Goal: Task Accomplishment & Management: Use online tool/utility

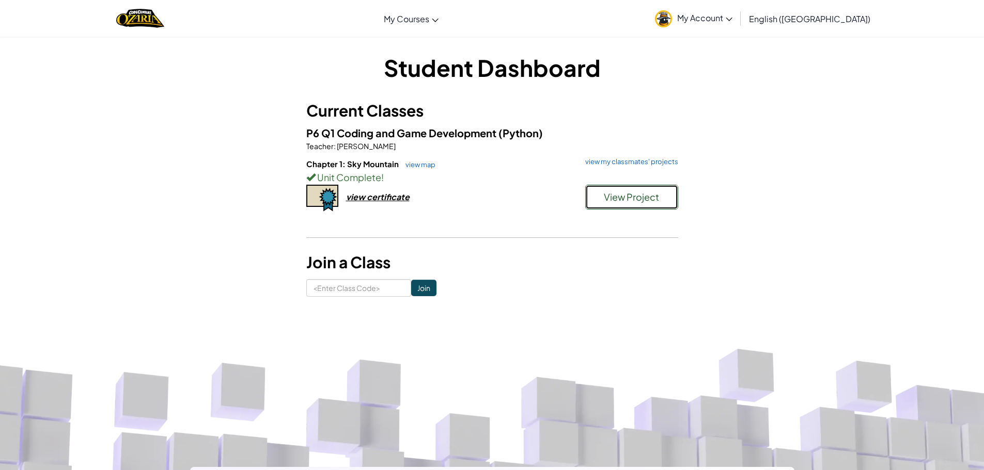
click at [599, 196] on button "View Project" at bounding box center [631, 197] width 93 height 25
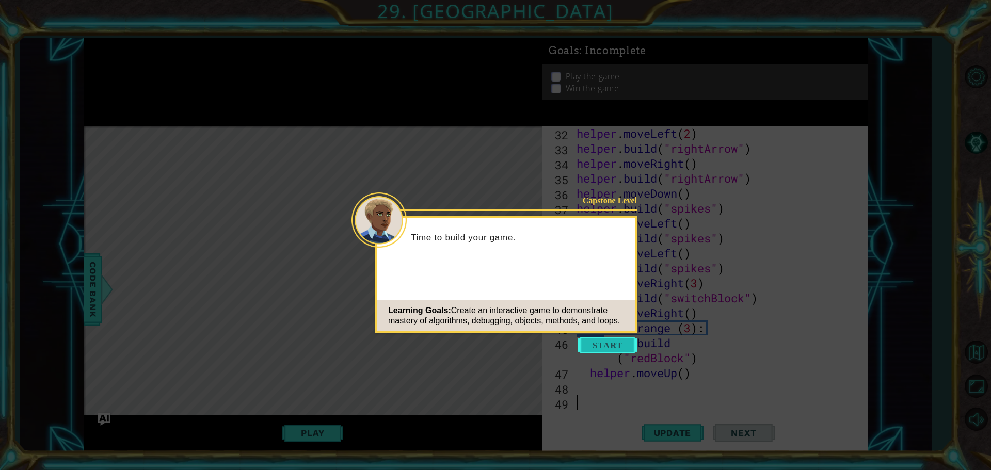
scroll to position [494, 0]
click at [631, 347] on button "Start" at bounding box center [607, 345] width 59 height 17
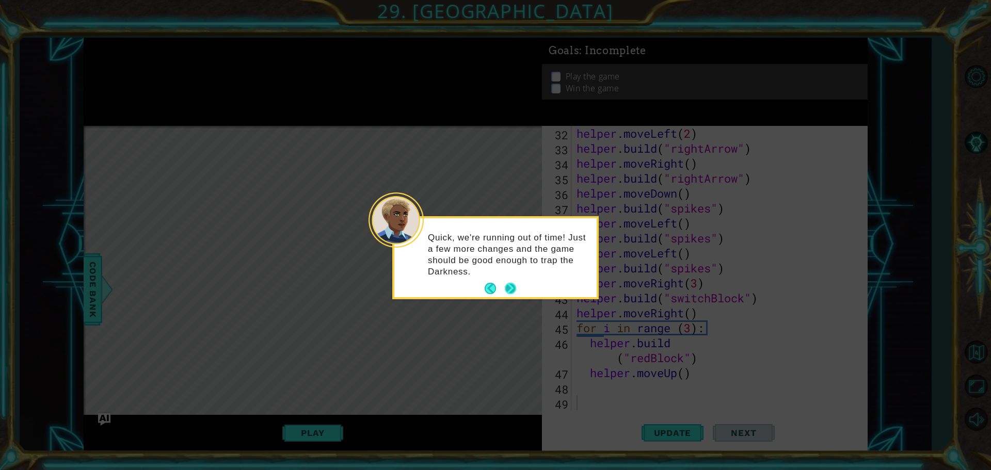
click at [510, 290] on button "Next" at bounding box center [510, 289] width 12 height 12
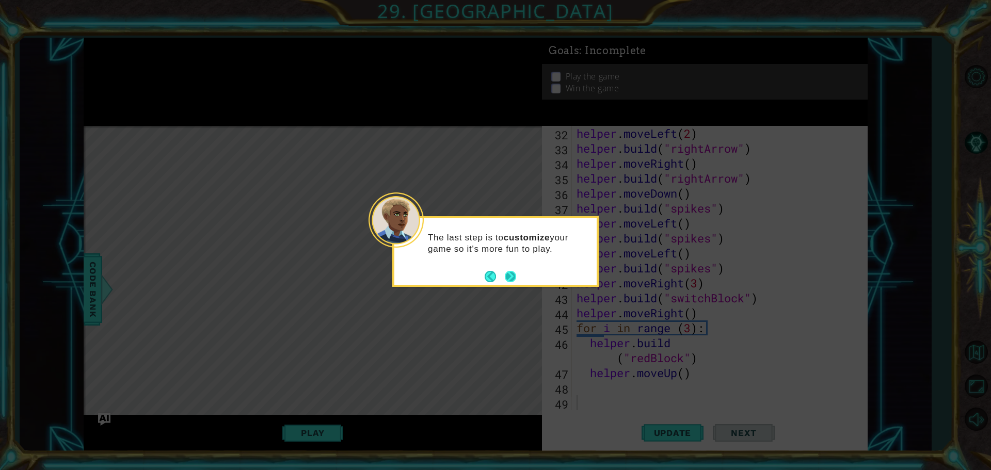
click at [506, 282] on button "Next" at bounding box center [510, 276] width 11 height 11
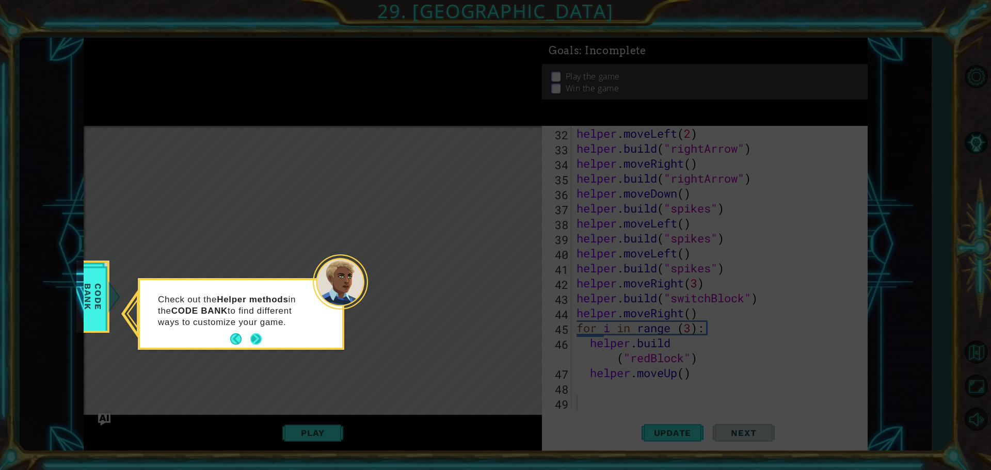
click at [251, 334] on button "Next" at bounding box center [255, 339] width 11 height 11
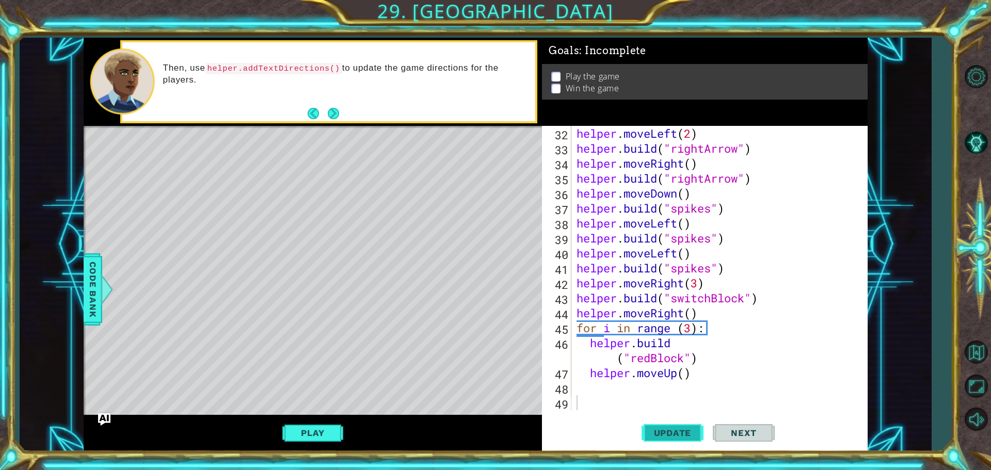
click at [653, 443] on button "Update" at bounding box center [673, 433] width 62 height 33
drag, startPoint x: 326, startPoint y: 423, endPoint x: 321, endPoint y: 420, distance: 6.3
click at [324, 423] on button "Play" at bounding box center [312, 433] width 60 height 20
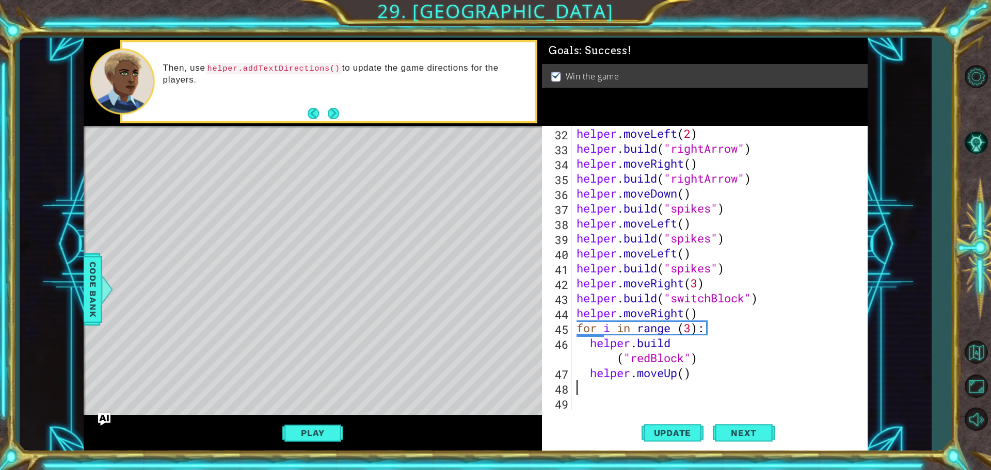
click at [626, 388] on div "helper . moveLeft ( 2 ) helper . build ( "rightArrow" ) helper . moveRight ( ) …" at bounding box center [719, 283] width 288 height 314
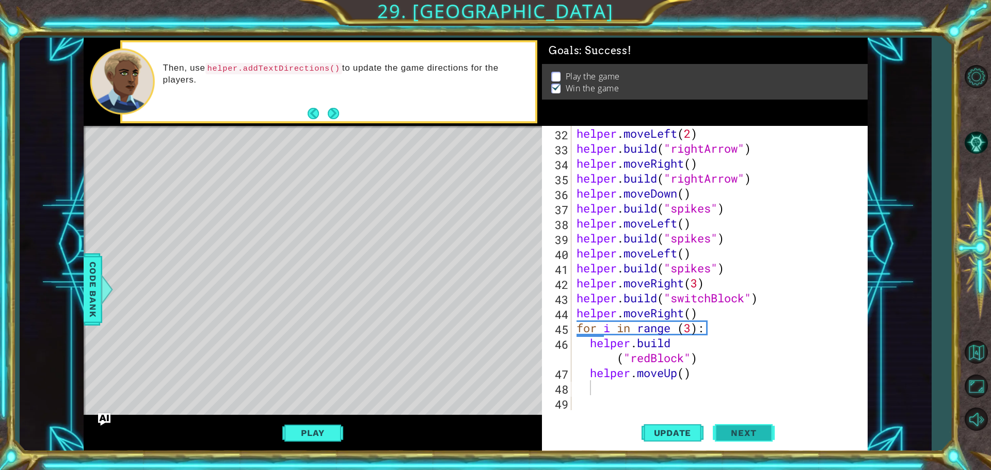
click at [754, 425] on button "Next" at bounding box center [744, 435] width 62 height 33
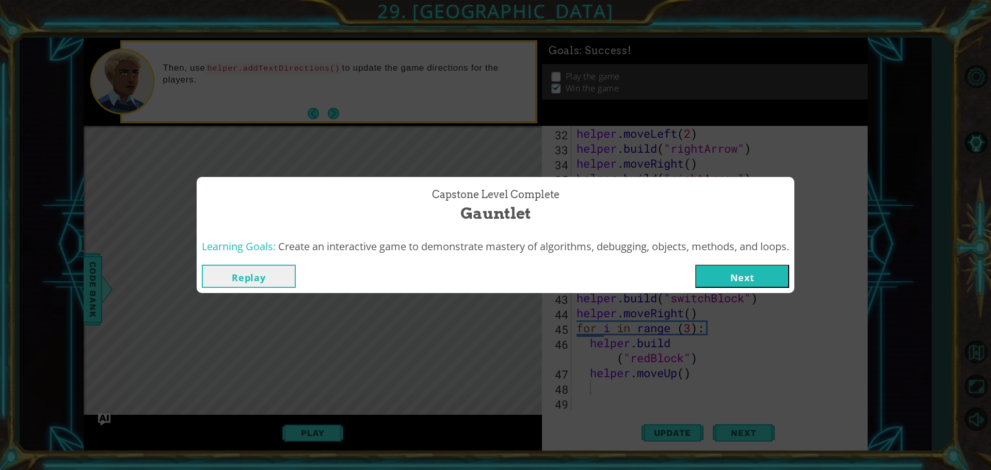
click at [704, 279] on button "Next" at bounding box center [743, 276] width 94 height 23
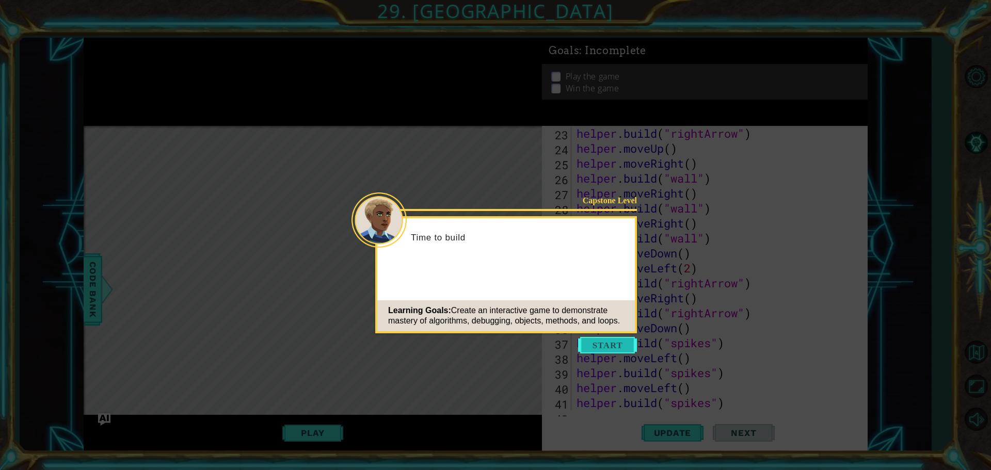
click at [633, 351] on button "Start" at bounding box center [607, 345] width 59 height 17
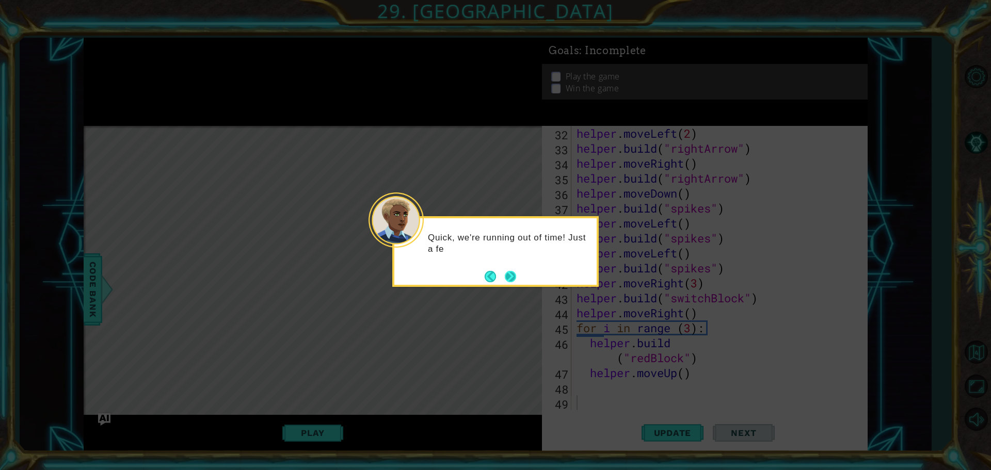
click at [506, 273] on button "Next" at bounding box center [511, 277] width 12 height 12
click at [508, 273] on button "Next" at bounding box center [510, 276] width 13 height 13
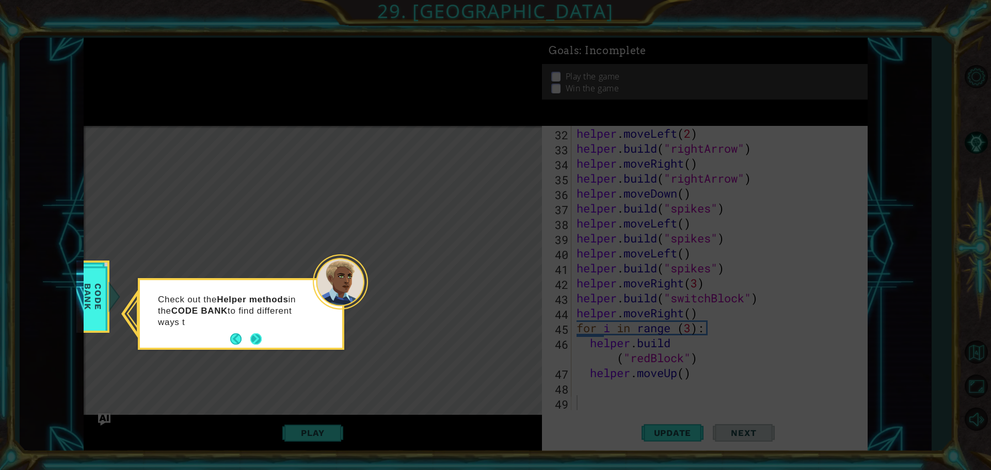
click at [259, 334] on button "Next" at bounding box center [256, 339] width 13 height 13
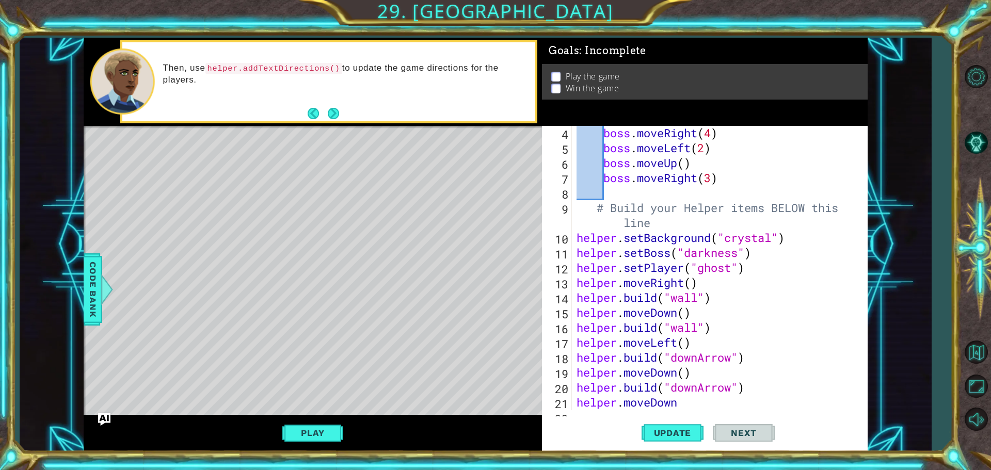
scroll to position [29, 0]
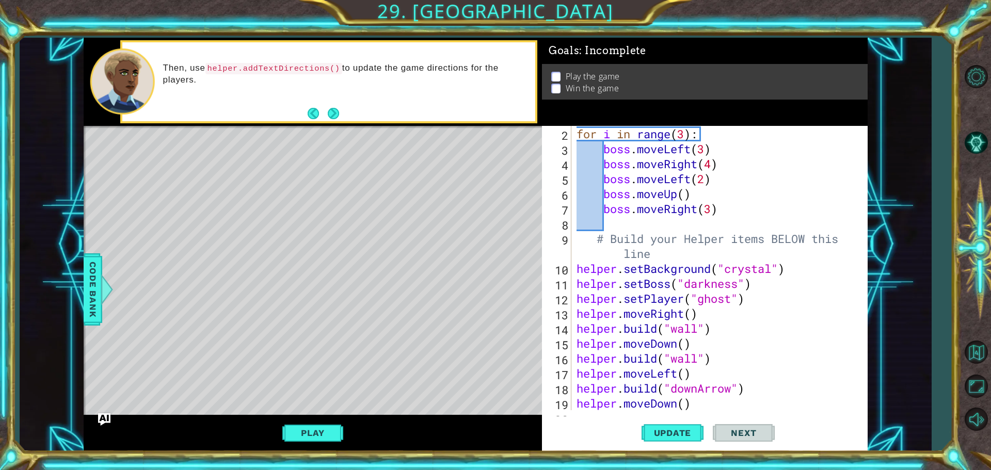
click at [575, 264] on div "# Don't touch the boss code until [PERSON_NAME] says you're ready! for i in ran…" at bounding box center [719, 261] width 288 height 329
type textarea "helper.setBackground("crystal")"
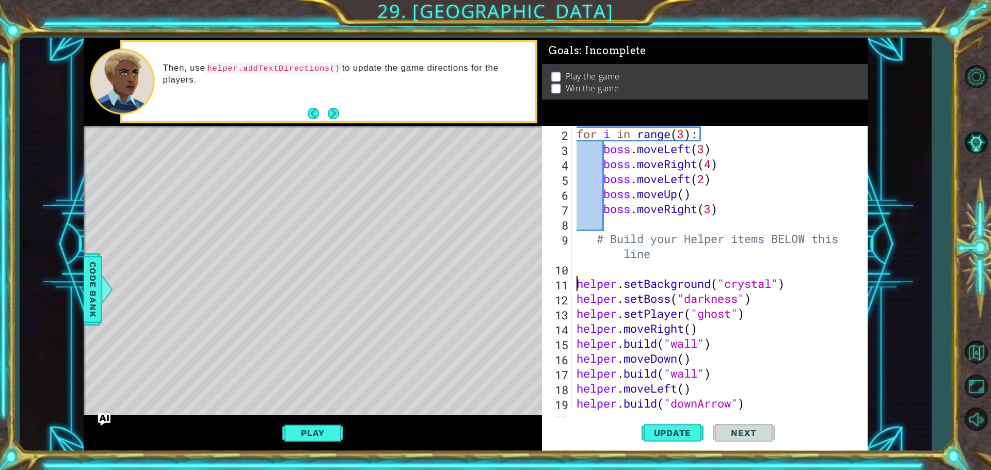
click at [583, 264] on div "# Don't touch the boss code until [PERSON_NAME] says you're ready! for i in ran…" at bounding box center [719, 261] width 288 height 329
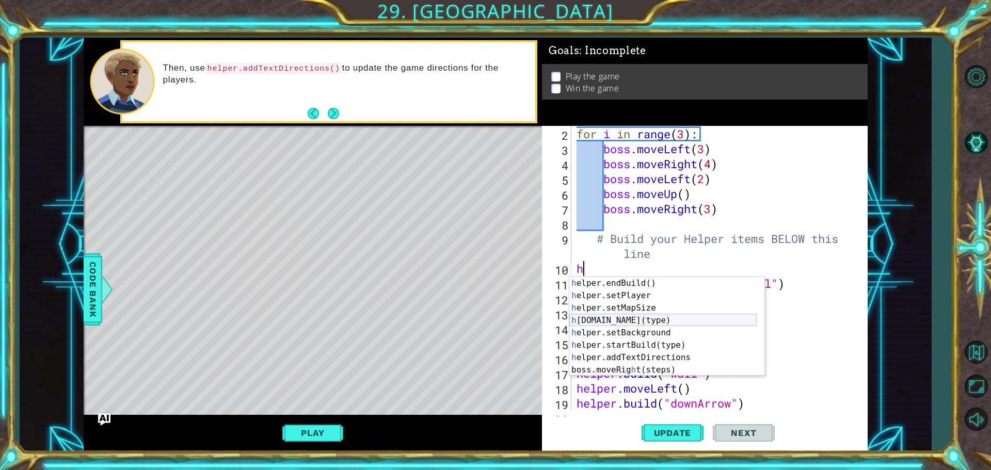
scroll to position [74, 0]
click at [637, 353] on div "h elper.endBuild() press enter h elper.setPlayer press enter h elper.setMapSize…" at bounding box center [663, 339] width 187 height 124
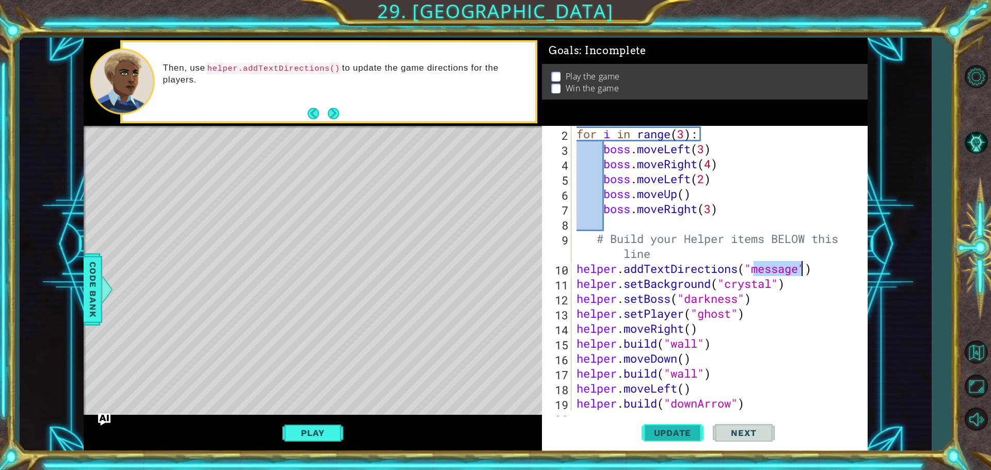
click at [652, 427] on button "Update" at bounding box center [673, 433] width 62 height 33
click at [299, 436] on button "Play" at bounding box center [312, 433] width 60 height 20
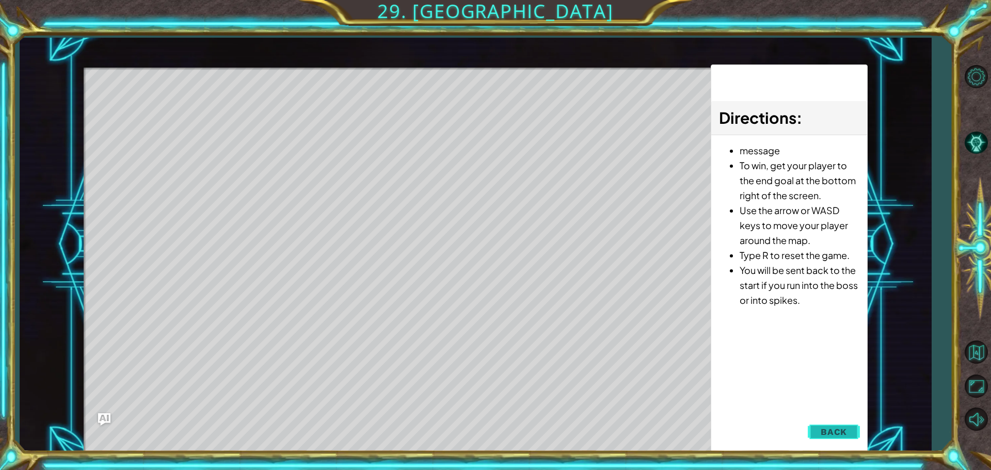
click at [838, 431] on span "Back" at bounding box center [834, 432] width 26 height 10
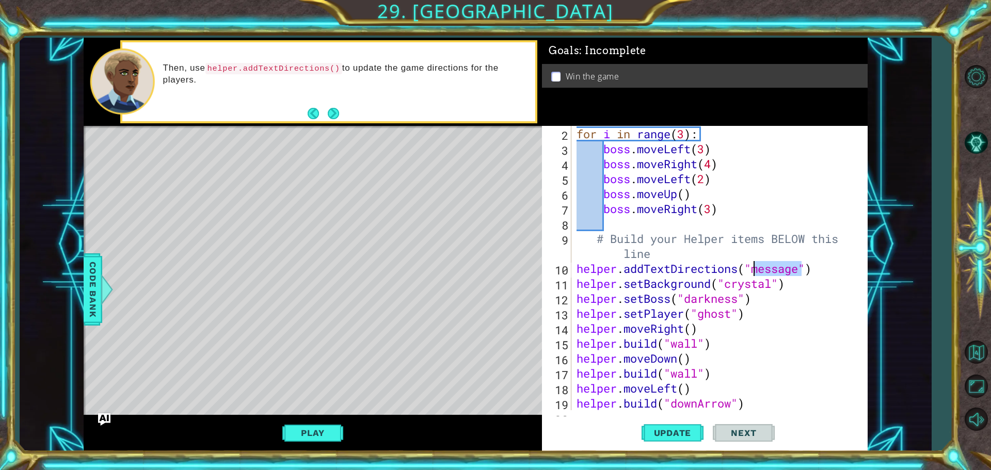
drag, startPoint x: 801, startPoint y: 266, endPoint x: 755, endPoint y: 268, distance: 46.0
click at [755, 268] on div "# Don't touch the boss code until [PERSON_NAME] says you're ready! for i in ran…" at bounding box center [719, 261] width 288 height 329
click at [103, 418] on img "Ask AI" at bounding box center [104, 419] width 13 height 13
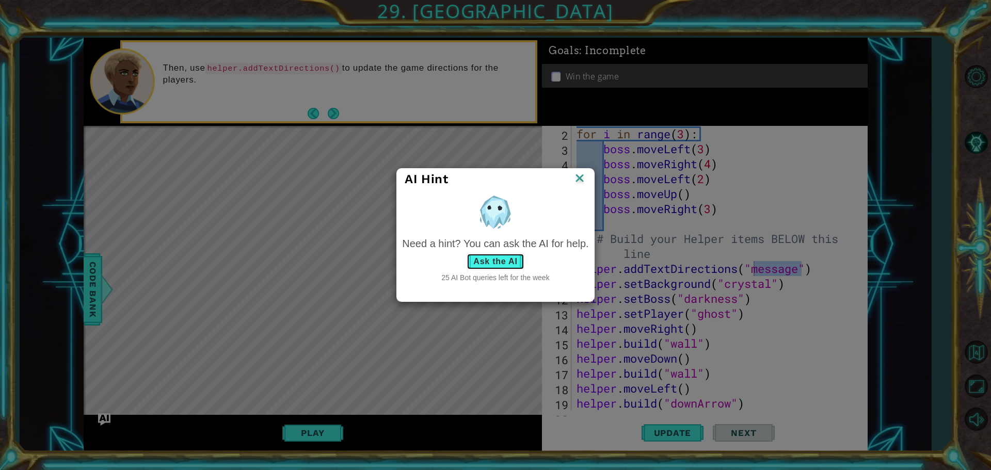
click at [486, 256] on button "Ask the AI" at bounding box center [495, 262] width 57 height 17
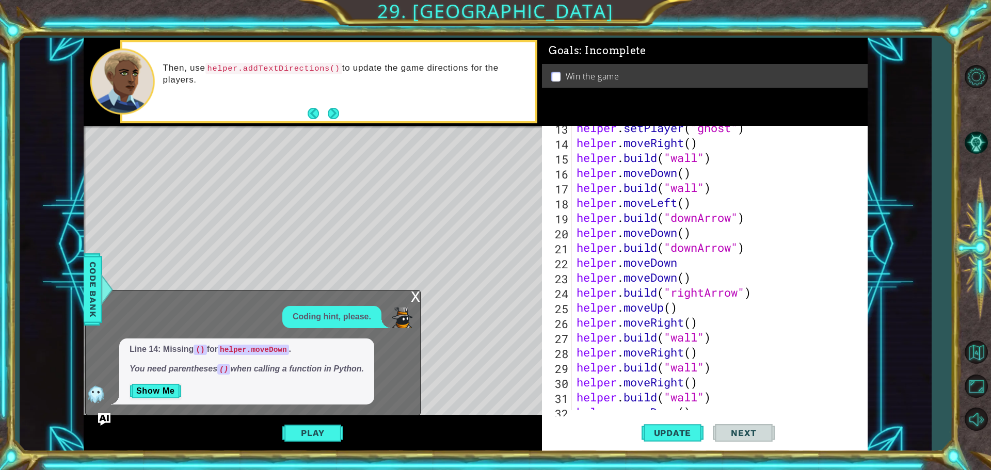
scroll to position [215, 0]
click at [419, 294] on div "x" at bounding box center [415, 296] width 9 height 10
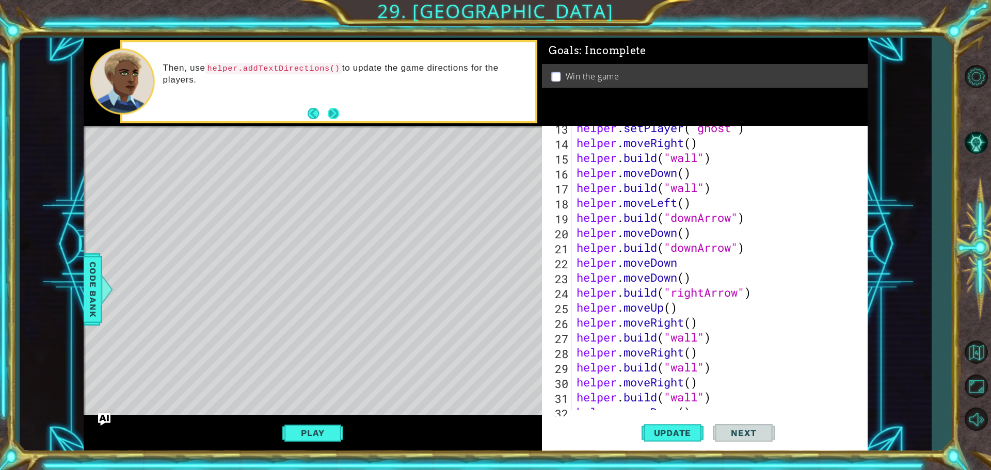
click at [337, 113] on button "Next" at bounding box center [333, 113] width 11 height 11
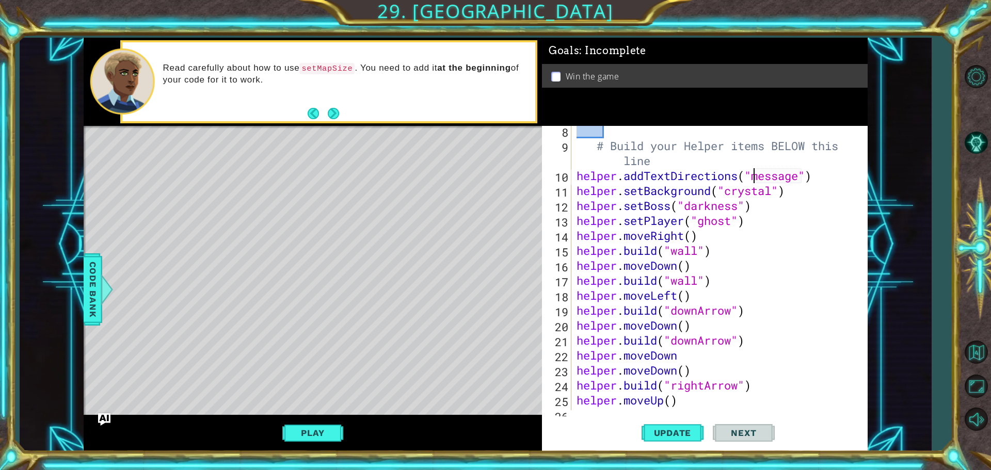
scroll to position [91, 0]
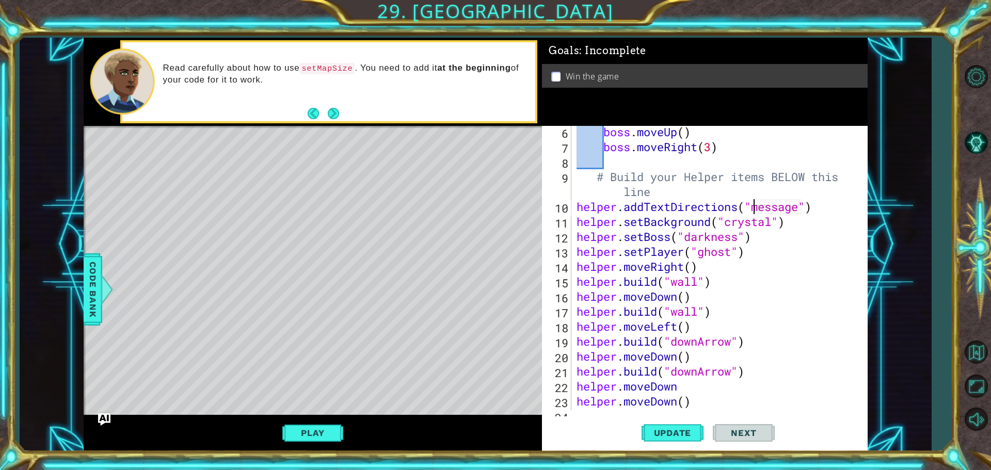
click at [315, 116] on button "Back" at bounding box center [318, 113] width 20 height 11
click at [311, 108] on button "Back" at bounding box center [318, 113] width 20 height 11
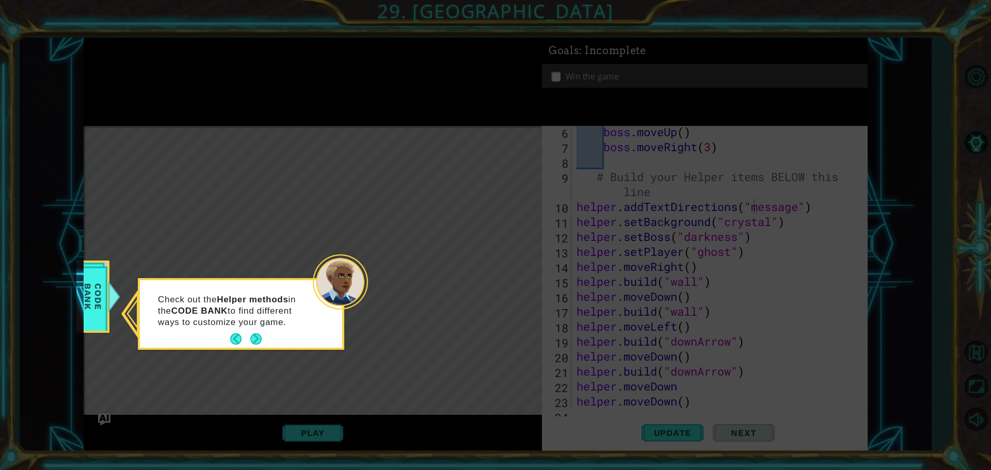
click at [254, 331] on div "Check out the Helper methods in the CODE BANK to find different ways to customi…" at bounding box center [241, 317] width 202 height 64
click at [99, 291] on span "Code Bank" at bounding box center [93, 296] width 27 height 59
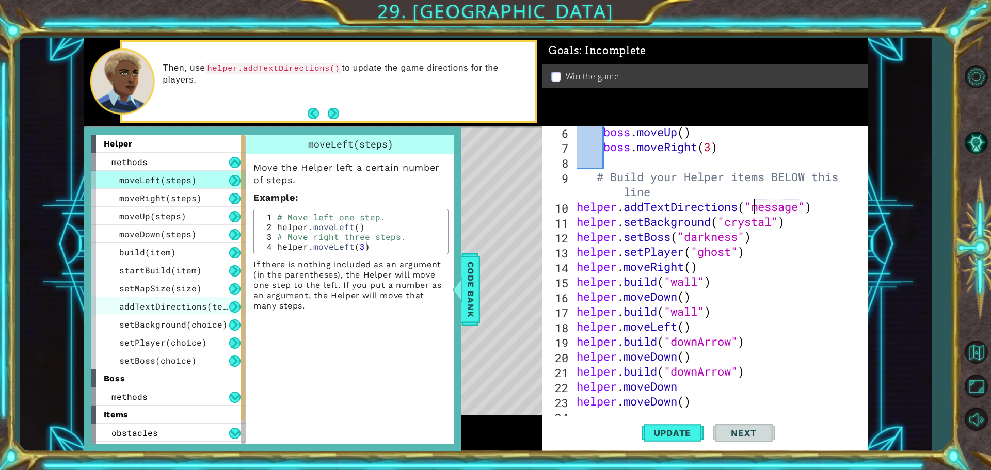
click at [187, 304] on span "addTextDirections(text)" at bounding box center [178, 306] width 119 height 11
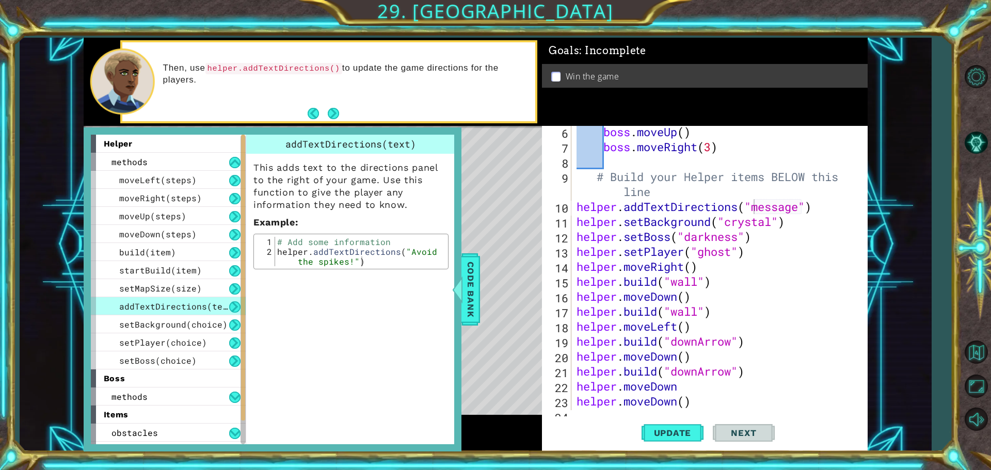
click at [795, 210] on div "boss . moveUp ( ) boss . moveRight ( 3 ) # Build your Helper items BELOW this l…" at bounding box center [719, 281] width 288 height 314
drag, startPoint x: 799, startPoint y: 210, endPoint x: 756, endPoint y: 209, distance: 43.4
click at [756, 209] on div "boss . moveUp ( ) boss . moveRight ( 3 ) # Build your Helper items BELOW this l…" at bounding box center [719, 281] width 288 height 314
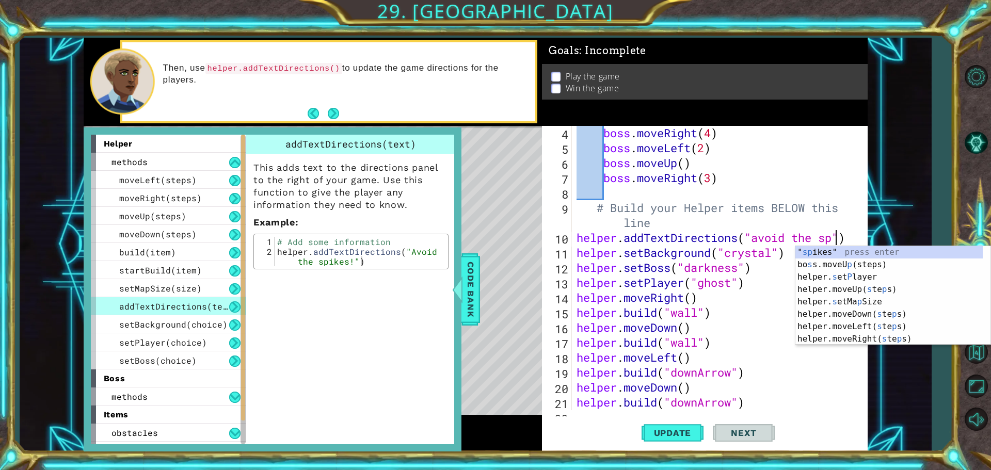
scroll to position [0, 12]
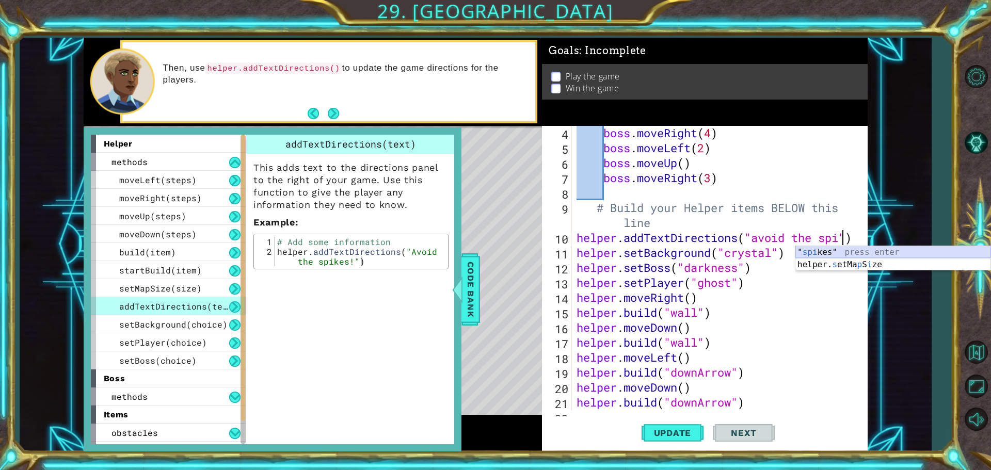
click at [843, 258] on div "" spi kes" press enter helper. s etMa p S i ze press enter" at bounding box center [893, 271] width 195 height 50
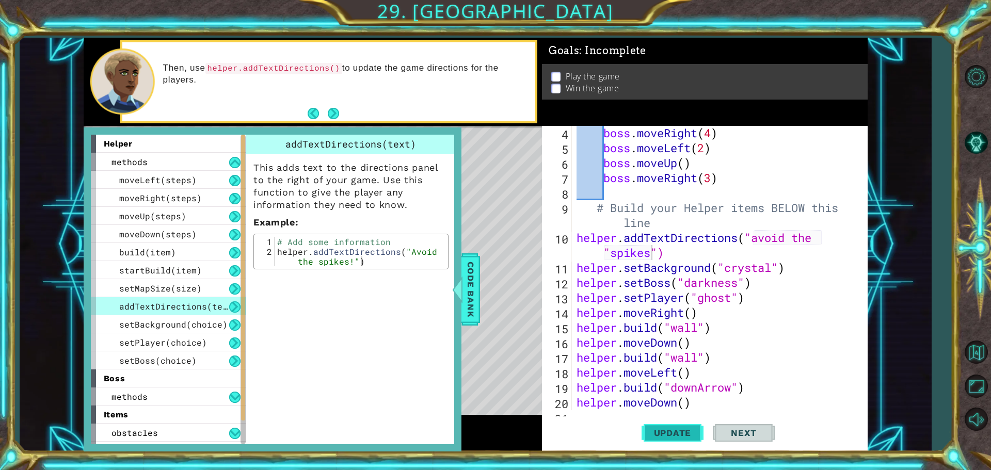
click at [677, 429] on span "Update" at bounding box center [673, 433] width 58 height 10
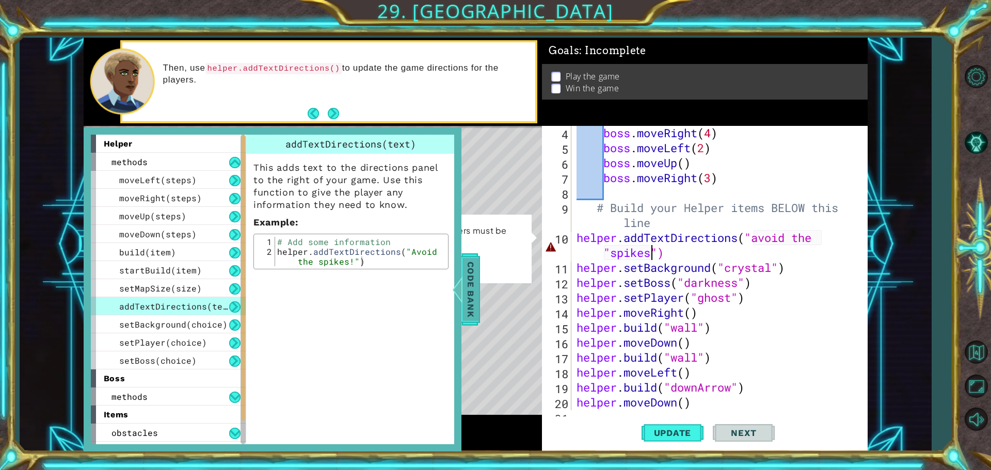
click at [459, 289] on div at bounding box center [457, 289] width 13 height 31
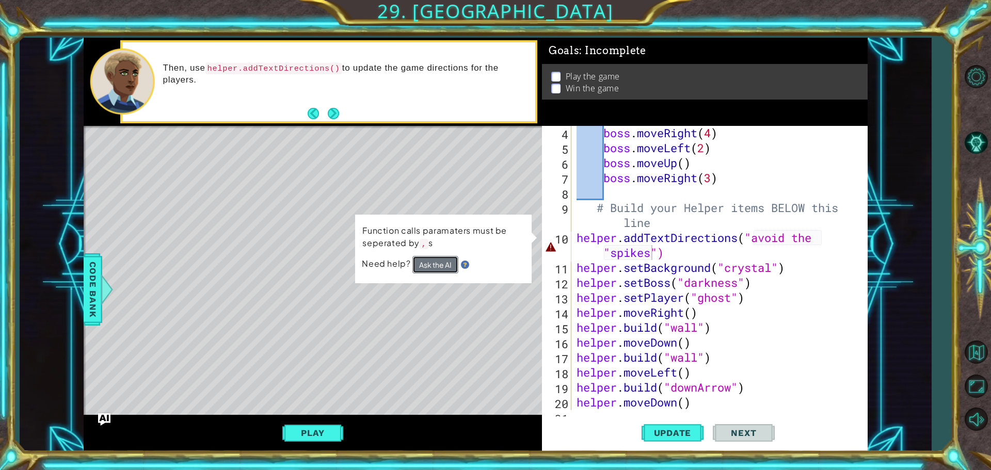
click at [432, 263] on button "Ask the AI" at bounding box center [436, 265] width 46 height 18
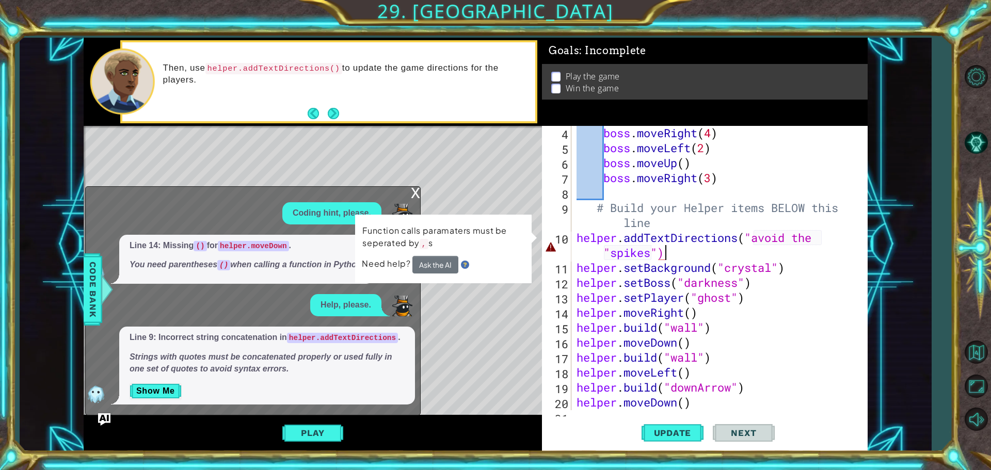
drag, startPoint x: 683, startPoint y: 253, endPoint x: 667, endPoint y: 252, distance: 16.0
click at [667, 252] on div "boss . moveRight ( 4 ) boss . moveLeft ( 2 ) boss . moveUp ( ) boss . moveRight…" at bounding box center [719, 282] width 288 height 314
click at [150, 390] on button "Show Me" at bounding box center [156, 391] width 52 height 17
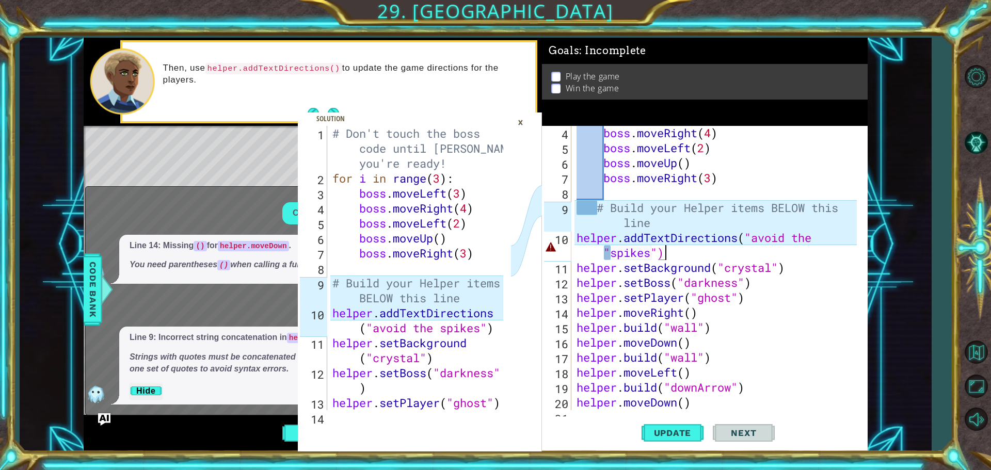
click at [741, 238] on div "boss . moveRight ( 4 ) boss . moveLeft ( 2 ) boss . moveUp ( ) boss . moveRight…" at bounding box center [719, 282] width 288 height 314
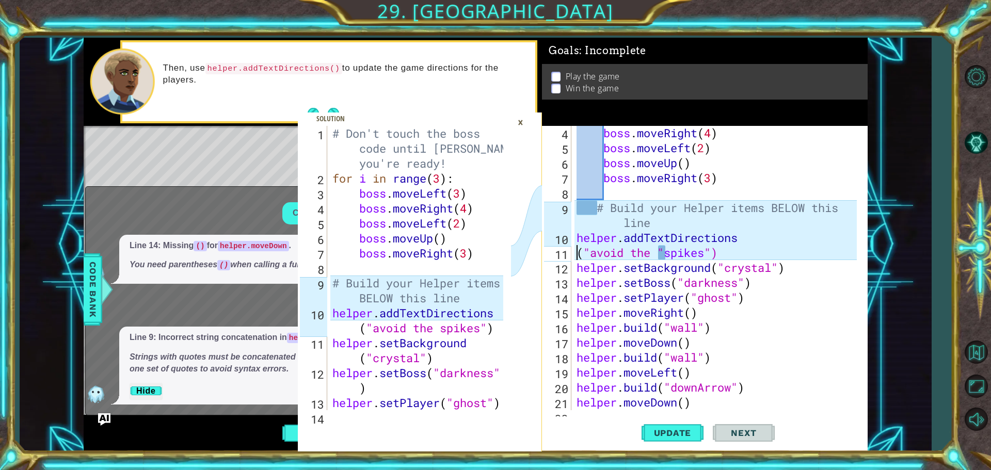
scroll to position [0, 6]
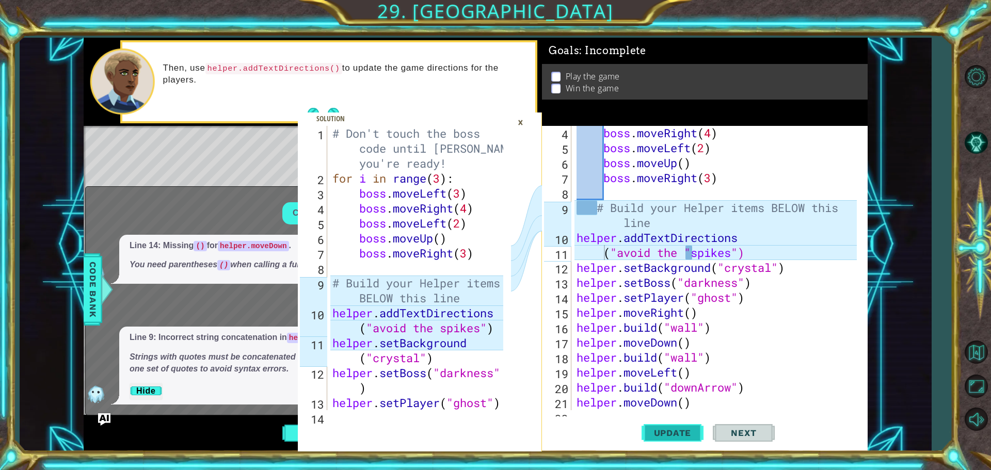
click at [670, 436] on span "Update" at bounding box center [673, 433] width 58 height 10
click at [688, 251] on div "boss . moveRight ( 4 ) boss . moveLeft ( 2 ) boss . moveUp ( ) boss . moveRight…" at bounding box center [719, 282] width 288 height 314
click at [691, 251] on div "boss . moveRight ( 4 ) boss . moveLeft ( 2 ) boss . moveUp ( ) boss . moveRight…" at bounding box center [716, 268] width 282 height 285
click at [691, 251] on div "boss . moveRight ( 4 ) boss . moveLeft ( 2 ) boss . moveUp ( ) boss . moveRight…" at bounding box center [719, 282] width 288 height 314
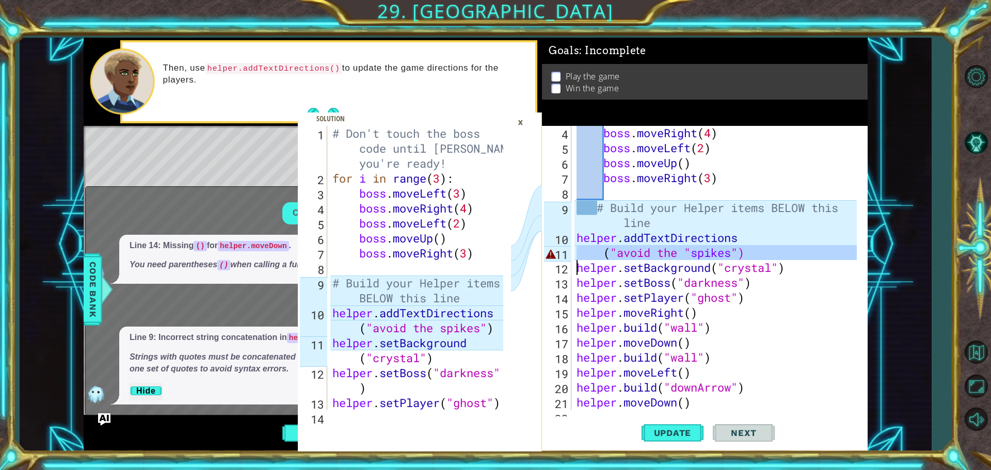
click at [691, 251] on div "boss . moveRight ( 4 ) boss . moveLeft ( 2 ) boss . moveUp ( ) boss . moveRight…" at bounding box center [719, 282] width 288 height 314
click at [690, 251] on div "boss . moveRight ( 4 ) boss . moveLeft ( 2 ) boss . moveUp ( ) boss . moveRight…" at bounding box center [716, 268] width 282 height 285
click at [761, 330] on div "boss . moveRight ( 4 ) boss . moveLeft ( 2 ) boss . moveUp ( ) boss . moveRight…" at bounding box center [719, 282] width 288 height 314
drag, startPoint x: 694, startPoint y: 256, endPoint x: 687, endPoint y: 256, distance: 6.7
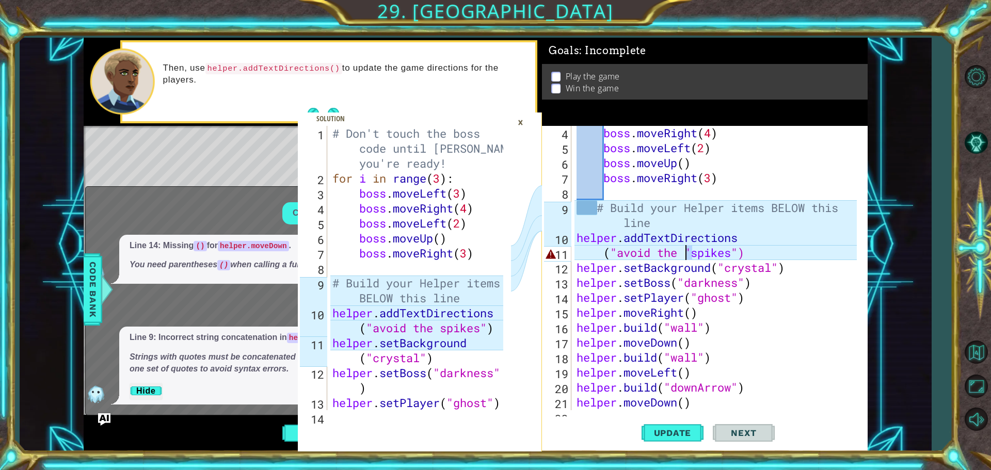
click at [687, 256] on div "boss . moveRight ( 4 ) boss . moveLeft ( 2 ) boss . moveUp ( ) boss . moveRight…" at bounding box center [719, 282] width 288 height 314
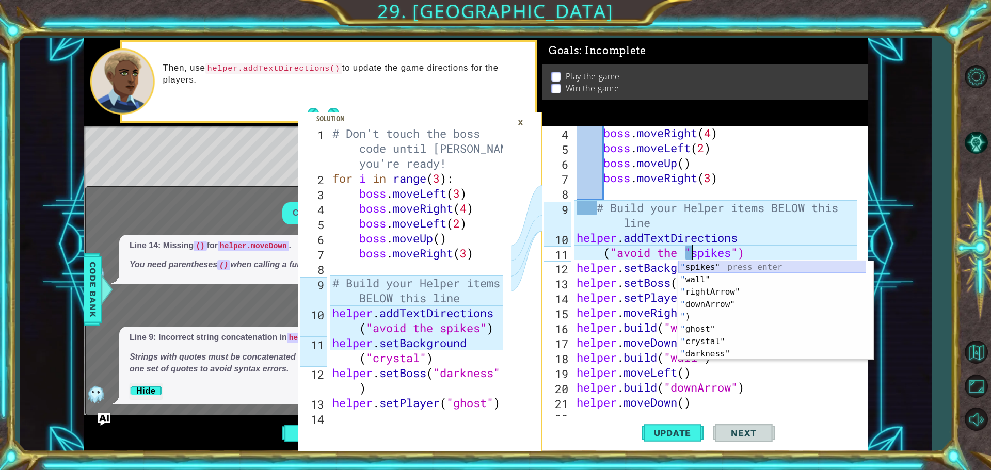
click at [754, 265] on div "" spikes" press enter " wall" press enter " rightArrow" press enter " downArrow…" at bounding box center [776, 323] width 195 height 124
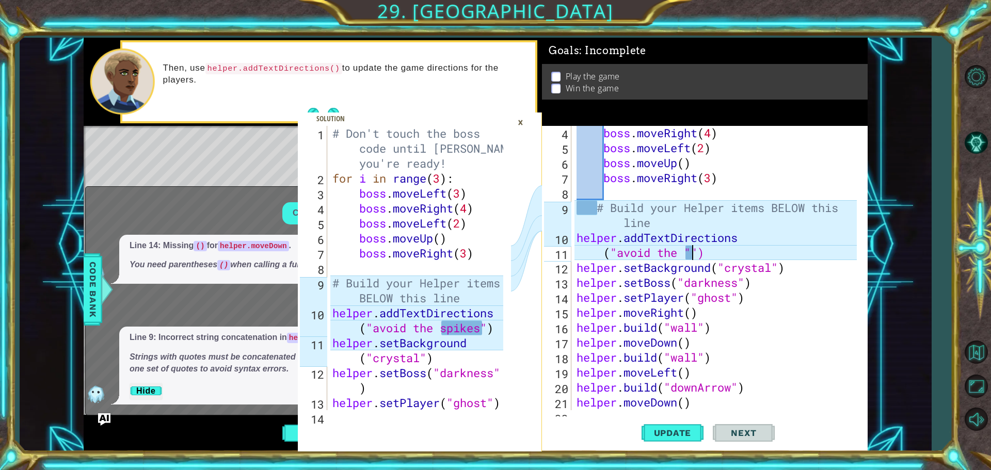
type textarea "("avoid the "")"
type textarea "# Build your Helper items BELOW this line"
click at [441, 283] on div "# Don't touch the boss code until [PERSON_NAME] says you're ready! for i in ran…" at bounding box center [419, 298] width 178 height 344
click at [517, 117] on div "×" at bounding box center [521, 123] width 16 height 18
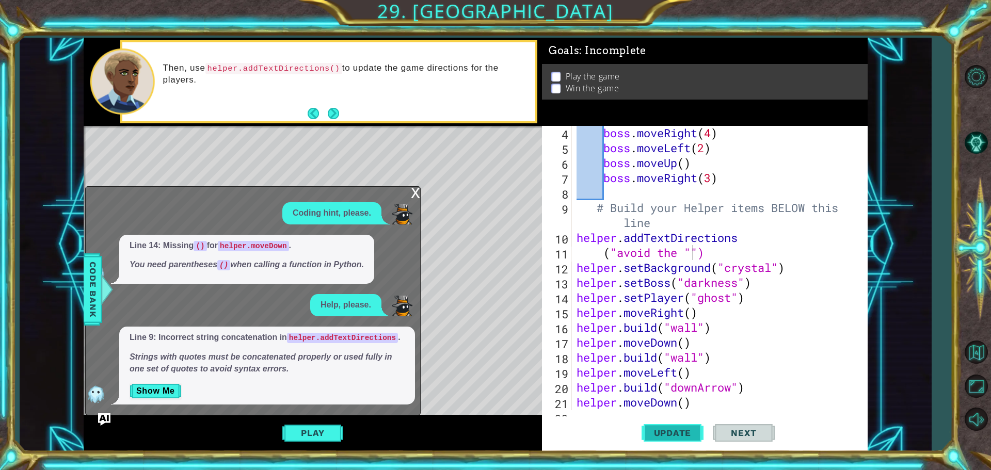
click at [665, 420] on button "Update" at bounding box center [673, 433] width 62 height 33
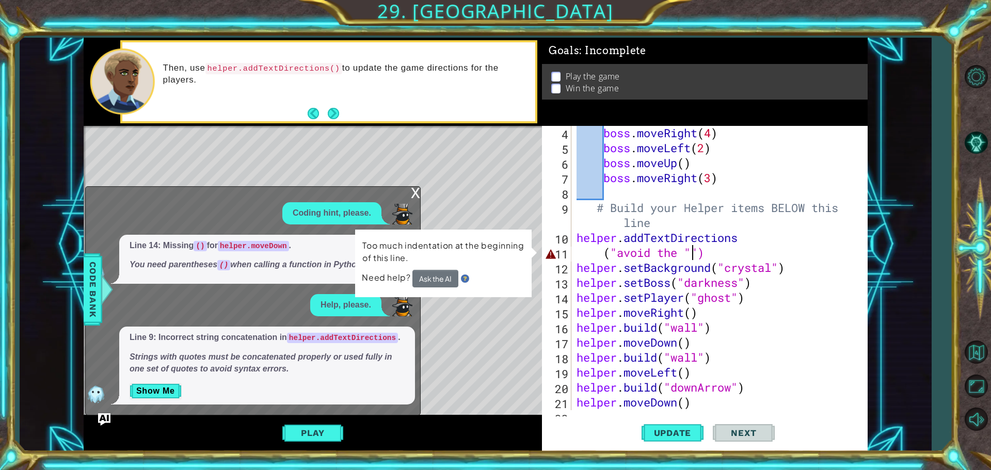
click at [683, 255] on div "boss . moveRight ( 4 ) boss . moveLeft ( 2 ) boss . moveUp ( ) boss . moveRight…" at bounding box center [719, 282] width 288 height 314
click at [684, 255] on div "boss . moveRight ( 4 ) boss . moveLeft ( 2 ) boss . moveUp ( ) boss . moveRight…" at bounding box center [716, 268] width 282 height 285
click at [684, 255] on div "boss . moveRight ( 4 ) boss . moveLeft ( 2 ) boss . moveUp ( ) boss . moveRight…" at bounding box center [719, 282] width 288 height 314
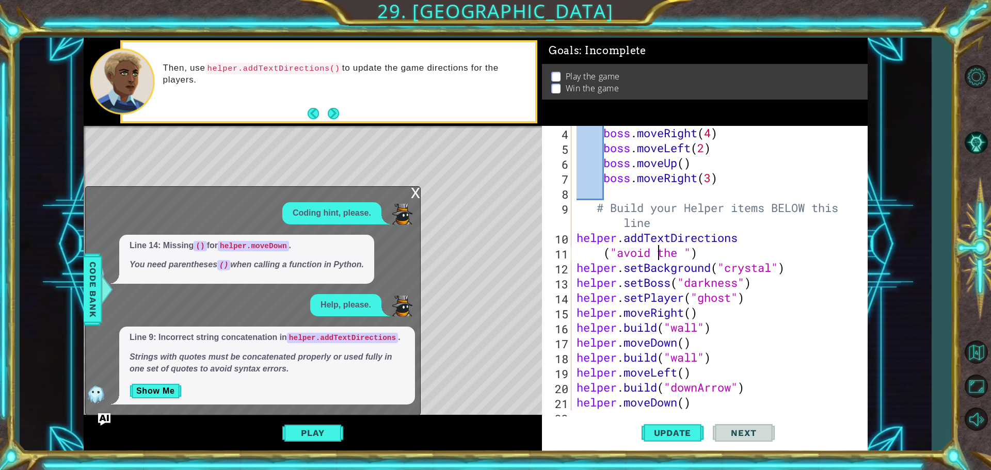
click at [659, 259] on div "boss . moveRight ( 4 ) boss . moveLeft ( 2 ) boss . moveUp ( ) boss . moveRight…" at bounding box center [719, 282] width 288 height 314
click at [656, 259] on div "boss . moveRight ( 4 ) boss . moveLeft ( 2 ) boss . moveUp ( ) boss . moveRight…" at bounding box center [719, 282] width 288 height 314
drag, startPoint x: 665, startPoint y: 259, endPoint x: 619, endPoint y: 259, distance: 46.0
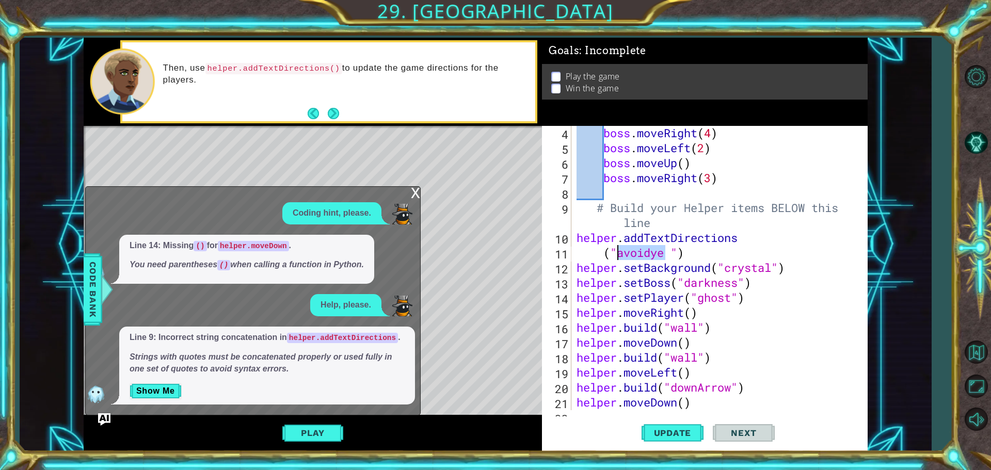
click at [619, 259] on div "boss . moveRight ( 4 ) boss . moveLeft ( 2 ) boss . moveUp ( ) boss . moveRight…" at bounding box center [719, 282] width 288 height 314
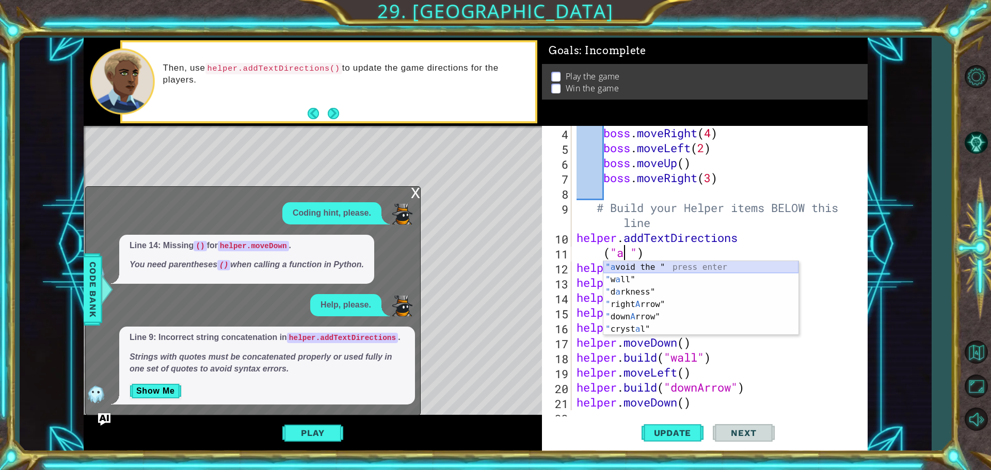
click at [636, 265] on div ""a void the " press enter " w a ll" press enter " d a rkness" press enter " rig…" at bounding box center [701, 310] width 195 height 99
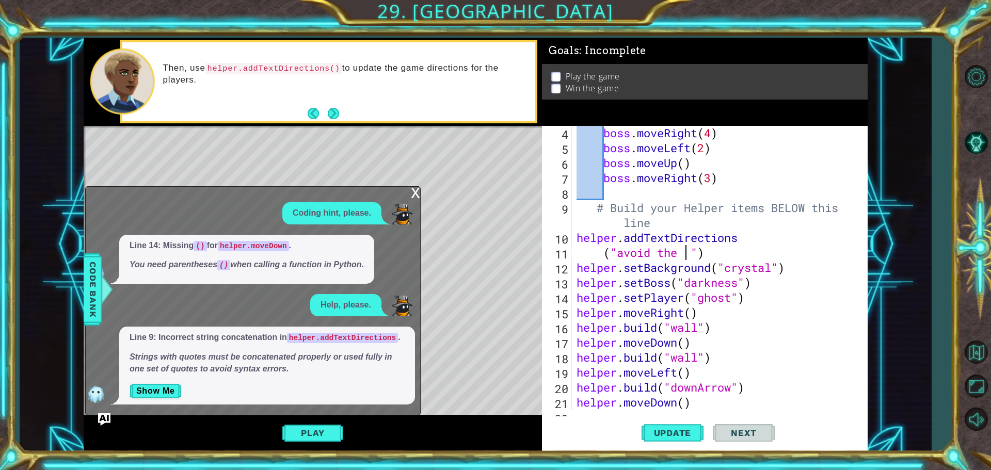
scroll to position [0, 5]
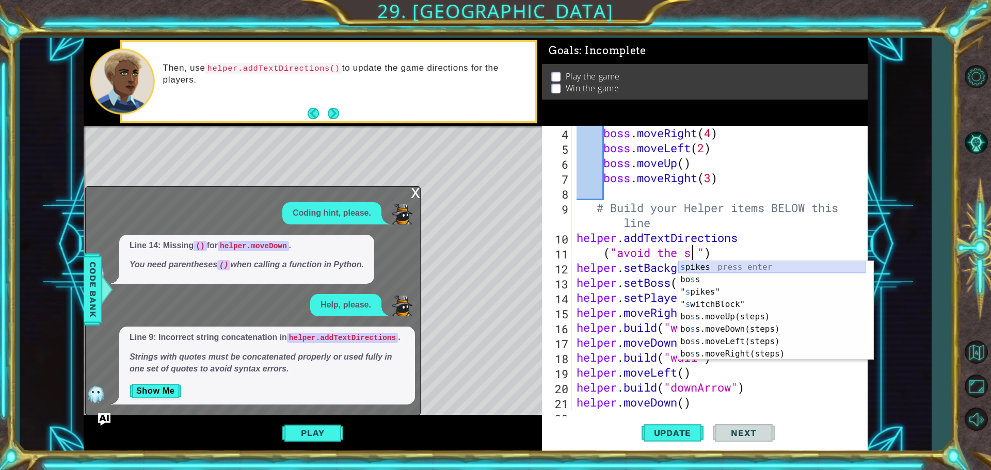
click at [690, 263] on div "s pikes press enter bo s s press enter " s pikes" press enter " s witchBlock" p…" at bounding box center [772, 323] width 187 height 124
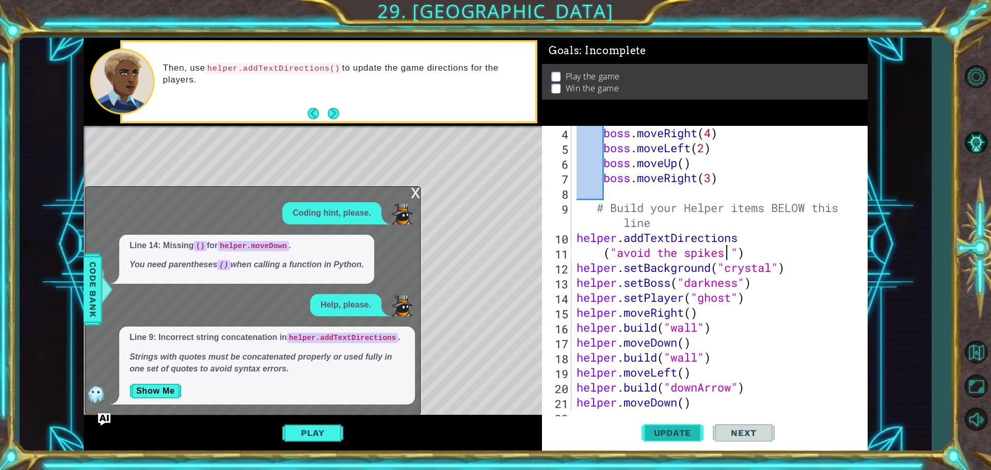
click at [654, 430] on span "Update" at bounding box center [673, 433] width 58 height 10
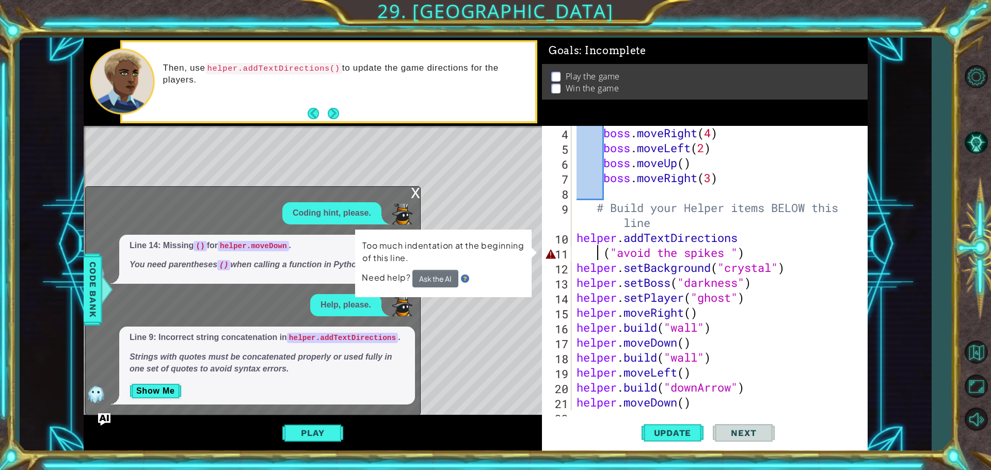
click at [601, 256] on div "boss . moveRight ( 4 ) boss . moveLeft ( 2 ) boss . moveUp ( ) boss . moveRight…" at bounding box center [719, 282] width 288 height 314
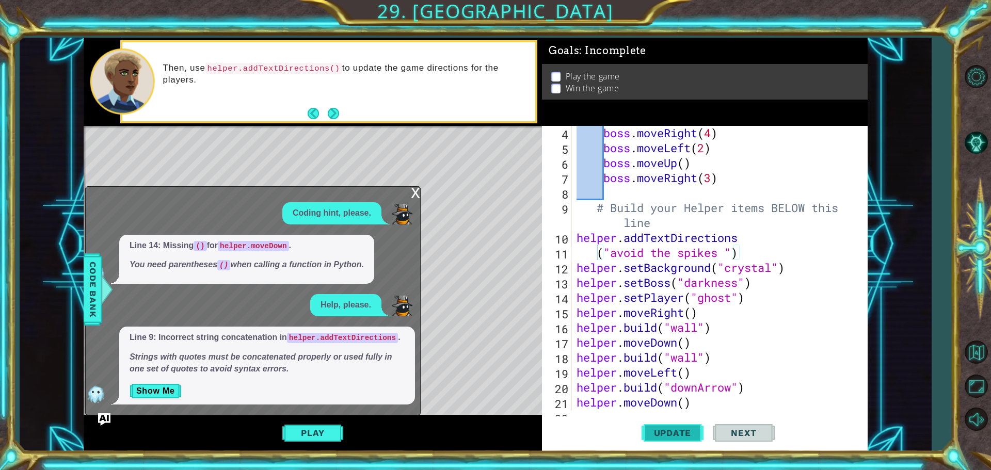
click at [666, 430] on span "Update" at bounding box center [673, 433] width 58 height 10
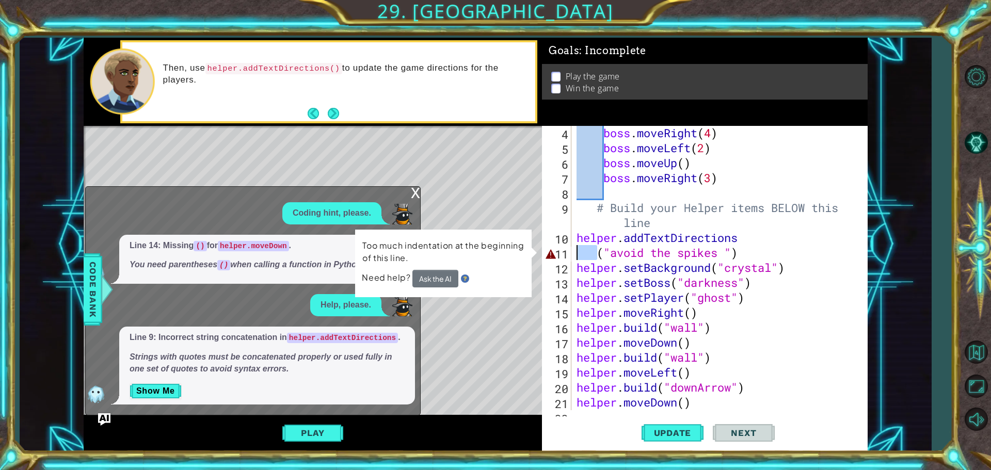
drag, startPoint x: 597, startPoint y: 251, endPoint x: 576, endPoint y: 251, distance: 20.7
click at [576, 251] on div "boss . moveRight ( 4 ) boss . moveLeft ( 2 ) boss . moveUp ( ) boss . moveRight…" at bounding box center [719, 282] width 288 height 314
type textarea "("avoid the spikes ")"
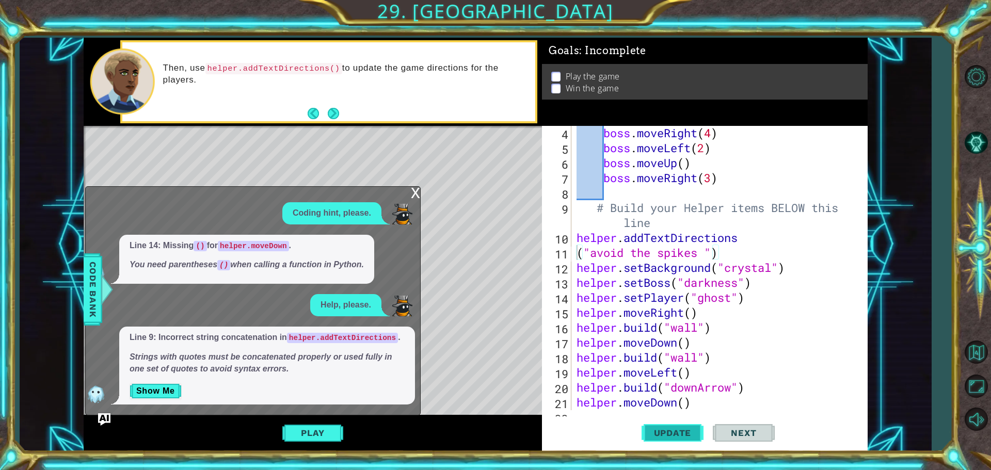
click at [653, 429] on span "Update" at bounding box center [673, 433] width 58 height 10
click at [415, 191] on div "x" at bounding box center [415, 192] width 9 height 10
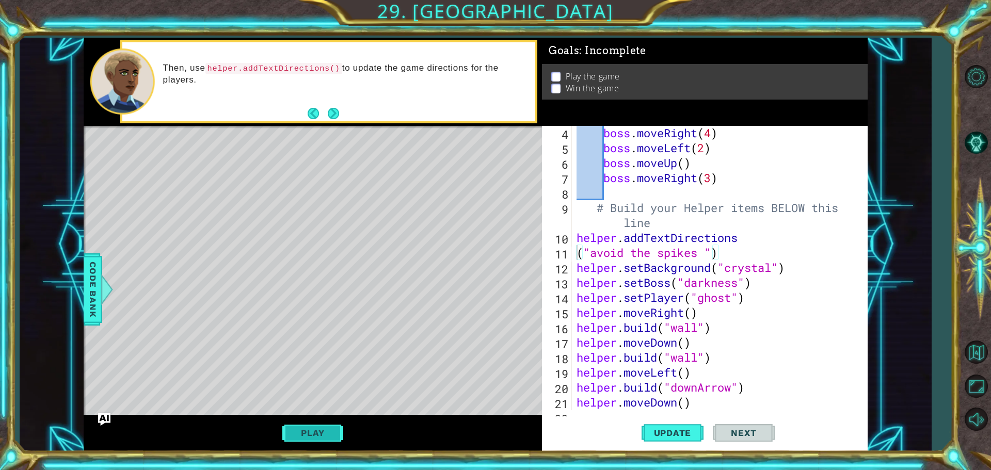
click at [332, 429] on button "Play" at bounding box center [312, 433] width 60 height 20
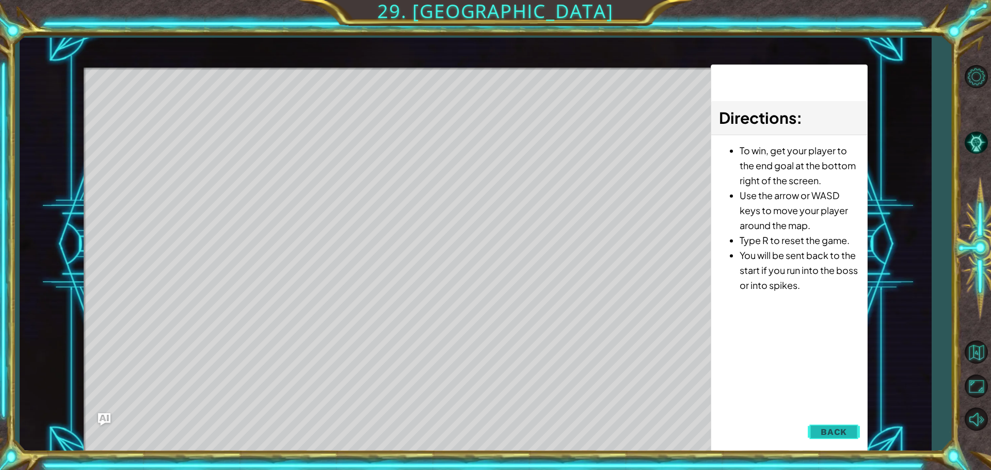
click at [839, 435] on span "Back" at bounding box center [834, 432] width 26 height 10
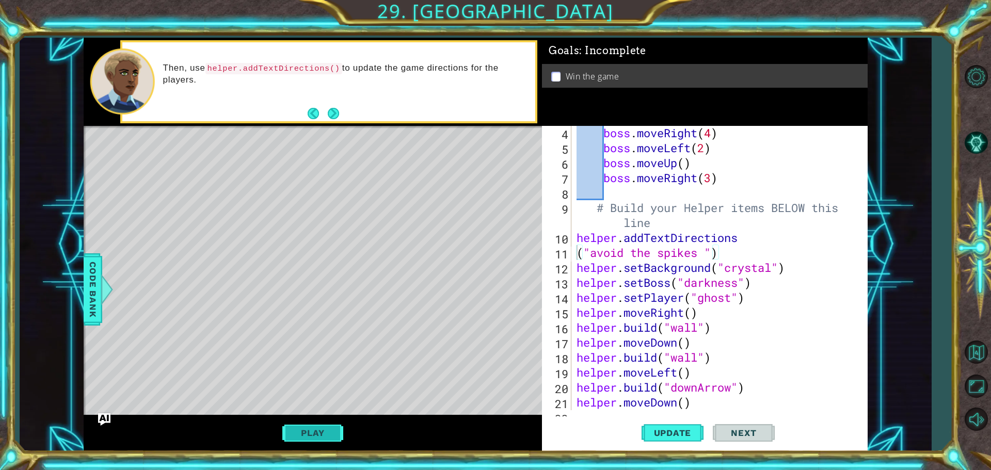
click at [306, 434] on button "Play" at bounding box center [312, 433] width 60 height 20
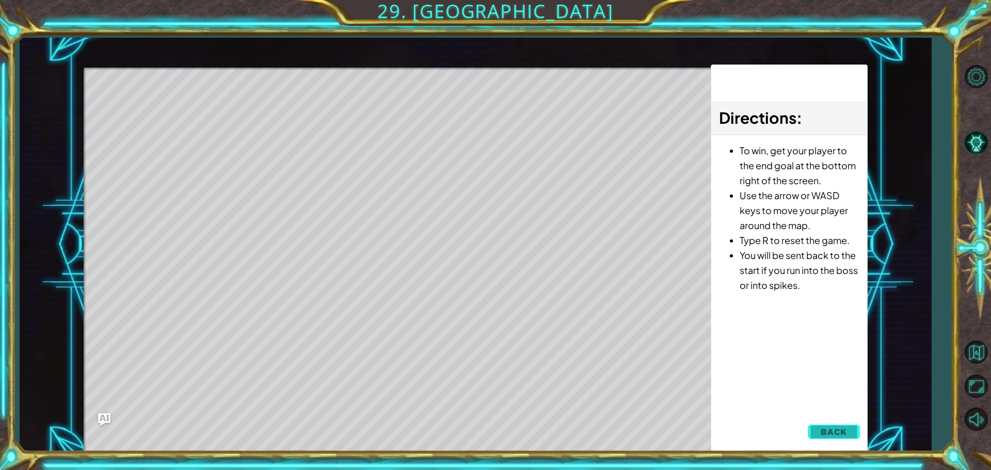
click at [839, 425] on button "Back" at bounding box center [834, 432] width 52 height 21
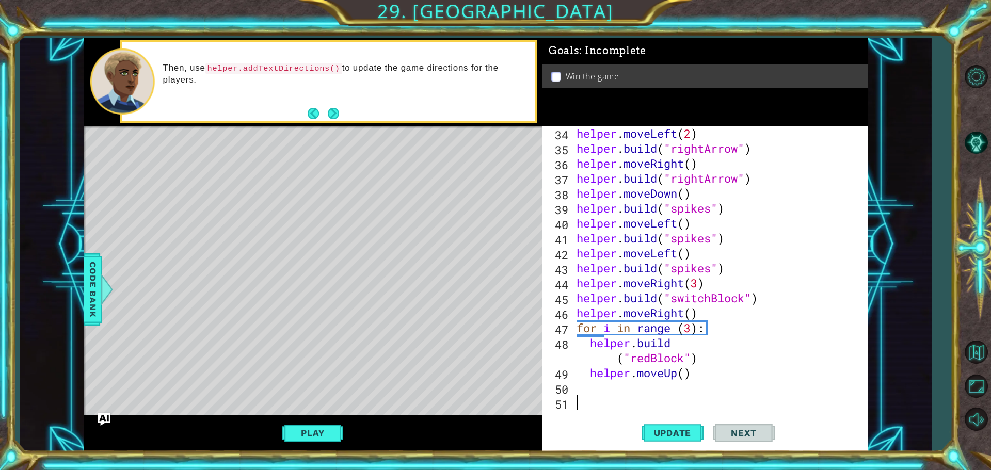
scroll to position [0, 0]
click at [640, 398] on div "helper . moveLeft ( 2 ) helper . build ( "rightArrow" ) helper . moveRight ( ) …" at bounding box center [719, 283] width 288 height 314
click at [638, 395] on div "helper . moveLeft ( 2 ) helper . build ( "rightArrow" ) helper . moveRight ( ) …" at bounding box center [719, 283] width 288 height 314
click at [642, 407] on div "helper . moveLeft ( 2 ) helper . build ( "rightArrow" ) helper . moveRight ( ) …" at bounding box center [719, 283] width 288 height 314
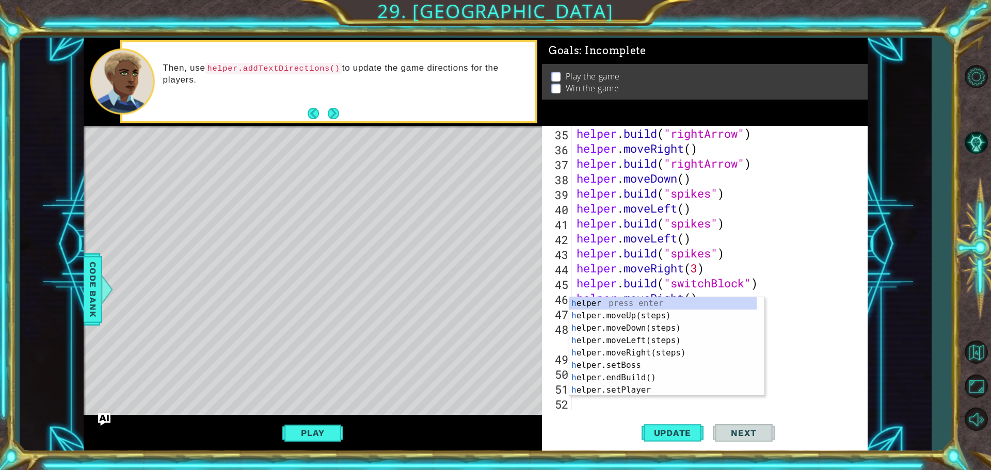
scroll to position [539, 0]
type textarea "he"
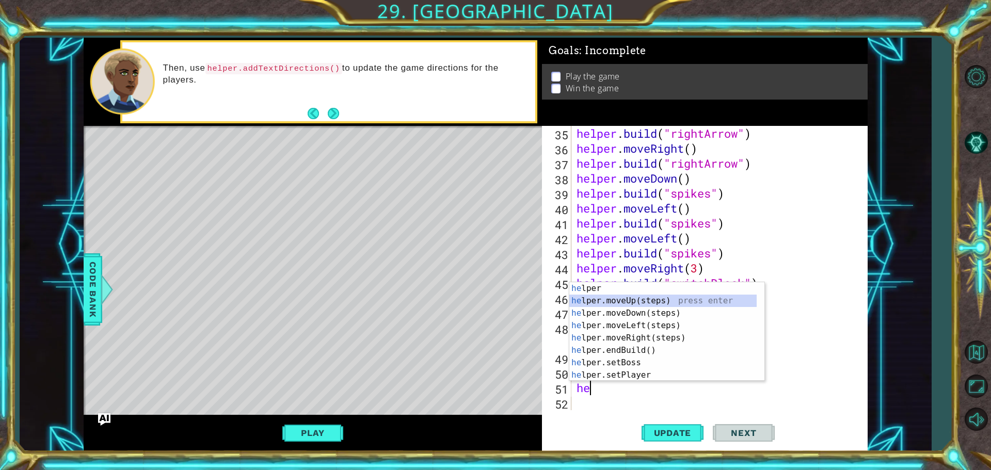
click at [646, 304] on div "he lper press enter he lper.moveUp(steps) press enter he lper.moveDown(steps) p…" at bounding box center [663, 344] width 187 height 124
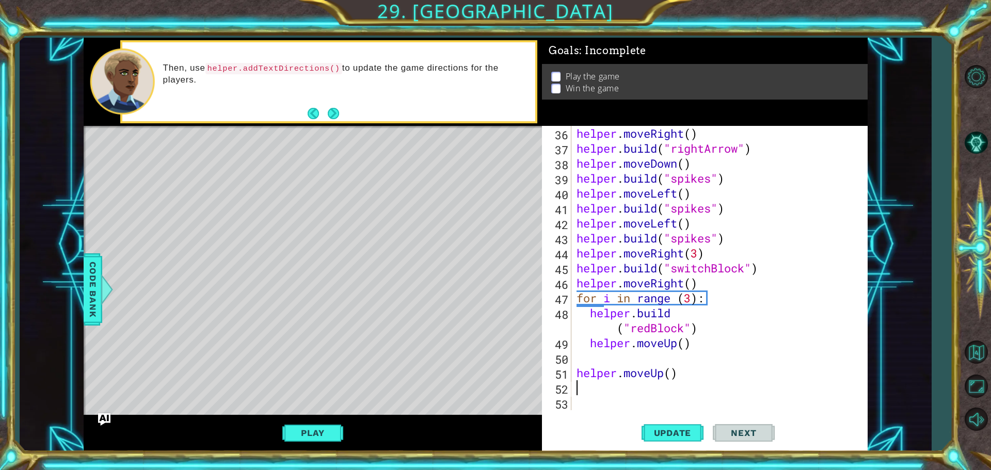
click at [577, 362] on div "helper . moveRight ( ) helper . build ( "rightArrow" ) helper . moveDown ( ) he…" at bounding box center [719, 283] width 288 height 314
click at [635, 391] on div "helper . moveRight ( ) helper . build ( "rightArrow" ) helper . moveDown ( ) he…" at bounding box center [719, 283] width 288 height 314
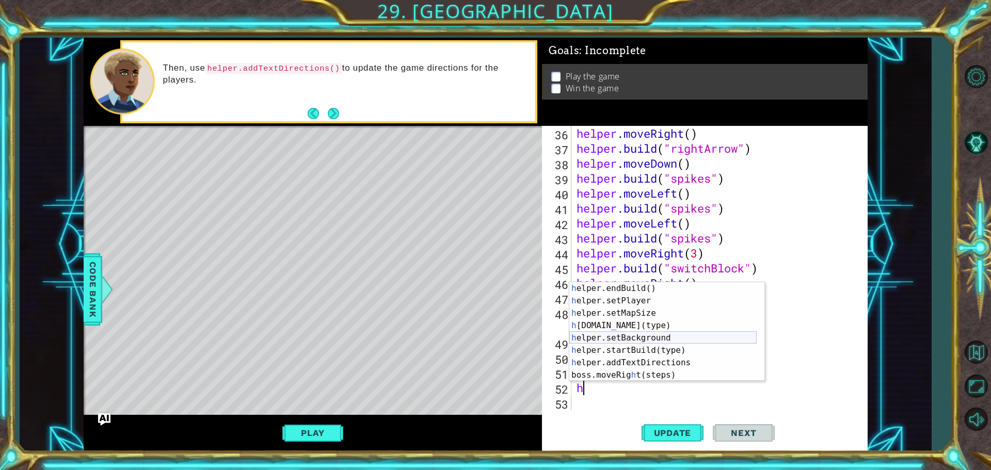
scroll to position [74, 0]
click at [630, 324] on div "h elper.endBuild() press enter h elper.setPlayer press enter h elper.setMapSize…" at bounding box center [663, 344] width 187 height 124
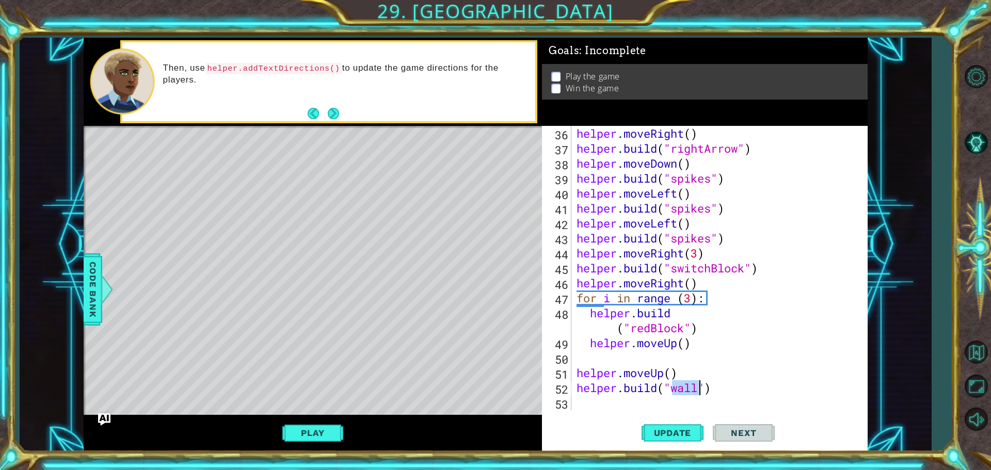
type textarea "[DOMAIN_NAME]("s")"
click at [769, 398] on div "helper . moveRight ( ) helper . build ( "rightArrow" ) helper . moveDown ( ) he…" at bounding box center [719, 283] width 288 height 314
drag, startPoint x: 767, startPoint y: 398, endPoint x: 563, endPoint y: 383, distance: 204.6
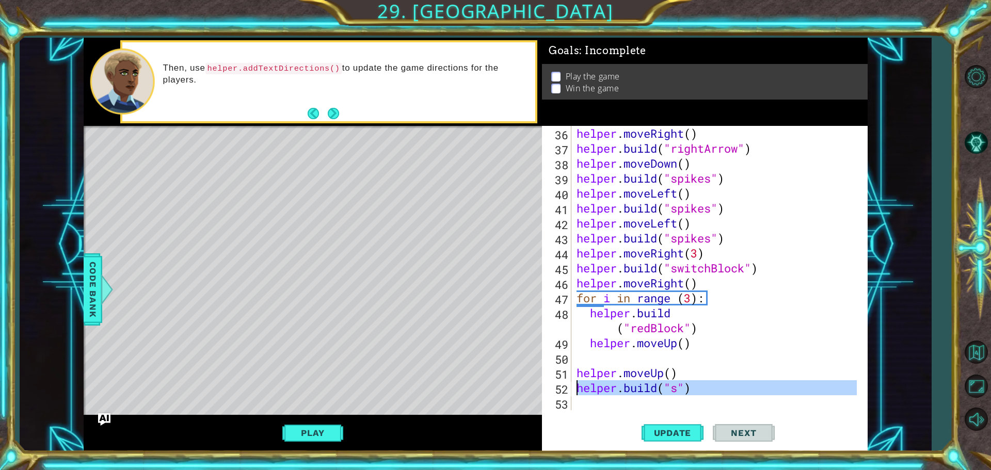
click at [562, 383] on div "36 37 38 39 40 41 42 43 44 45 46 47 48 49 50 51 52 53 helper . moveRight ( ) he…" at bounding box center [703, 268] width 323 height 285
type textarea "[DOMAIN_NAME]("s")"
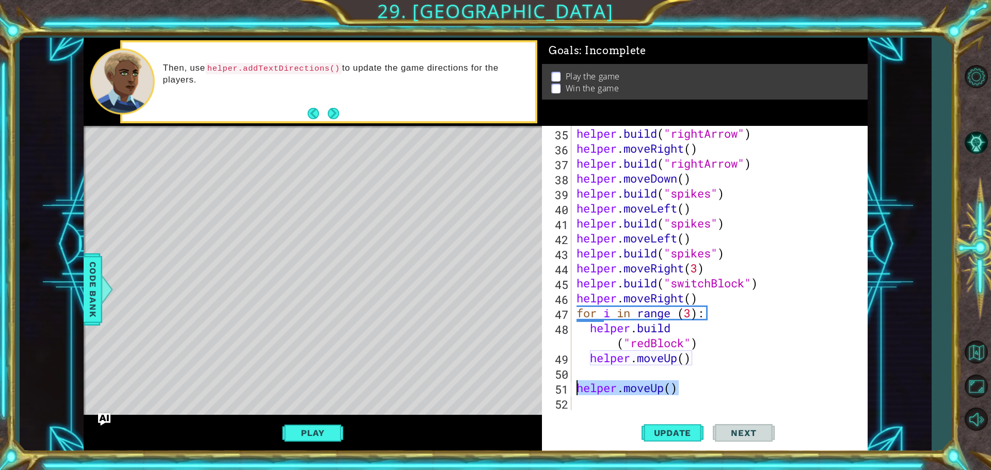
drag, startPoint x: 689, startPoint y: 385, endPoint x: 556, endPoint y: 383, distance: 132.7
click at [556, 383] on div "35 36 37 38 39 40 41 42 43 44 45 46 47 48 49 50 51 52 helper . build ( "rightAr…" at bounding box center [703, 268] width 323 height 285
type textarea "helper.moveUp()"
click at [319, 429] on button "Play" at bounding box center [312, 433] width 60 height 20
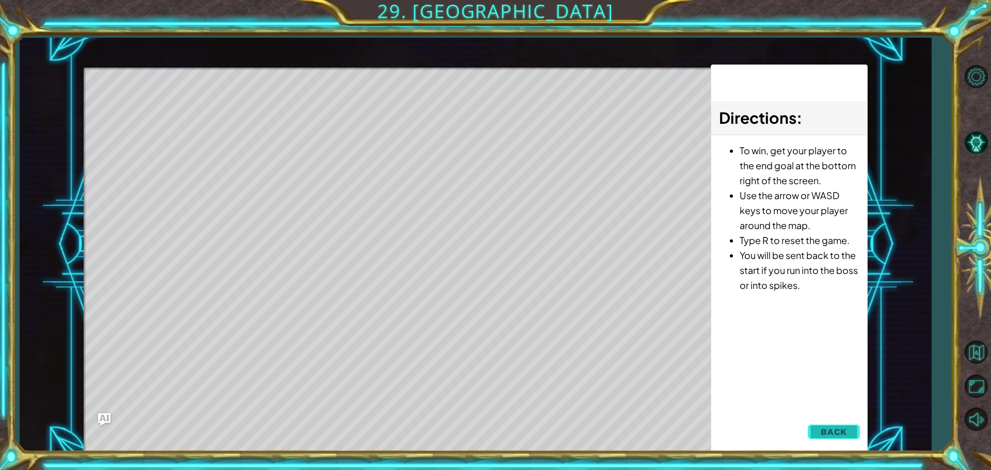
click at [833, 423] on button "Back" at bounding box center [834, 432] width 52 height 21
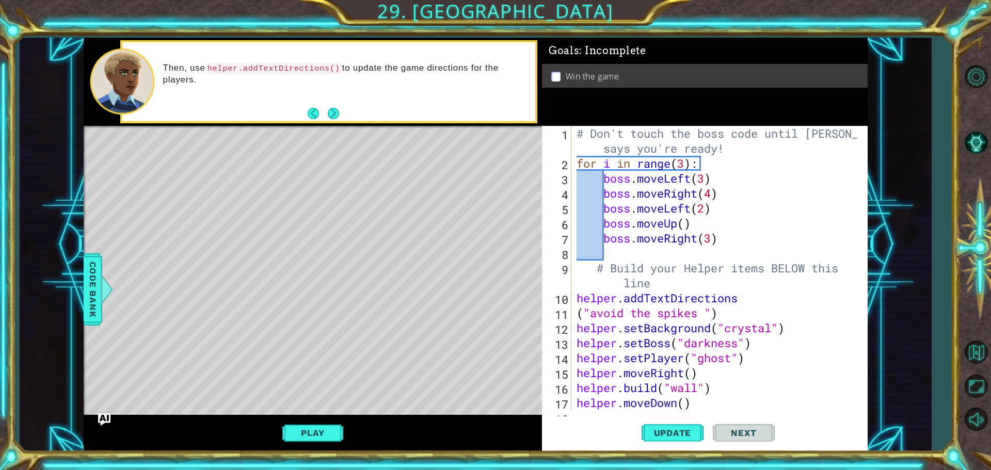
scroll to position [0, 0]
click at [701, 313] on div "# Don't touch the boss code until [PERSON_NAME] says you're ready! for i in ran…" at bounding box center [719, 290] width 288 height 329
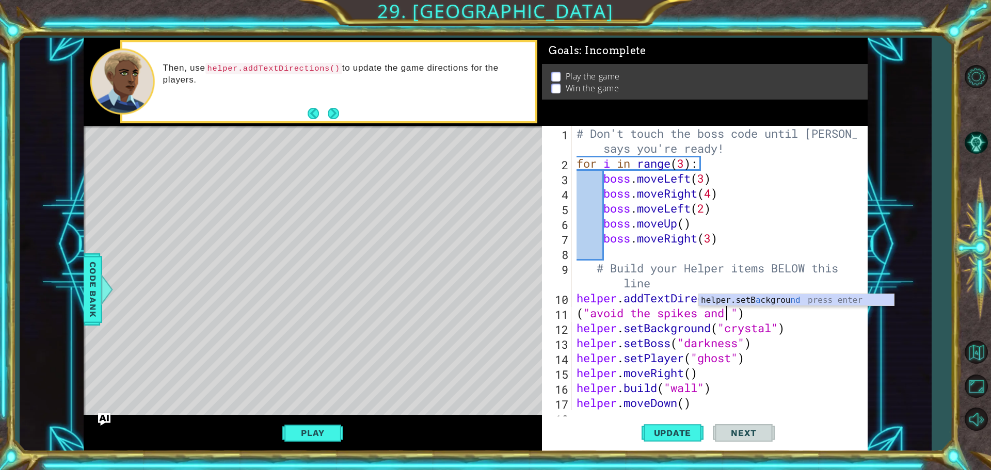
scroll to position [0, 7]
drag, startPoint x: 728, startPoint y: 317, endPoint x: 702, endPoint y: 316, distance: 25.8
click at [702, 316] on div "# Don't touch the boss code until [PERSON_NAME] says you're ready! for i in ran…" at bounding box center [719, 290] width 288 height 329
click at [759, 318] on div "# Don't touch the boss code until [PERSON_NAME] says you're ready! for i in ran…" at bounding box center [719, 290] width 288 height 329
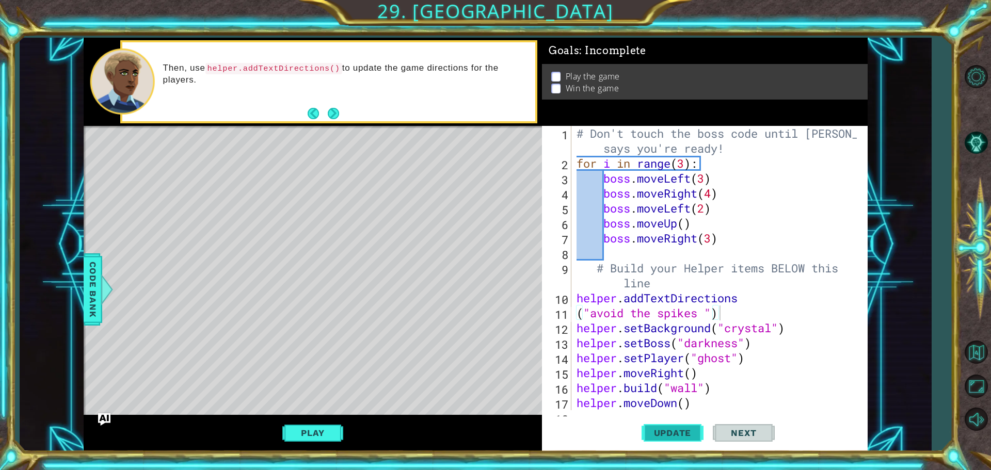
click at [649, 435] on span "Update" at bounding box center [673, 433] width 58 height 10
click at [573, 296] on div "("avoid the spikes ") 1 2 3 4 5 6 7 8 9 10 11 12 13 14 15 16 17 18 # Don't touc…" at bounding box center [703, 268] width 323 height 285
click at [339, 115] on button "Next" at bounding box center [333, 113] width 11 height 11
click at [337, 115] on button "Next" at bounding box center [333, 114] width 12 height 12
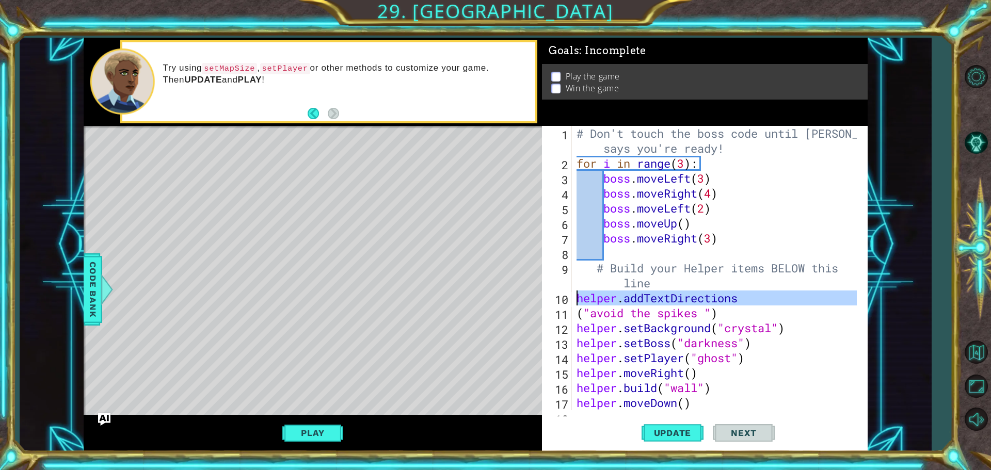
click at [569, 291] on div "9" at bounding box center [557, 277] width 27 height 30
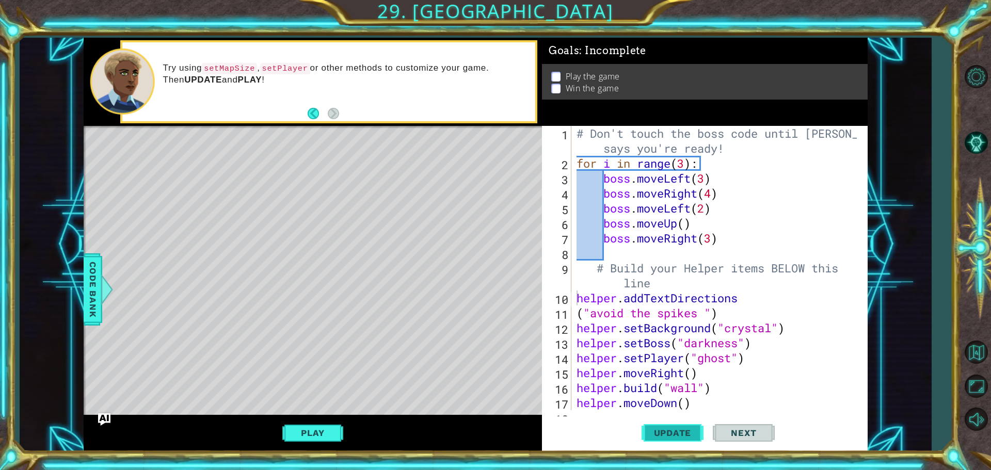
click at [666, 435] on span "Update" at bounding box center [673, 433] width 58 height 10
drag, startPoint x: 342, startPoint y: 436, endPoint x: 323, endPoint y: 429, distance: 19.9
click at [343, 436] on div "Play" at bounding box center [313, 433] width 459 height 37
click at [304, 431] on button "Play" at bounding box center [312, 433] width 60 height 20
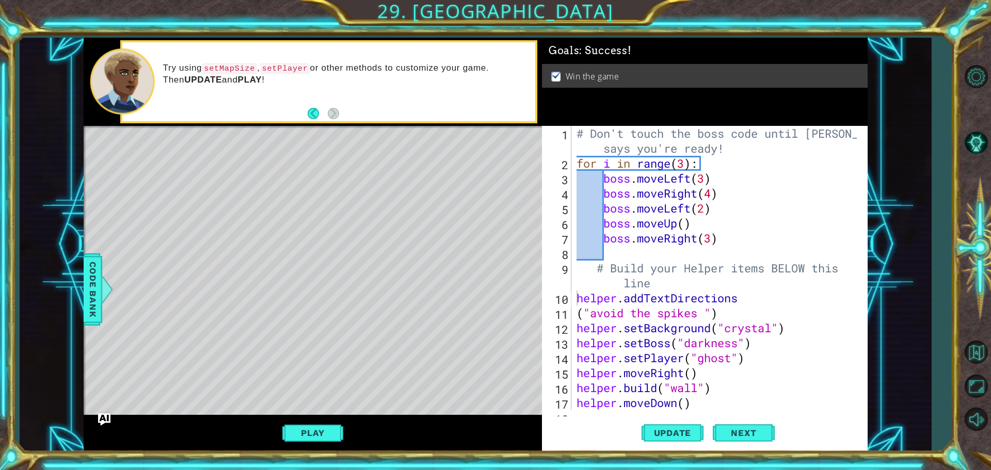
type textarea "boss.moveRight(3)"
click at [610, 245] on div "# Don't touch the boss code until [PERSON_NAME] says you're ready! for i in ran…" at bounding box center [719, 290] width 288 height 329
click at [611, 251] on div "# Don't touch the boss code until [PERSON_NAME] says you're ready! for i in ran…" at bounding box center [719, 290] width 288 height 329
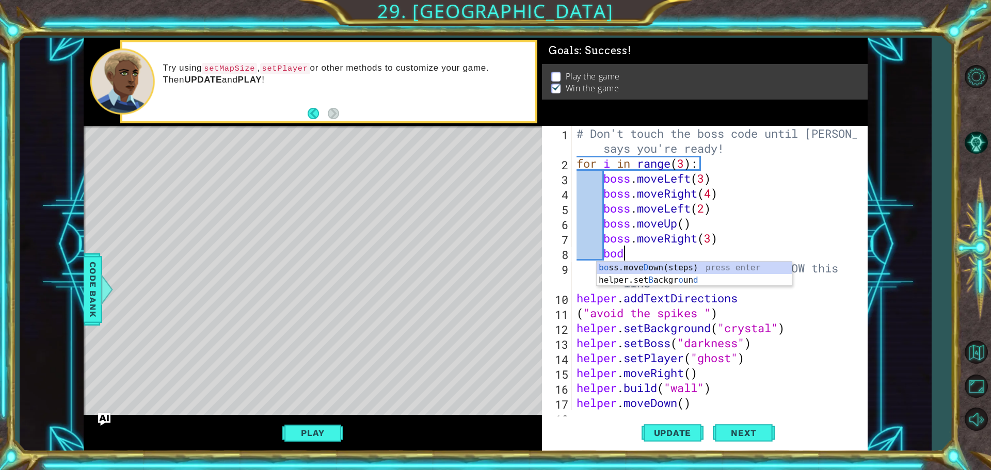
scroll to position [0, 2]
drag, startPoint x: 644, startPoint y: 255, endPoint x: 620, endPoint y: 254, distance: 24.3
click at [620, 254] on div "# Don't touch the boss code until [PERSON_NAME] says you're ready! for i in ran…" at bounding box center [719, 290] width 288 height 329
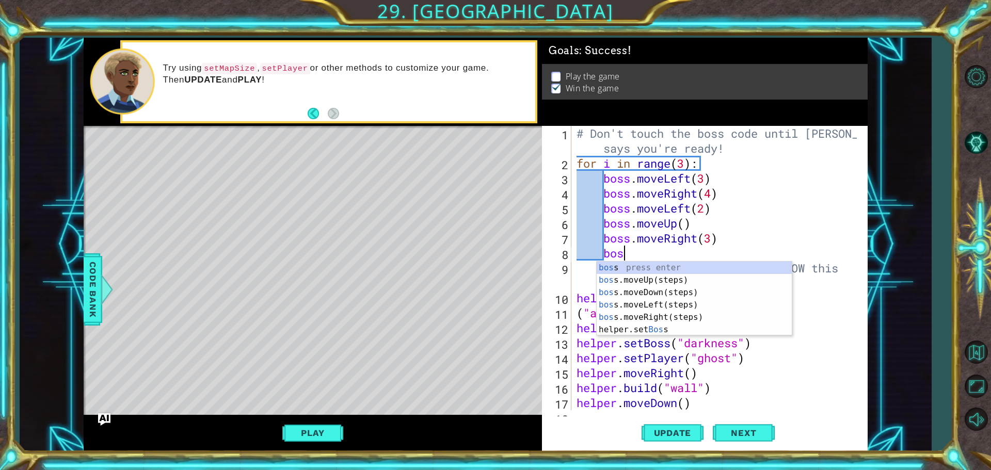
type textarea "boss"
click at [669, 317] on div "boss press enter boss .moveUp(steps) press enter boss .moveDown(steps) press en…" at bounding box center [694, 311] width 195 height 99
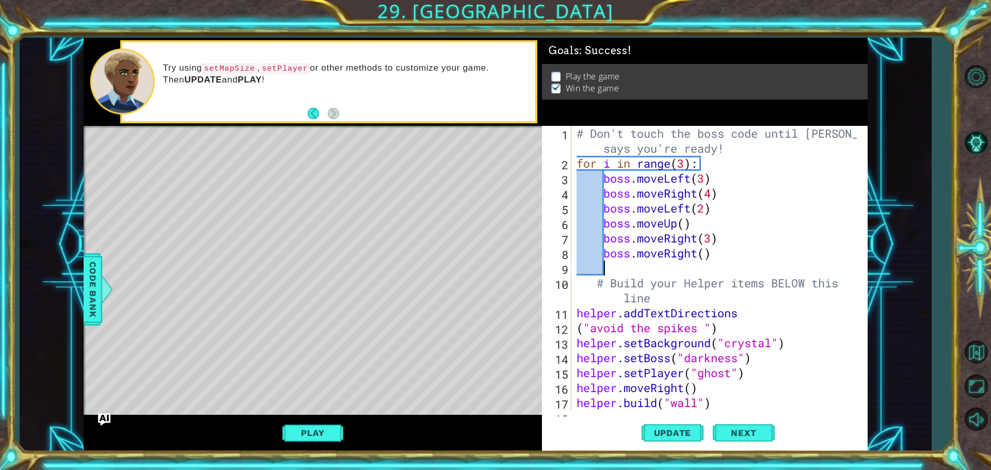
scroll to position [0, 1]
click at [705, 253] on div "# Don't touch the boss code until [PERSON_NAME] says you're ready! for i in ran…" at bounding box center [719, 290] width 288 height 329
drag, startPoint x: 688, startPoint y: 442, endPoint x: 668, endPoint y: 441, distance: 20.7
click at [685, 442] on button "Update" at bounding box center [673, 433] width 62 height 33
click at [327, 429] on button "Play" at bounding box center [312, 433] width 60 height 20
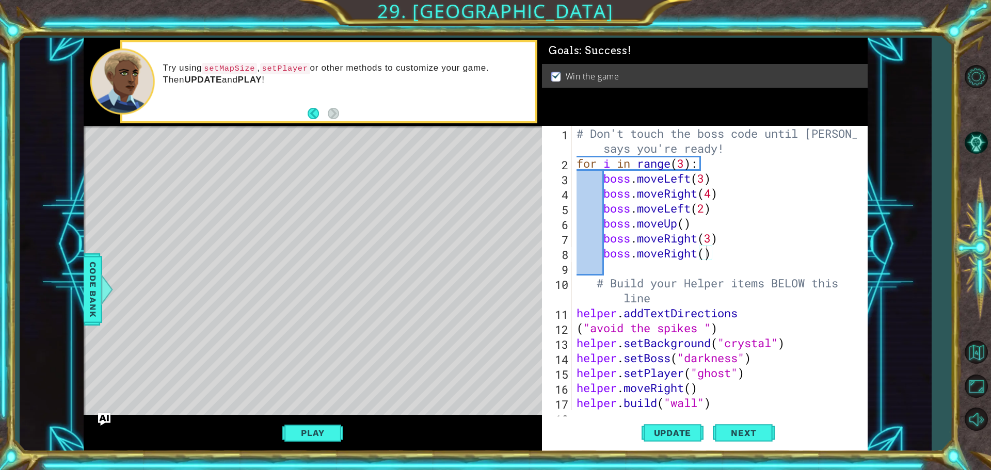
drag, startPoint x: 573, startPoint y: 133, endPoint x: 618, endPoint y: 138, distance: 45.2
click at [618, 138] on div "boss.moveRight() 1 2 3 4 5 6 7 8 9 10 11 12 13 14 15 16 17 18 # Don't touch the…" at bounding box center [703, 268] width 323 height 285
click at [616, 138] on div "# Don't touch the boss code until [PERSON_NAME] says you're ready! for i in ran…" at bounding box center [719, 290] width 288 height 329
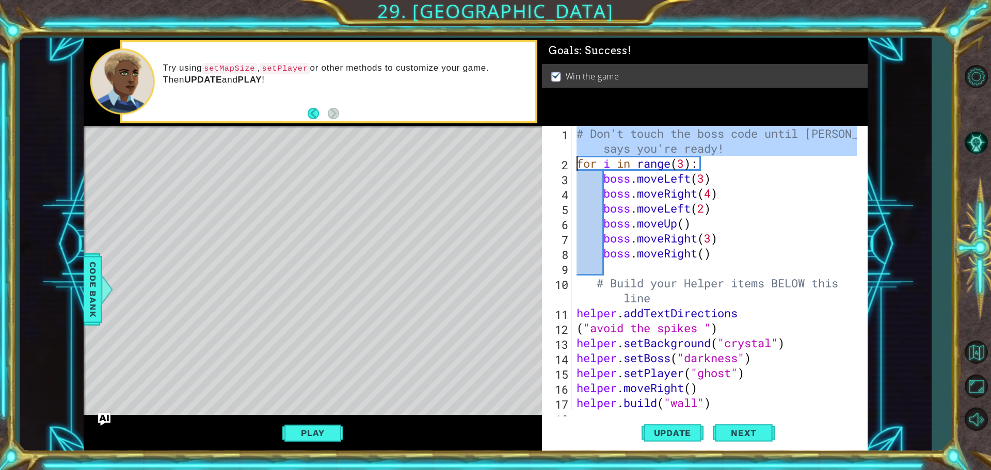
click at [616, 138] on div "# Don't touch the boss code until [PERSON_NAME] says you're ready! for i in ran…" at bounding box center [719, 290] width 288 height 329
click at [614, 138] on div "# Don't touch the boss code until [PERSON_NAME] says you're ready! for i in ran…" at bounding box center [716, 268] width 282 height 285
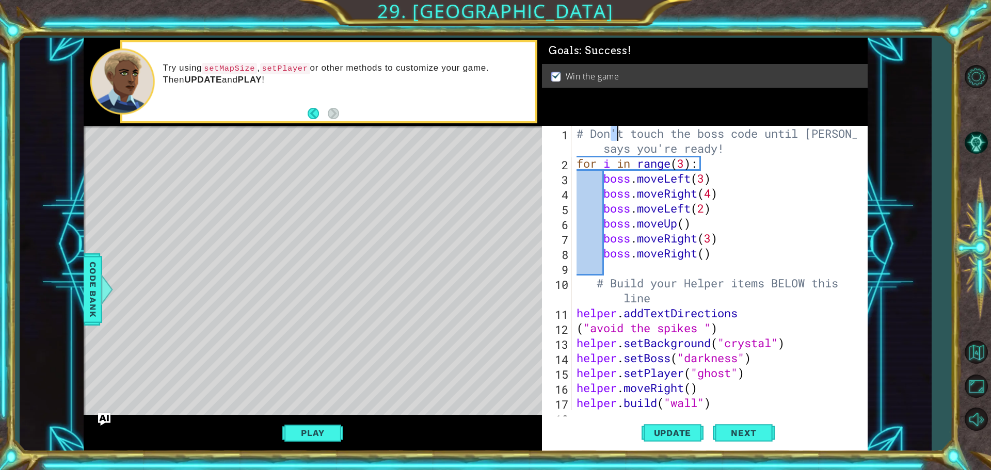
click at [731, 187] on div "# Don't touch the boss code until [PERSON_NAME] says you're ready! for i in ran…" at bounding box center [719, 290] width 288 height 329
click at [597, 249] on div "# Don't touch the boss code until [PERSON_NAME] says you're ready! for i in ran…" at bounding box center [719, 290] width 288 height 329
click at [586, 225] on div "# Don't touch the boss code until [PERSON_NAME] says you're ready! for i in ran…" at bounding box center [719, 290] width 288 height 329
type textarea "boss.moveUp()"
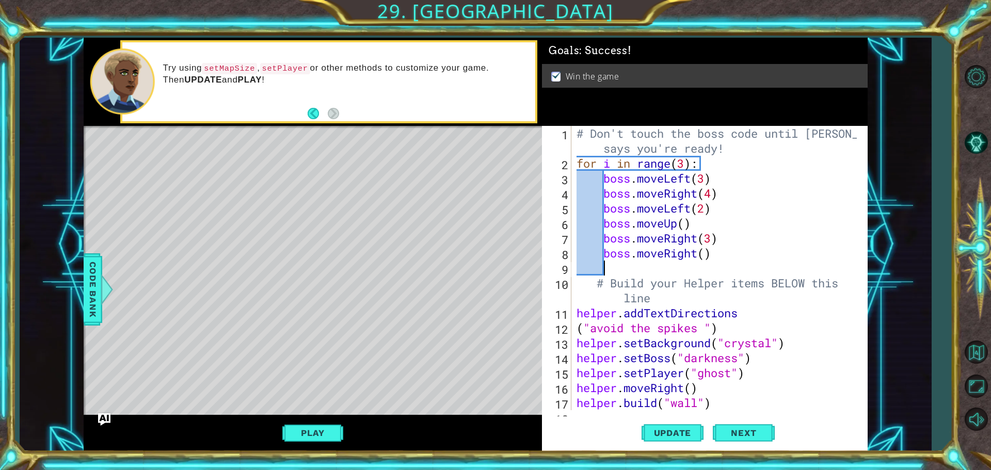
click at [617, 272] on div "# Don't touch the boss code until [PERSON_NAME] says you're ready! for i in ran…" at bounding box center [719, 290] width 288 height 329
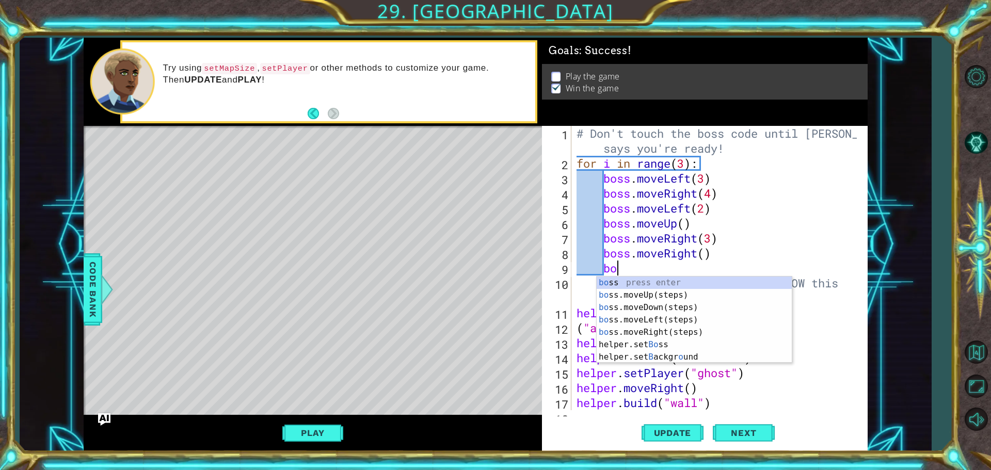
scroll to position [0, 2]
click at [708, 250] on div "# Don't touch the boss code until [PERSON_NAME] says you're ready! for i in ran…" at bounding box center [719, 290] width 288 height 329
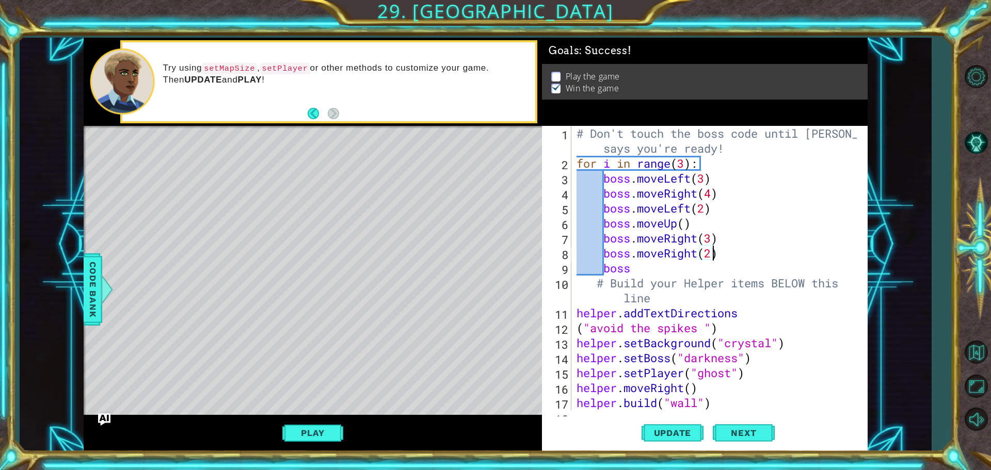
scroll to position [0, 6]
drag, startPoint x: 657, startPoint y: 273, endPoint x: 602, endPoint y: 272, distance: 55.3
click at [602, 272] on div "# Don't touch the boss code until [PERSON_NAME] says you're ready! for i in ran…" at bounding box center [719, 290] width 288 height 329
type textarea "boss"
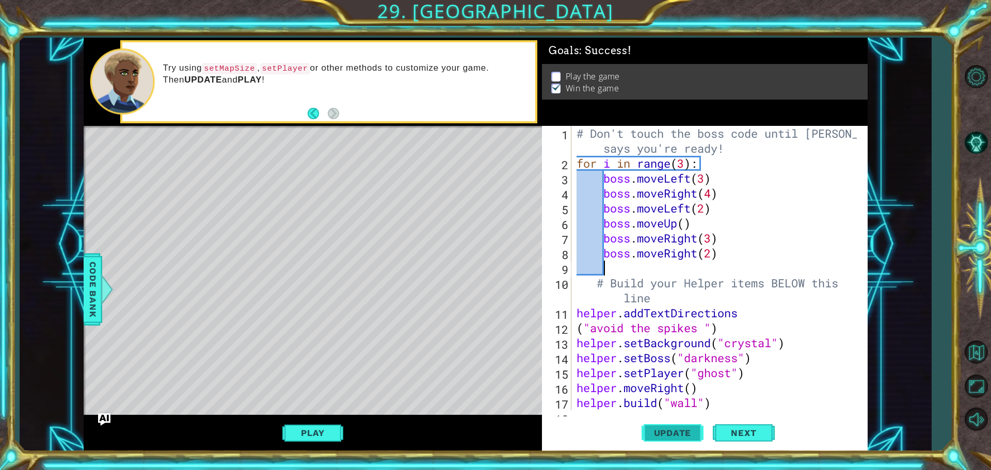
click at [674, 434] on span "Update" at bounding box center [673, 433] width 58 height 10
click at [298, 434] on button "Play" at bounding box center [312, 433] width 60 height 20
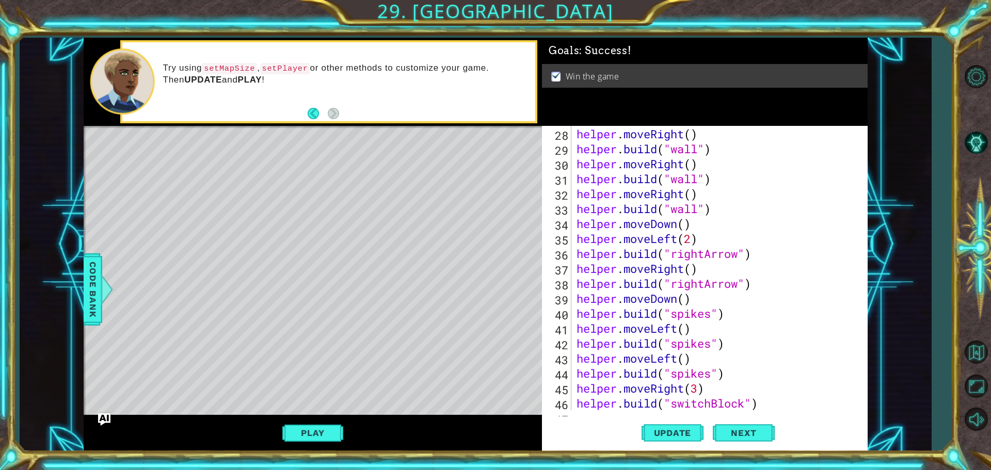
scroll to position [465, 0]
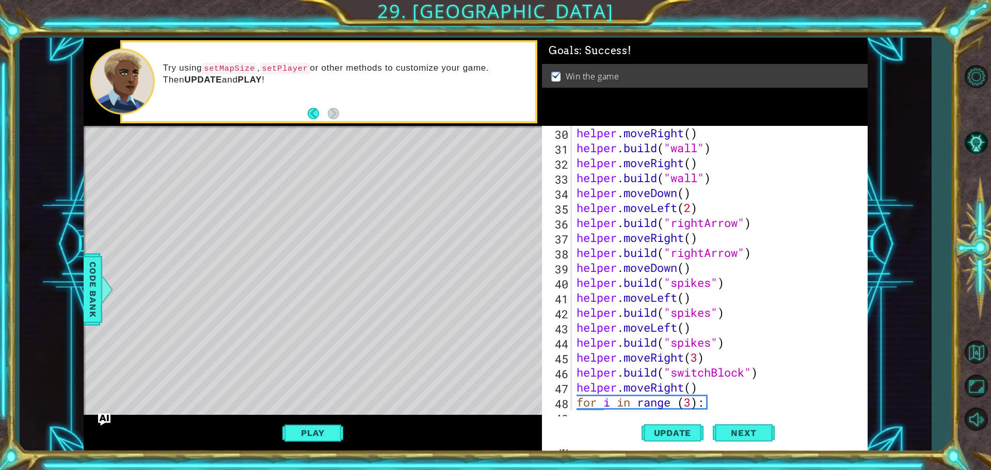
type textarea "[DOMAIN_NAME]("spikes")"
click at [575, 285] on div "helper . moveRight ( ) helper . build ( "wall" ) helper . moveRight ( ) helper …" at bounding box center [719, 289] width 288 height 329
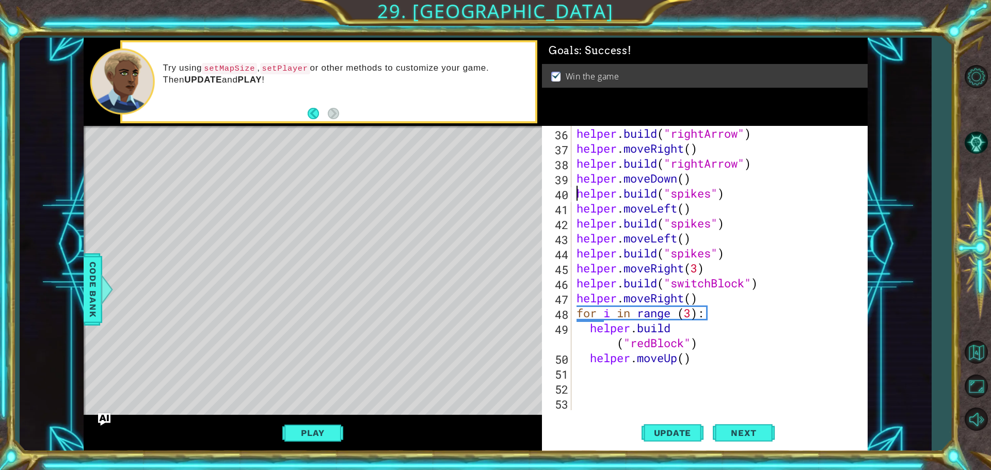
scroll to position [554, 0]
click at [593, 388] on div "helper . build ( "rightArrow" ) helper . moveRight ( ) helper . build ( "rightA…" at bounding box center [719, 283] width 288 height 314
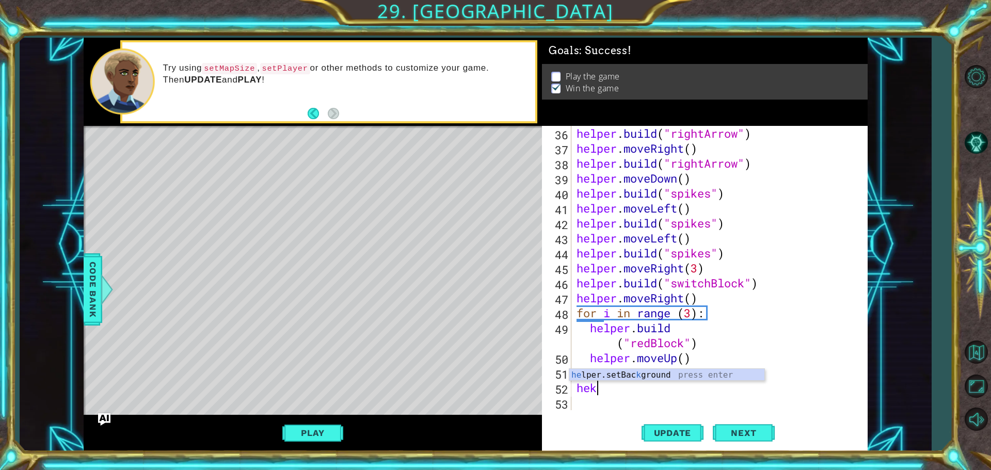
scroll to position [0, 1]
drag, startPoint x: 640, startPoint y: 392, endPoint x: 592, endPoint y: 391, distance: 48.0
click at [592, 391] on div "helper . build ( "rightArrow" ) helper . moveRight ( ) helper . build ( "rightA…" at bounding box center [719, 283] width 288 height 314
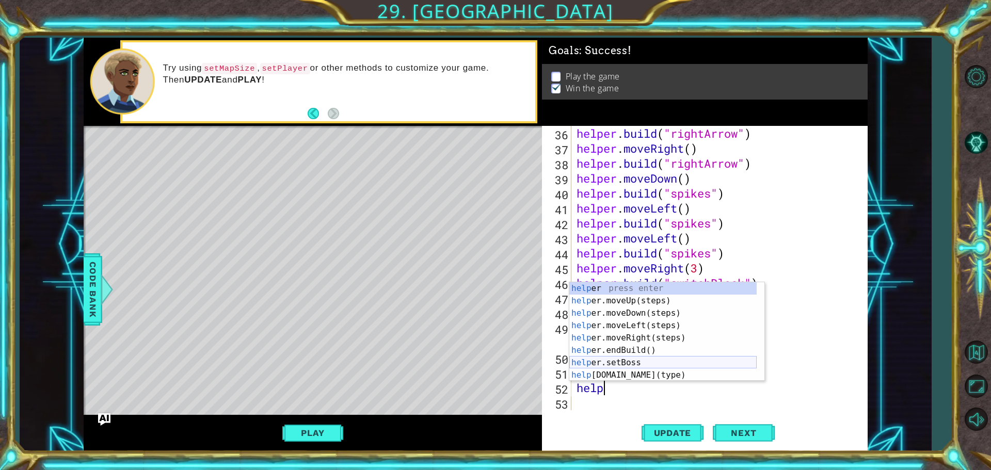
click at [621, 369] on div "help er press enter help er.moveUp(steps) press enter help er.moveDown(steps) p…" at bounding box center [663, 344] width 187 height 124
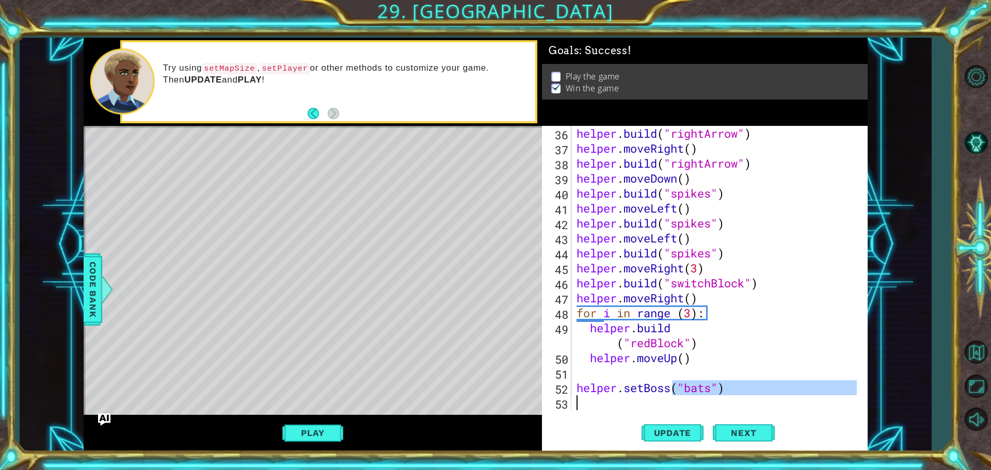
drag, startPoint x: 673, startPoint y: 390, endPoint x: 710, endPoint y: 402, distance: 38.7
click at [710, 402] on div "helper . build ( "rightArrow" ) helper . moveRight ( ) helper . build ( "rightA…" at bounding box center [719, 283] width 288 height 314
click at [706, 382] on div "helper . build ( "rightArrow" ) helper . moveRight ( ) helper . build ( "rightA…" at bounding box center [719, 283] width 288 height 314
drag, startPoint x: 680, startPoint y: 391, endPoint x: 627, endPoint y: 393, distance: 52.7
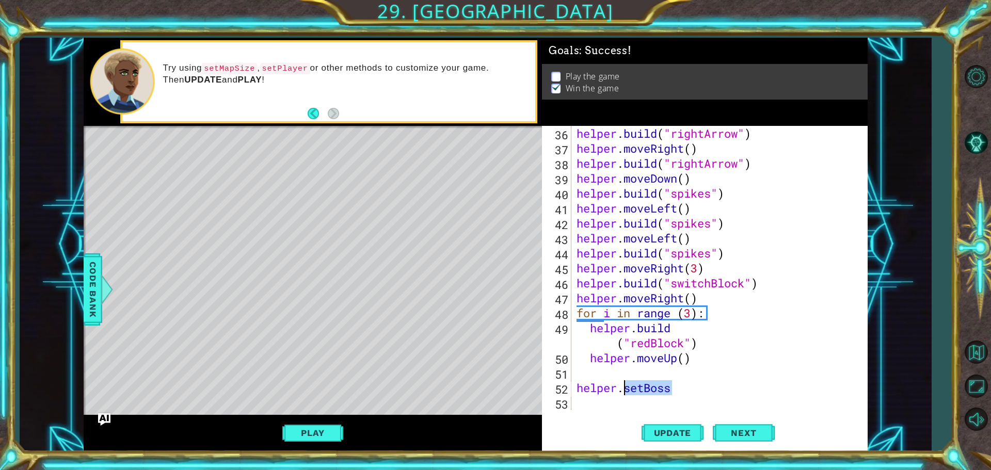
click at [627, 393] on div "helper . build ( "rightArrow" ) helper . moveRight ( ) helper . build ( "rightA…" at bounding box center [719, 283] width 288 height 314
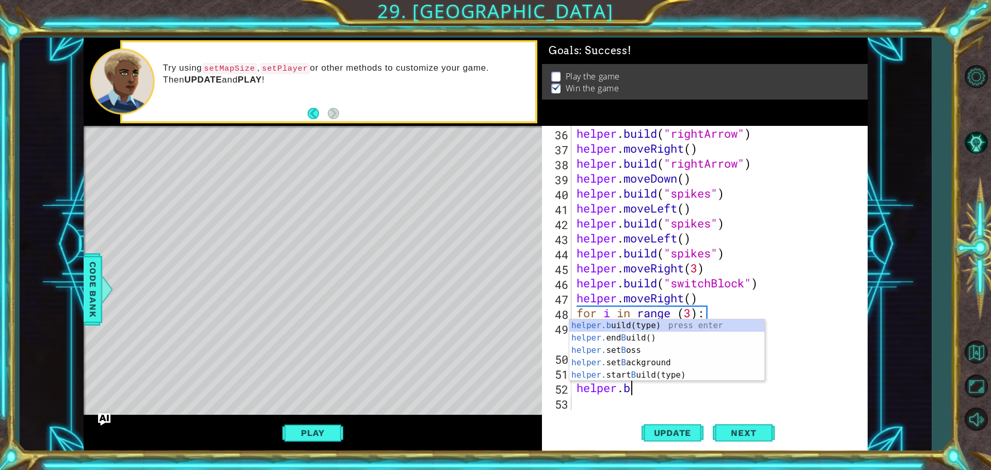
scroll to position [0, 2]
click at [613, 325] on div "helper.b uild(type) press enter helper. end B uild() press enter helper. set B …" at bounding box center [667, 363] width 195 height 87
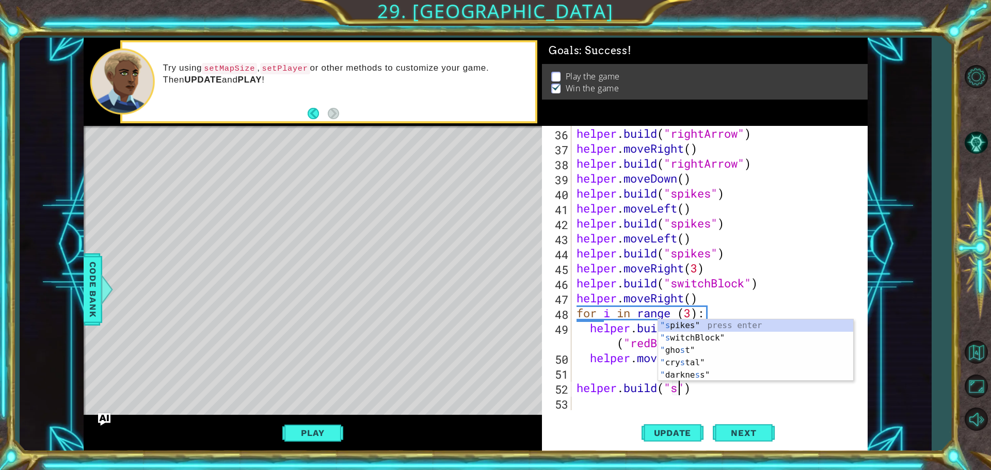
scroll to position [0, 5]
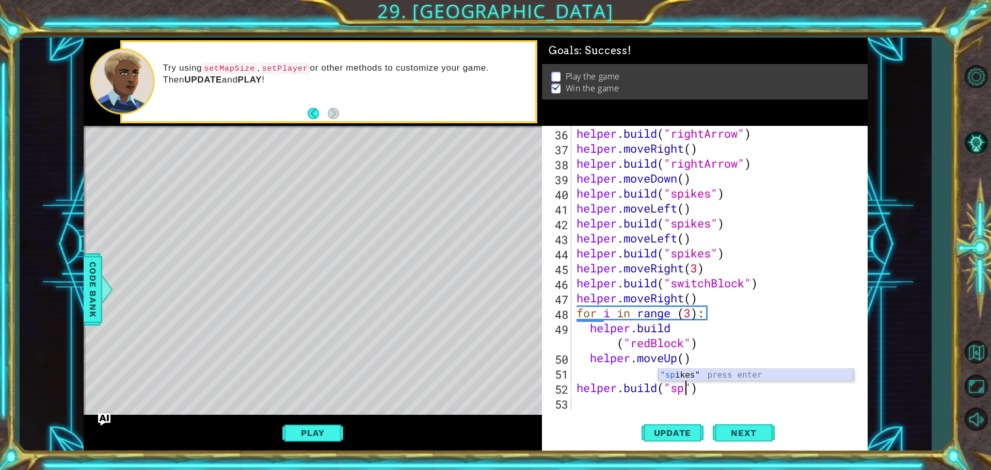
click at [672, 372] on div ""sp ikes" press enter" at bounding box center [755, 387] width 195 height 37
type textarea "[DOMAIN_NAME]("spikes")"
click at [586, 403] on div "helper . build ( "rightArrow" ) helper . moveRight ( ) helper . build ( "rightA…" at bounding box center [719, 283] width 288 height 314
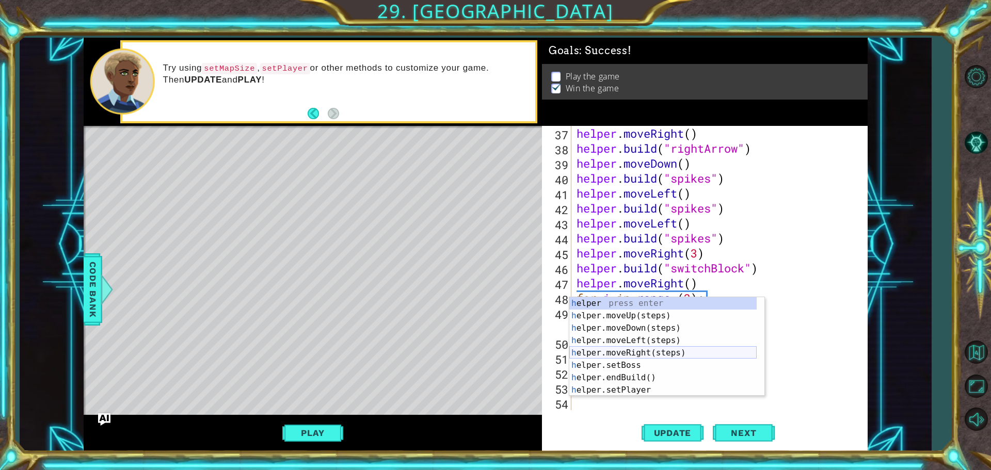
scroll to position [31, 0]
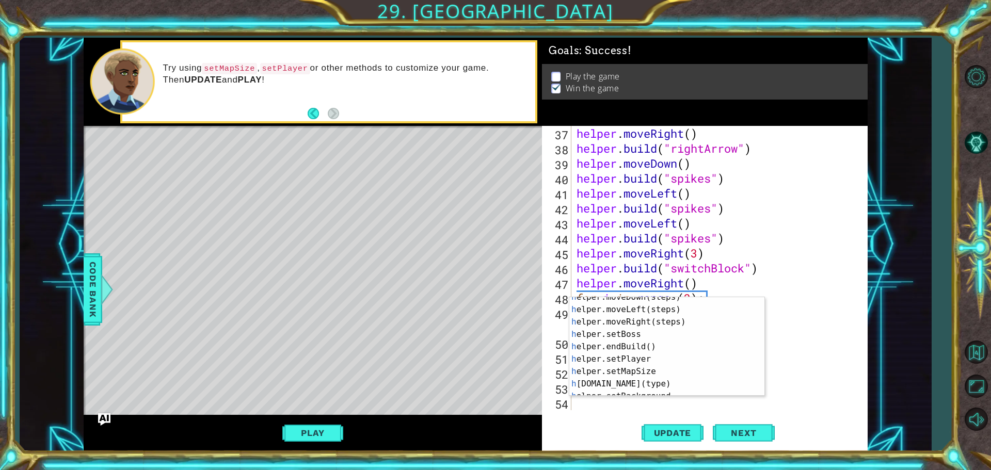
type textarea "h"
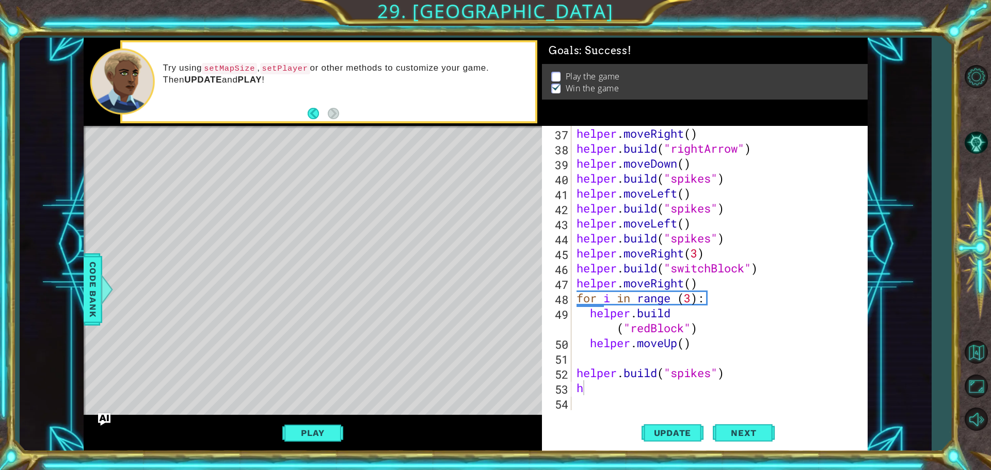
click at [606, 411] on div "h 37 38 39 40 41 42 43 44 45 46 47 48 49 50 51 52 53 54 helper . moveRight ( ) …" at bounding box center [705, 289] width 326 height 326
click at [584, 361] on div "helper . moveRight ( ) helper . build ( "rightArrow" ) helper . moveDown ( ) he…" at bounding box center [719, 283] width 288 height 314
click at [702, 352] on div "helper . moveRight ( ) helper . build ( "rightArrow" ) helper . moveDown ( ) he…" at bounding box center [719, 283] width 288 height 314
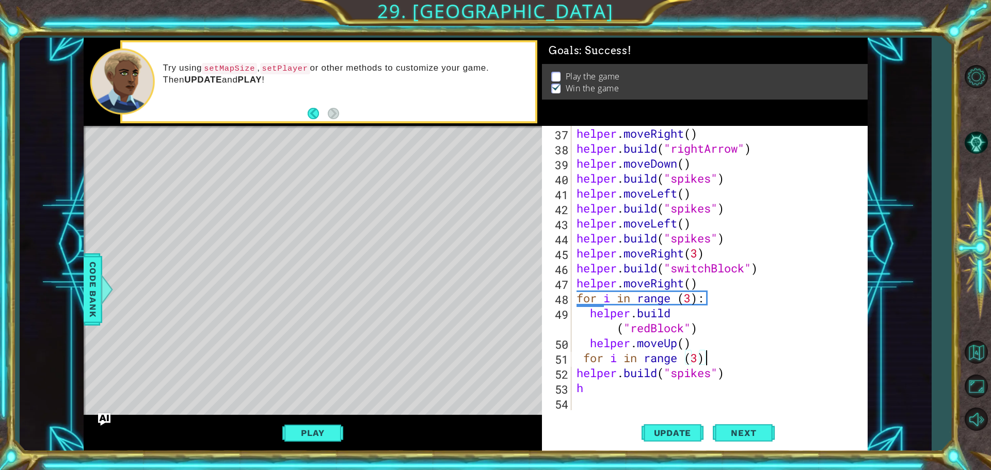
click at [577, 373] on div "helper . moveRight ( ) helper . build ( "rightArrow" ) helper . moveDown ( ) he…" at bounding box center [719, 283] width 288 height 314
drag, startPoint x: 591, startPoint y: 387, endPoint x: 577, endPoint y: 387, distance: 13.4
click at [577, 387] on div "helper . moveRight ( ) helper . build ( "rightArrow" ) helper . moveDown ( ) he…" at bounding box center [719, 283] width 288 height 314
type textarea "h"
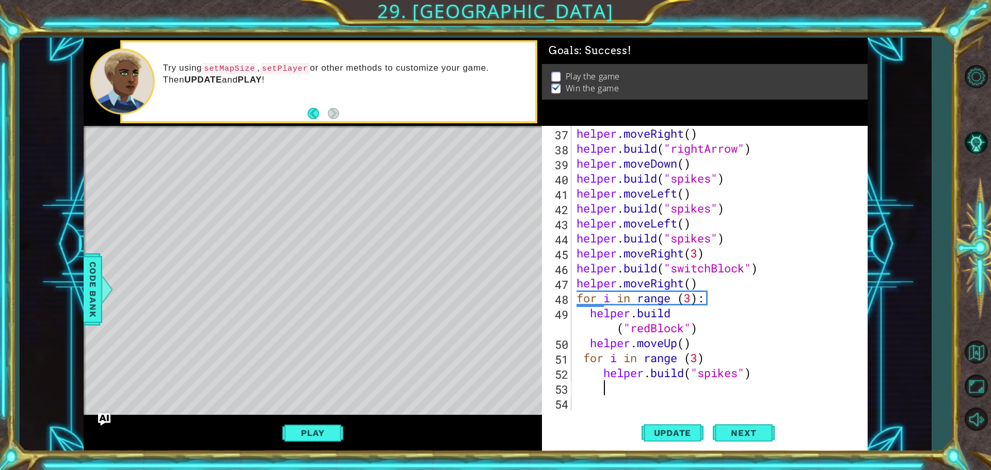
type textarea "h"
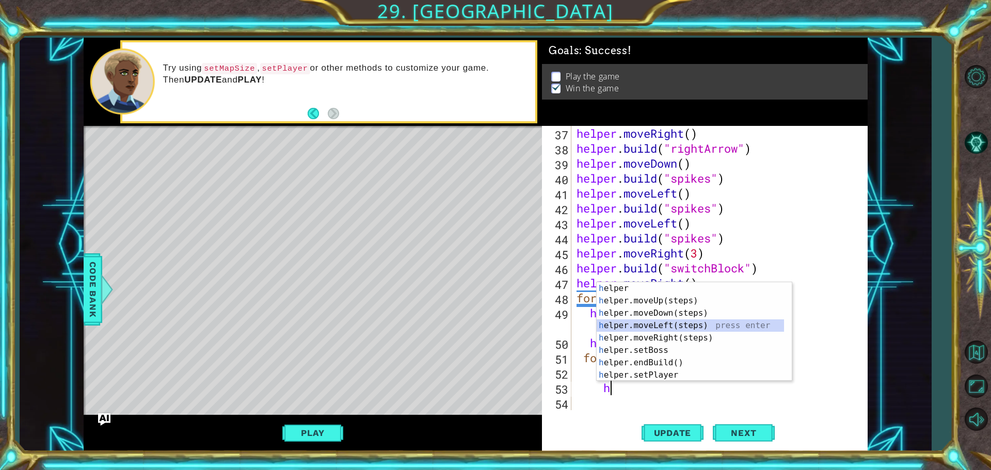
click at [622, 326] on div "h elper press enter h elper.moveUp(steps) press enter h elper.moveDown(steps) p…" at bounding box center [694, 344] width 195 height 124
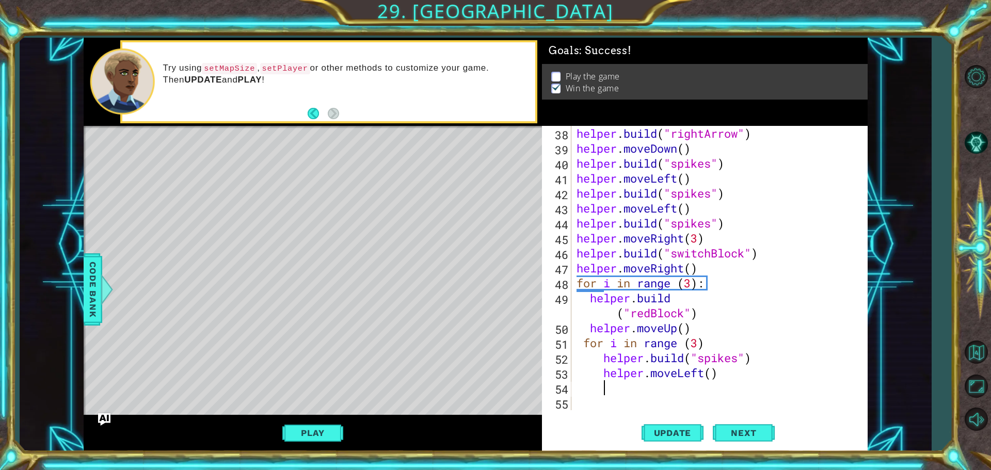
click at [652, 452] on div "# Build your Helper items BELOW this line 1 2 3 4 5 6 7 8 9 10 11 12 13 14 # Do…" at bounding box center [495, 235] width 991 height 470
click at [653, 431] on span "Update" at bounding box center [673, 433] width 58 height 10
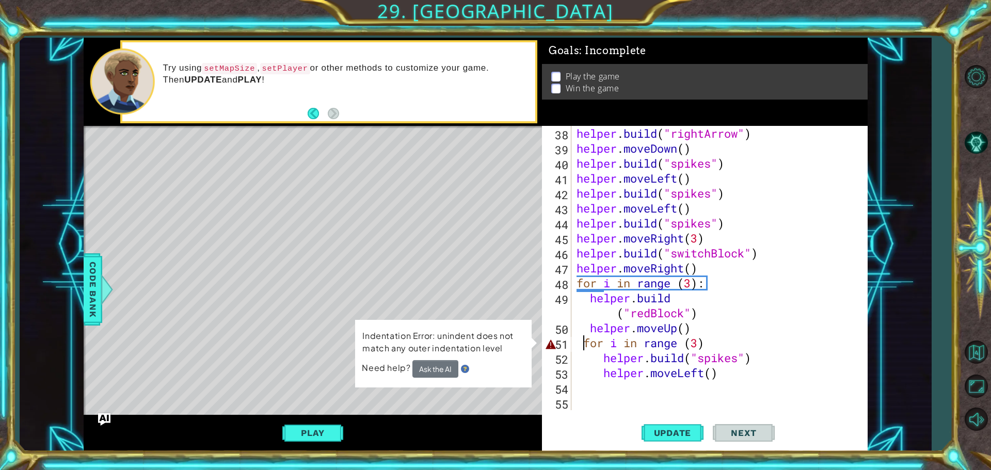
click at [583, 346] on div "helper . build ( "rightArrow" ) helper . moveDown ( ) helper . build ( "spikes"…" at bounding box center [719, 283] width 288 height 314
click at [581, 339] on div "helper . build ( "rightArrow" ) helper . moveDown ( ) helper . build ( "spikes"…" at bounding box center [719, 283] width 288 height 314
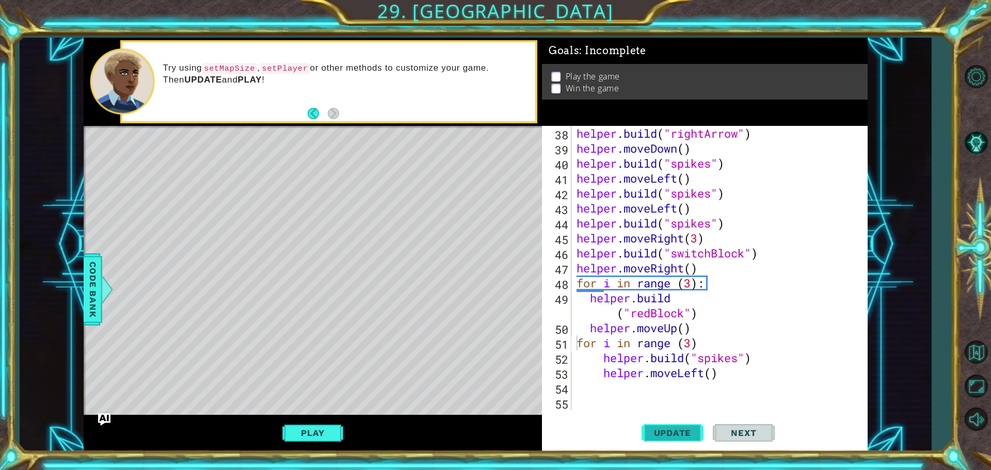
click at [661, 433] on span "Update" at bounding box center [673, 433] width 58 height 10
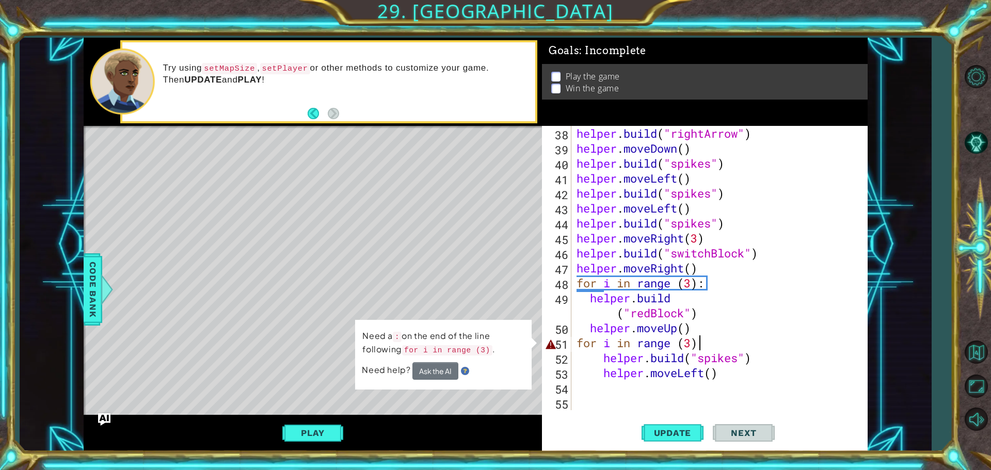
click at [699, 345] on div "helper . build ( "rightArrow" ) helper . moveDown ( ) helper . build ( "spikes"…" at bounding box center [719, 283] width 288 height 314
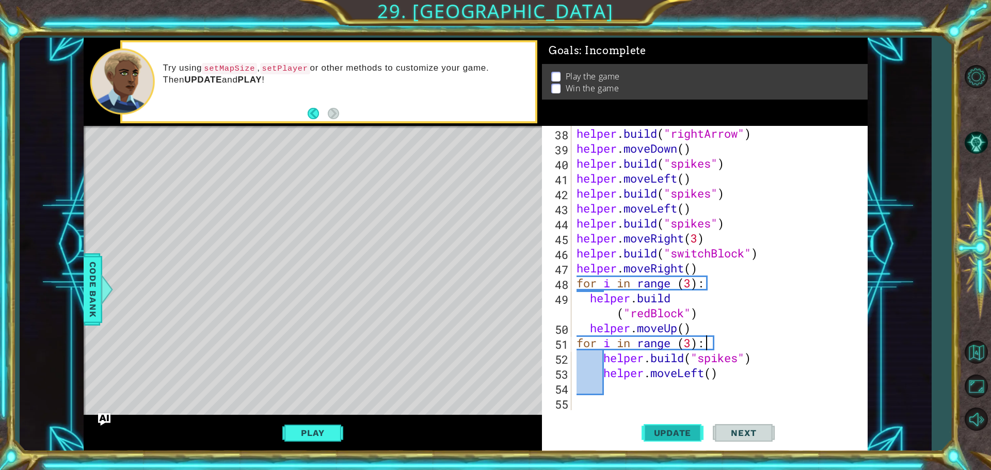
type textarea "for i in range (3):"
click at [684, 429] on span "Update" at bounding box center [673, 433] width 58 height 10
click at [326, 426] on button "Play" at bounding box center [312, 433] width 60 height 20
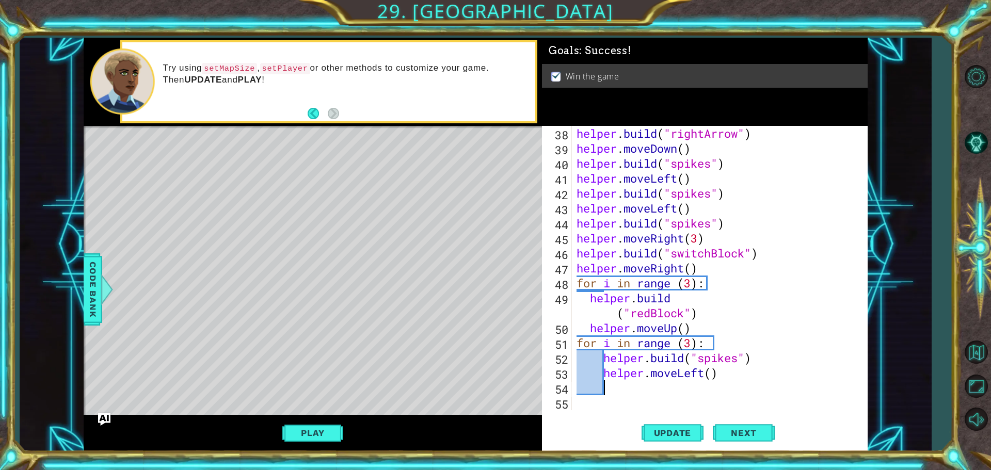
scroll to position [0, 1]
click at [624, 389] on div "helper . build ( "rightArrow" ) helper . moveDown ( ) helper . build ( "spikes"…" at bounding box center [719, 283] width 288 height 314
click at [615, 404] on div "helper . build ( "rightArrow" ) helper . moveDown ( ) helper . build ( "spikes"…" at bounding box center [719, 283] width 288 height 314
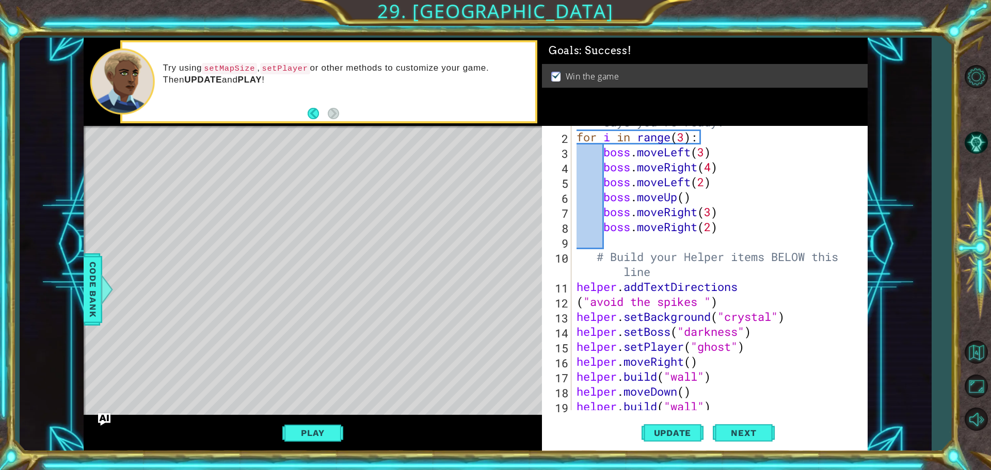
scroll to position [0, 0]
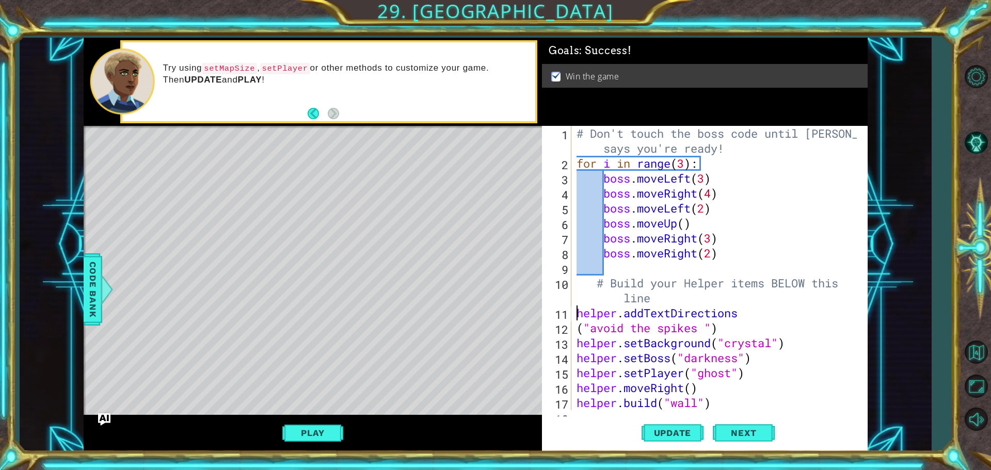
click at [577, 313] on div "# Don't touch the boss code until [PERSON_NAME] says you're ready! for i in ran…" at bounding box center [719, 290] width 288 height 329
click at [580, 293] on div "# Don't touch the boss code until [PERSON_NAME] says you're ready! for i in ran…" at bounding box center [719, 290] width 288 height 329
click at [576, 314] on div "# Don't touch the boss code until [PERSON_NAME] says you're ready! for i in ran…" at bounding box center [719, 290] width 288 height 329
type textarea "helper.addTextDirections"
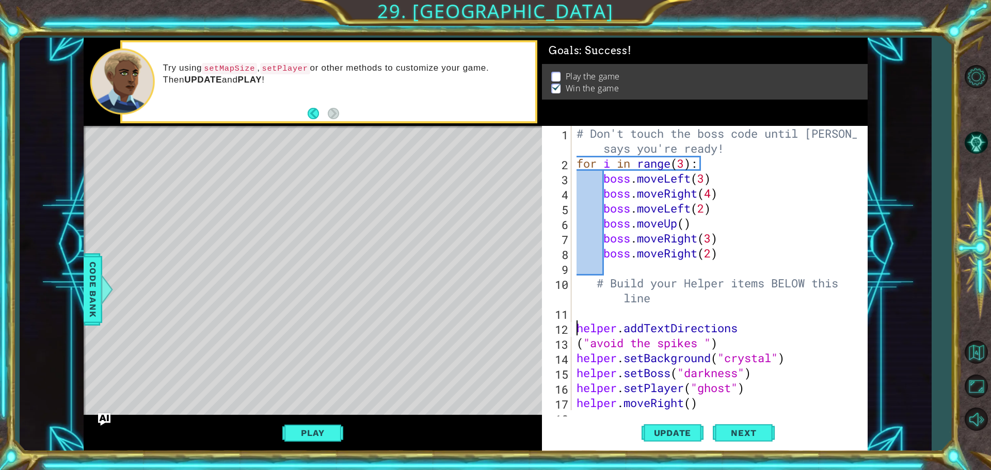
click at [600, 313] on div "# Don't touch the boss code until [PERSON_NAME] says you're ready! for i in ran…" at bounding box center [719, 290] width 288 height 329
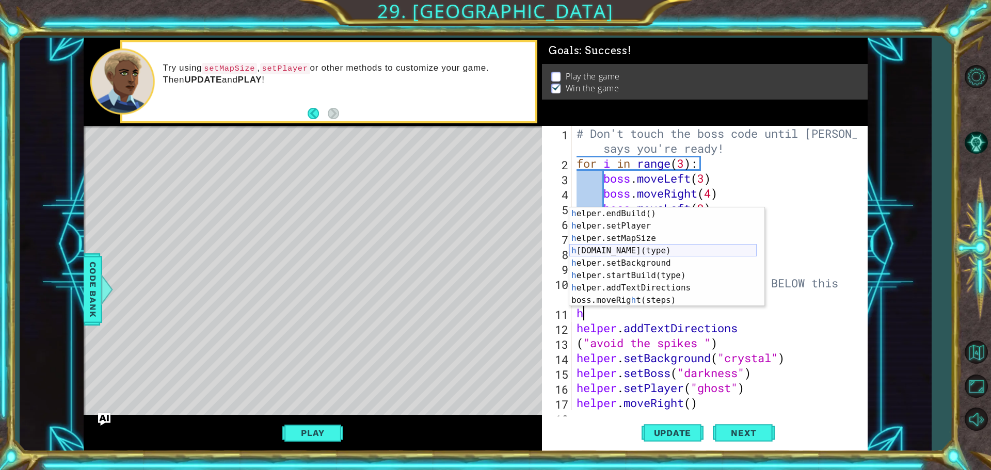
scroll to position [43, 0]
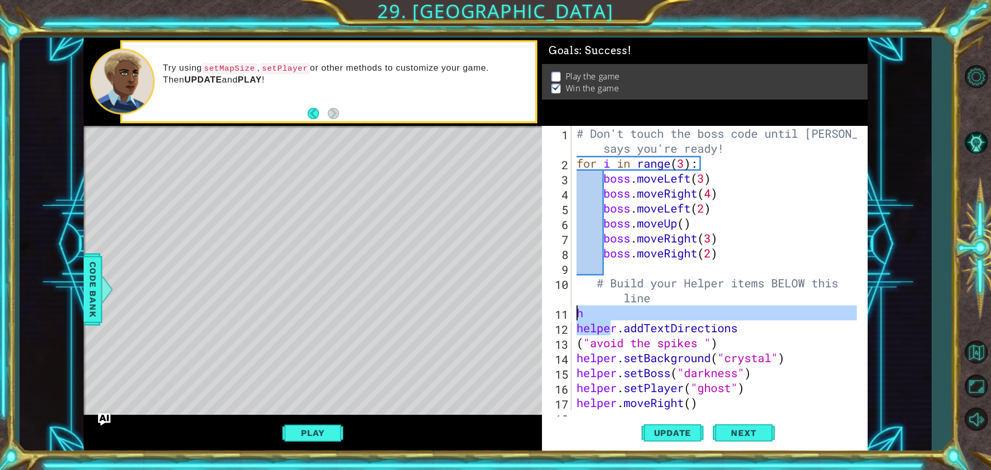
drag, startPoint x: 606, startPoint y: 322, endPoint x: 579, endPoint y: 310, distance: 28.9
click at [579, 310] on div "# Don't touch the boss code until [PERSON_NAME] says you're ready! for i in ran…" at bounding box center [719, 290] width 288 height 329
click at [582, 310] on div "# Don't touch the boss code until [PERSON_NAME] says you're ready! for i in ran…" at bounding box center [716, 268] width 282 height 285
type textarea "h"
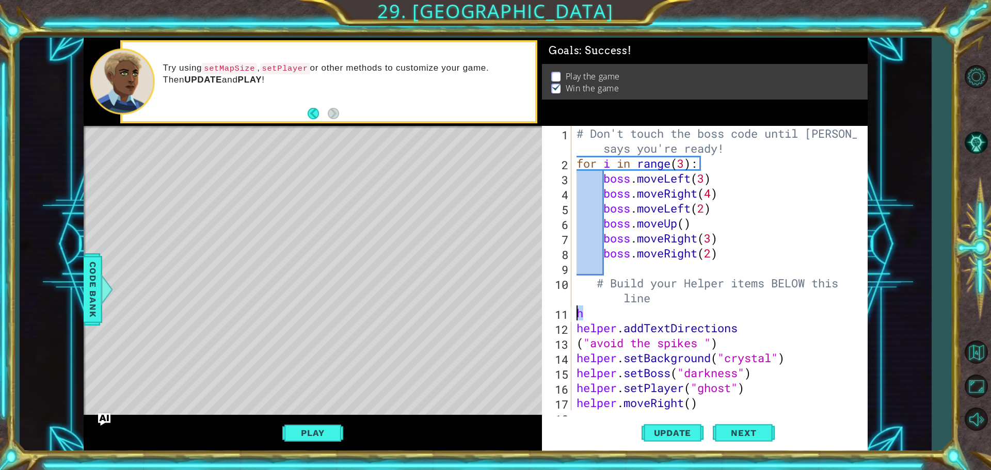
drag, startPoint x: 581, startPoint y: 310, endPoint x: 575, endPoint y: 310, distance: 6.2
click at [575, 310] on div "# Don't touch the boss code until [PERSON_NAME] says you're ready! for i in ran…" at bounding box center [719, 290] width 288 height 329
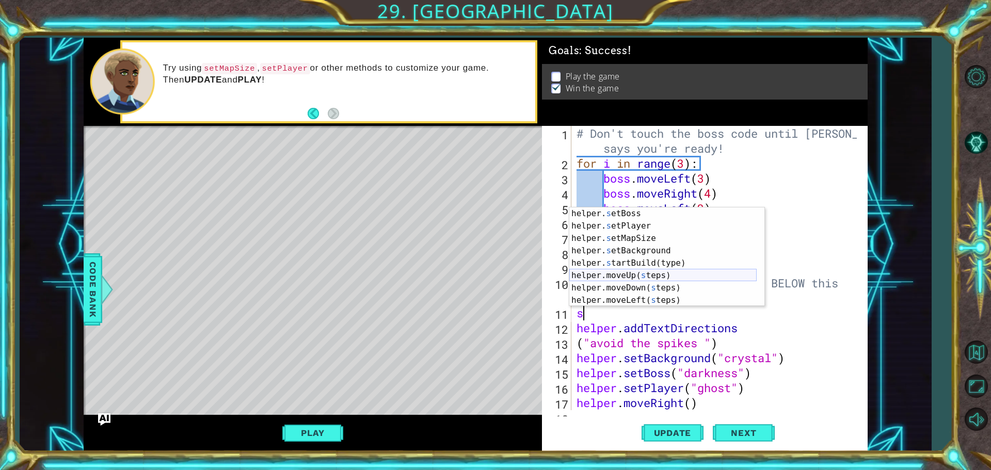
scroll to position [62, 0]
click at [628, 239] on div "helper. s etBoss press enter helper. s etPlayer press enter helper. s etMapSize…" at bounding box center [663, 270] width 187 height 124
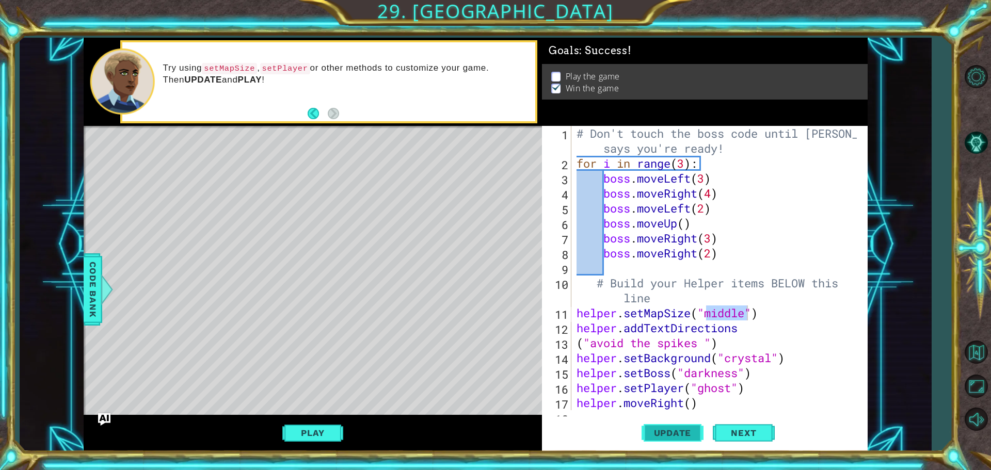
click at [667, 430] on span "Update" at bounding box center [673, 433] width 58 height 10
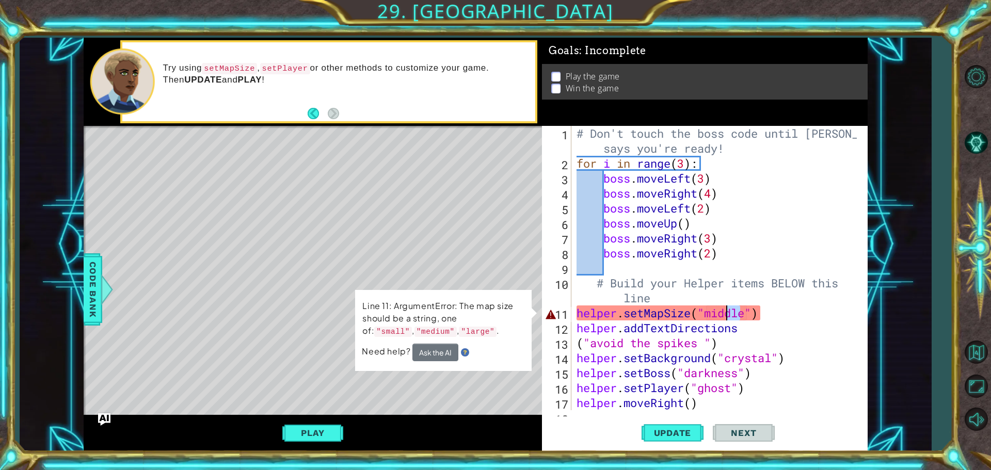
drag, startPoint x: 744, startPoint y: 315, endPoint x: 725, endPoint y: 315, distance: 18.6
click at [725, 315] on div "# Don't touch the boss code until [PERSON_NAME] says you're ready! for i in ran…" at bounding box center [719, 290] width 288 height 329
click at [725, 315] on div "# Don't touch the boss code until [PERSON_NAME] says you're ready! for i in ran…" at bounding box center [716, 268] width 282 height 285
drag, startPoint x: 707, startPoint y: 308, endPoint x: 745, endPoint y: 316, distance: 39.0
click at [745, 316] on div "# Don't touch the boss code until [PERSON_NAME] says you're ready! for i in ran…" at bounding box center [719, 290] width 288 height 329
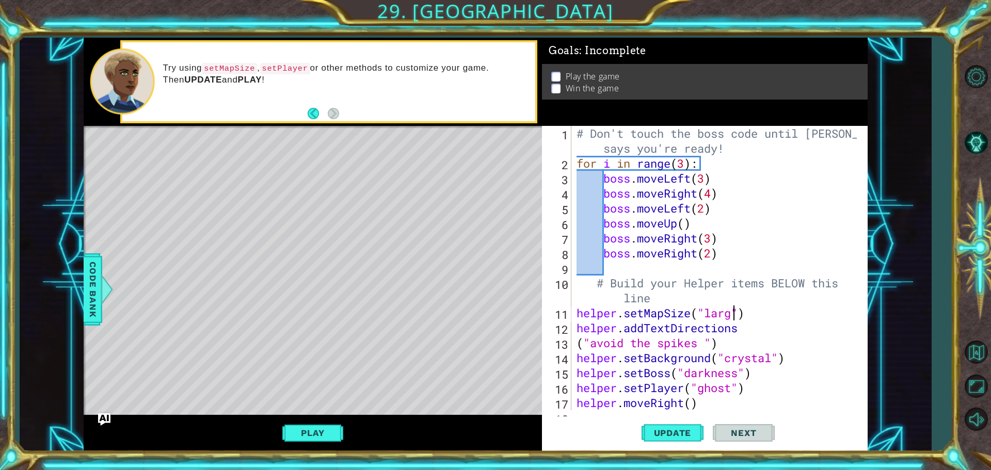
scroll to position [0, 7]
type textarea "helper.setMapSize("large")"
click at [673, 429] on span "Update" at bounding box center [673, 433] width 58 height 10
click at [622, 269] on div "# Don't touch the boss code until [PERSON_NAME] says you're ready! for i in ran…" at bounding box center [719, 290] width 288 height 329
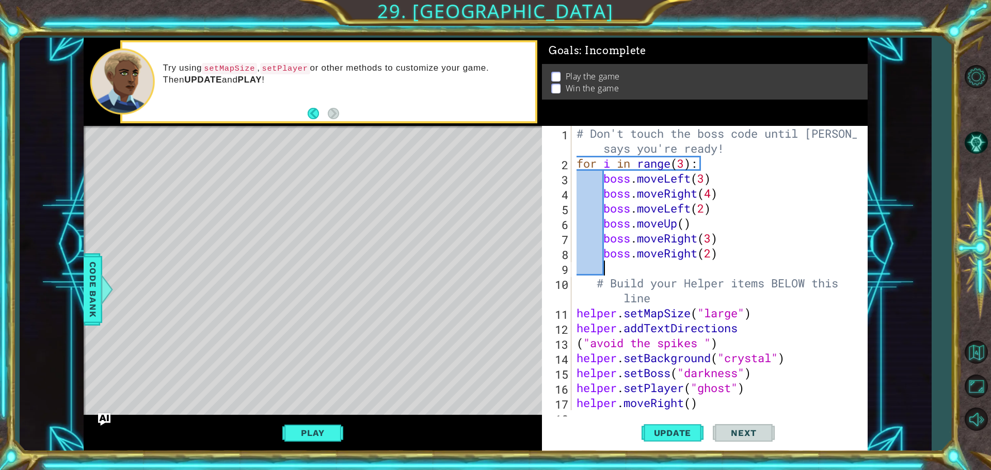
type textarea "b"
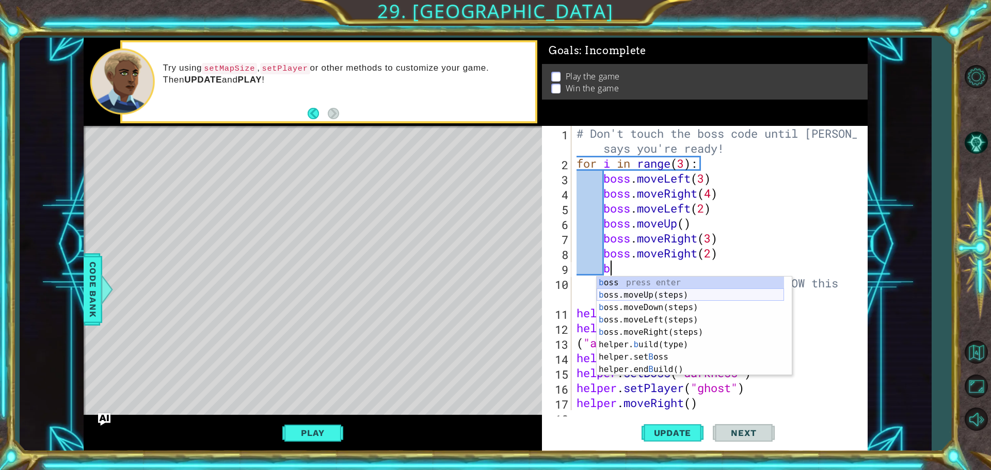
scroll to position [0, 0]
click at [633, 297] on div "b oss press enter b oss.moveUp(steps) press enter b oss.moveDown(steps) press e…" at bounding box center [690, 339] width 187 height 124
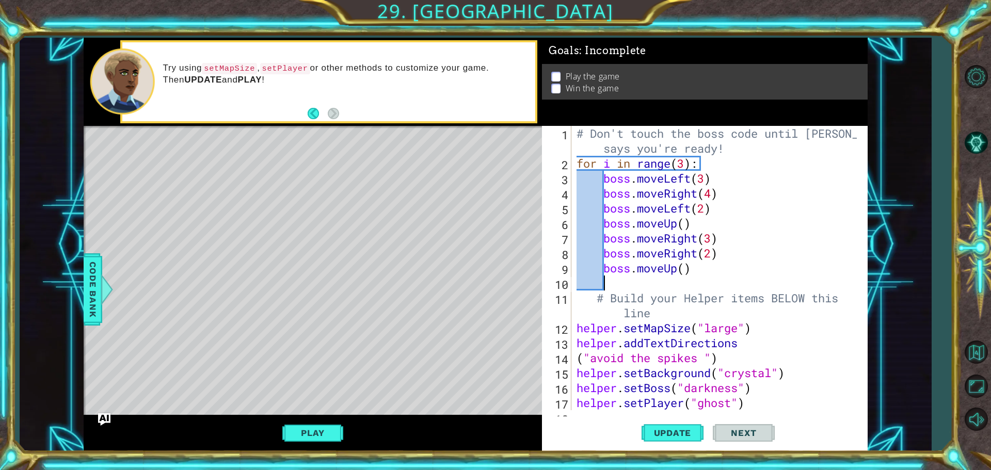
scroll to position [0, 1]
click at [682, 269] on div "# Don't touch the boss code until [PERSON_NAME] says you're ready! for i in ran…" at bounding box center [719, 290] width 288 height 329
click at [684, 269] on div "# Don't touch the boss code until [PERSON_NAME] says you're ready! for i in ran…" at bounding box center [719, 290] width 288 height 329
type textarea "boss.moveUp(4)"
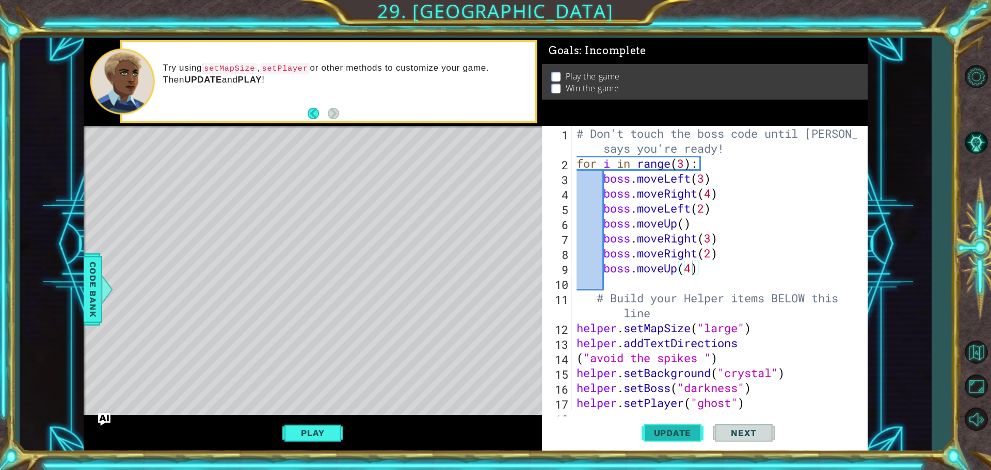
click at [642, 434] on button "Update" at bounding box center [673, 433] width 62 height 33
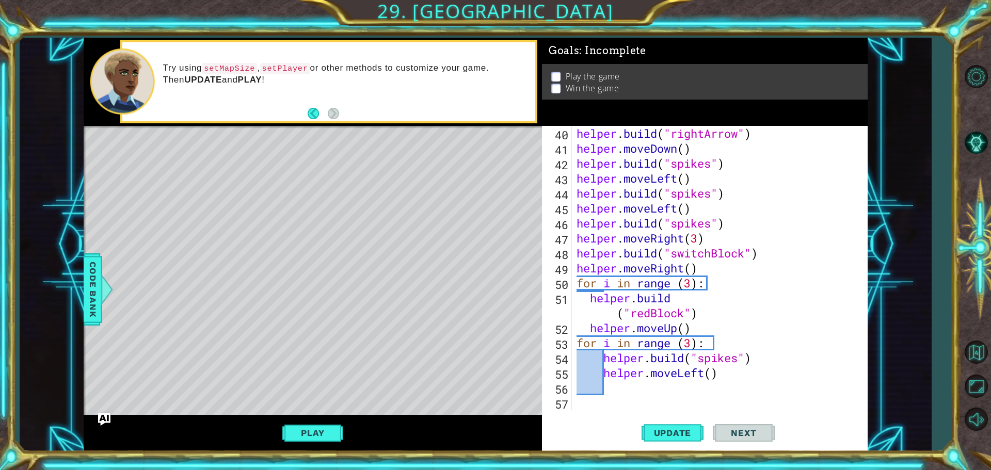
scroll to position [614, 0]
click at [600, 403] on div "helper . build ( "rightArrow" ) helper . moveDown ( ) helper . build ( "spikes"…" at bounding box center [719, 283] width 288 height 314
drag, startPoint x: 692, startPoint y: 343, endPoint x: 686, endPoint y: 343, distance: 5.7
click at [686, 343] on div "helper . build ( "rightArrow" ) helper . moveDown ( ) helper . build ( "spikes"…" at bounding box center [719, 283] width 288 height 314
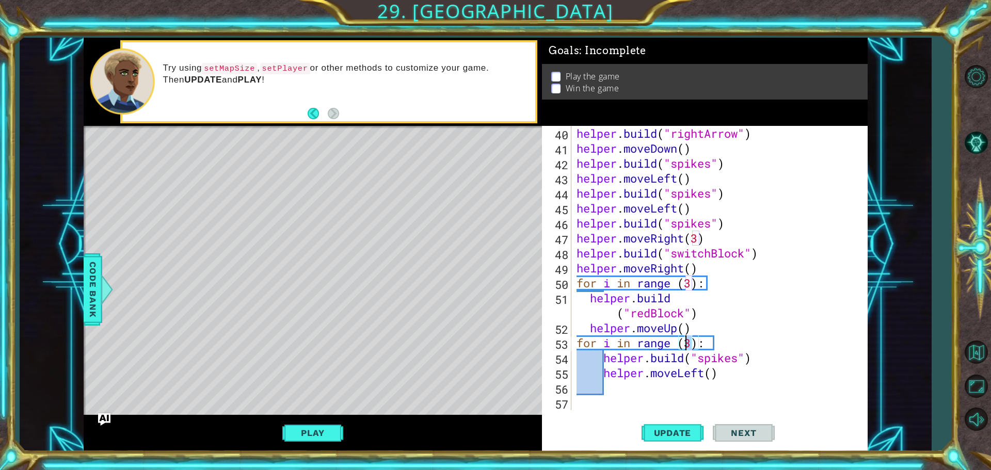
scroll to position [0, 5]
click at [680, 429] on span "Update" at bounding box center [673, 433] width 58 height 10
drag, startPoint x: 693, startPoint y: 342, endPoint x: 688, endPoint y: 342, distance: 5.7
click at [688, 342] on div "helper . build ( "rightArrow" ) helper . moveDown ( ) helper . build ( "spikes"…" at bounding box center [719, 283] width 288 height 314
click at [687, 343] on div "helper . build ( "rightArrow" ) helper . moveDown ( ) helper . build ( "spikes"…" at bounding box center [719, 283] width 288 height 314
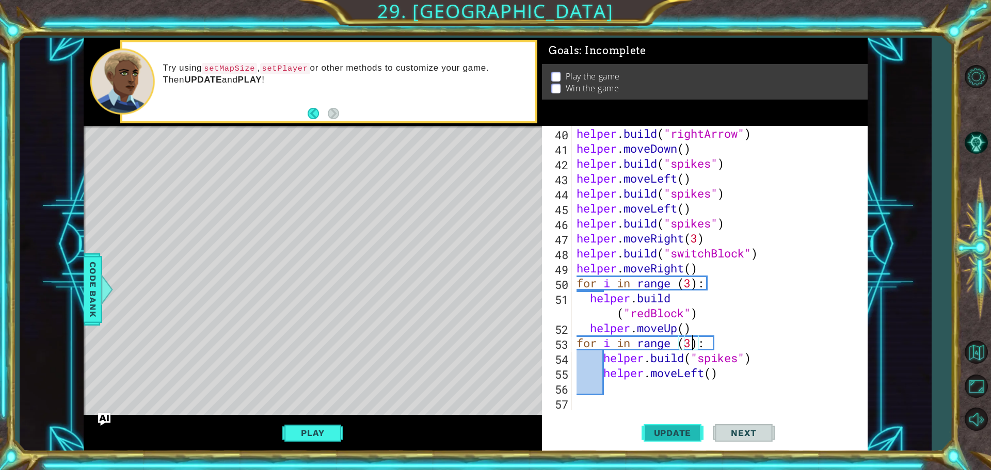
type textarea "for i in range (3):"
click at [678, 428] on span "Update" at bounding box center [673, 433] width 58 height 10
click at [605, 405] on div "helper . build ( "rightArrow" ) helper . moveDown ( ) helper . build ( "spikes"…" at bounding box center [719, 283] width 288 height 314
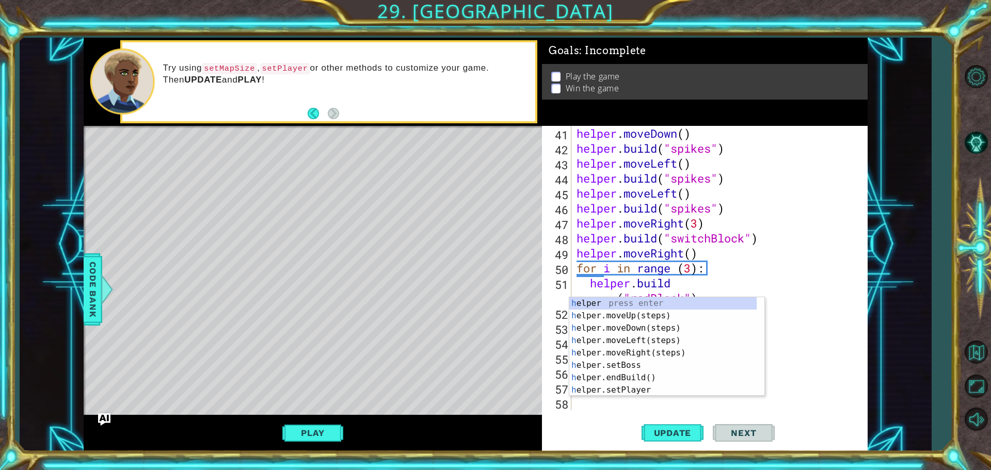
scroll to position [629, 0]
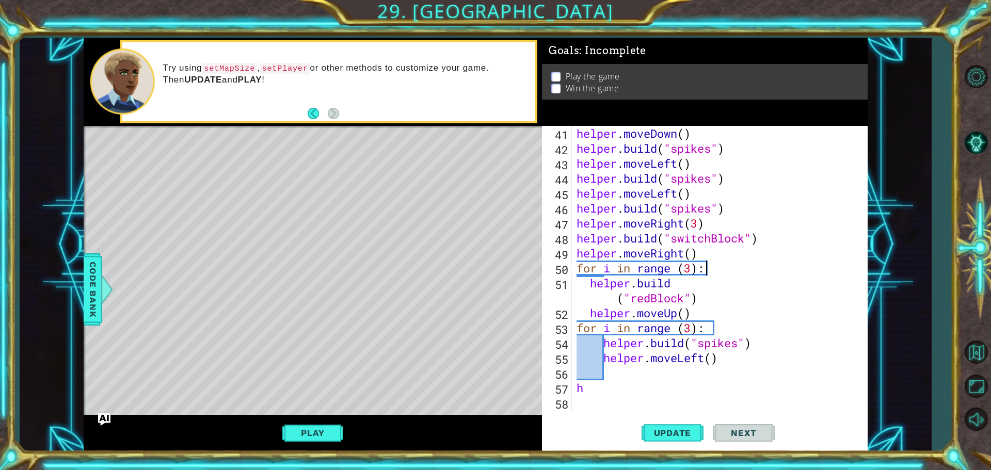
click at [762, 270] on div "helper . moveDown ( ) helper . build ( "spikes" ) helper . moveLeft ( ) helper …" at bounding box center [719, 283] width 288 height 314
type textarea "for i in range (3):"
drag, startPoint x: 583, startPoint y: 397, endPoint x: 575, endPoint y: 397, distance: 7.7
click at [575, 397] on div "helper . moveDown ( ) helper . build ( "spikes" ) helper . moveLeft ( ) helper …" at bounding box center [719, 283] width 288 height 314
drag, startPoint x: 589, startPoint y: 390, endPoint x: 577, endPoint y: 389, distance: 11.9
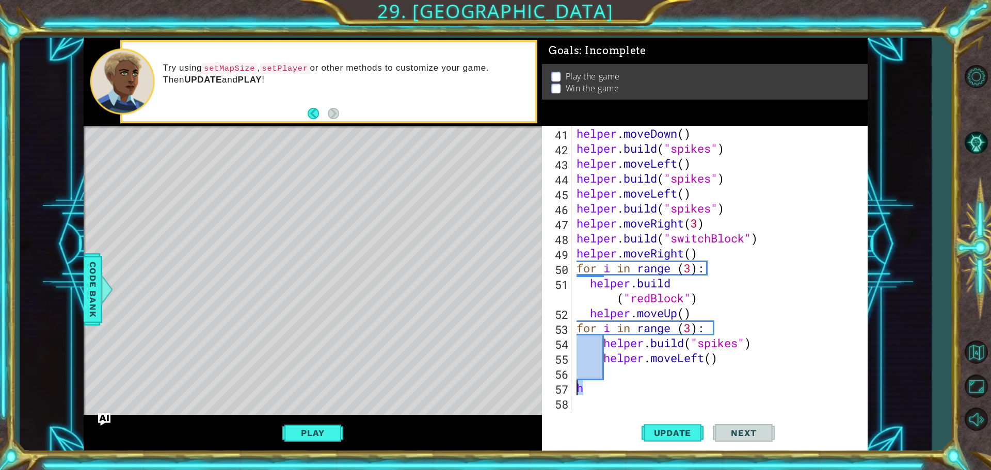
click at [577, 389] on div "helper . moveDown ( ) helper . build ( "spikes" ) helper . moveLeft ( ) helper …" at bounding box center [719, 283] width 288 height 314
type textarea "h"
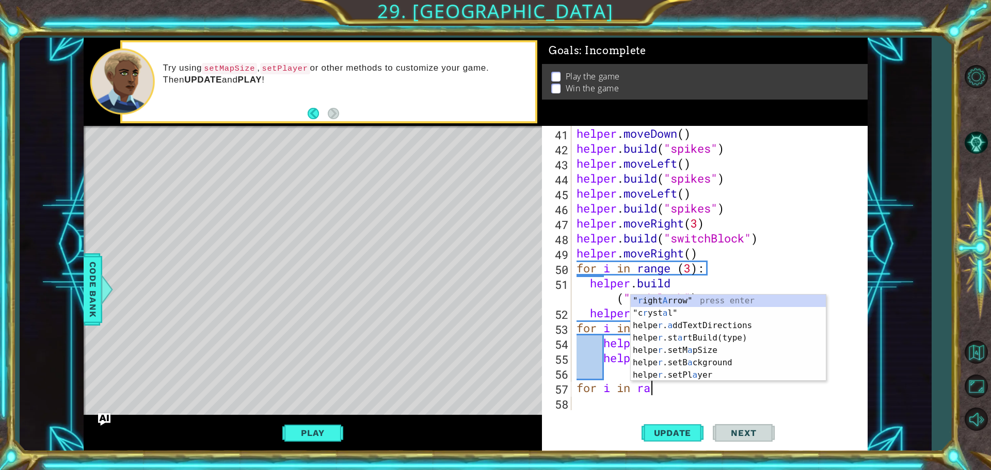
scroll to position [0, 3]
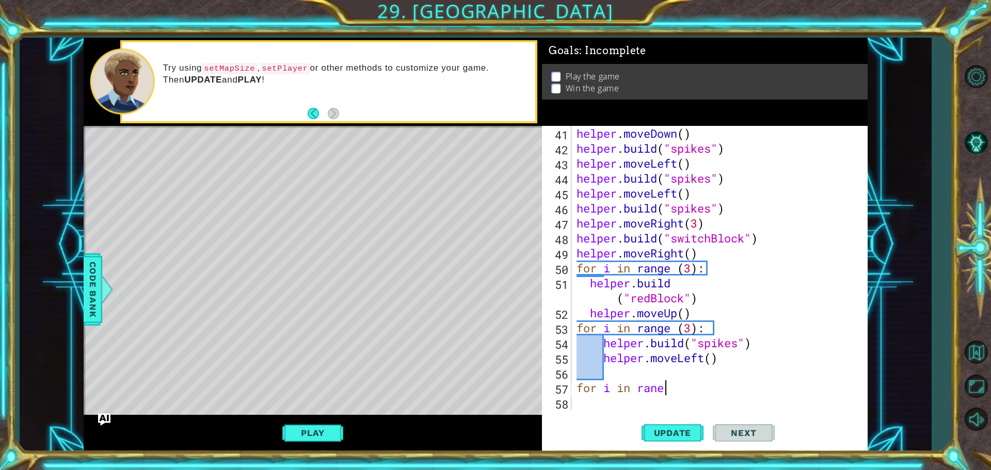
click at [658, 383] on div "helper . moveDown ( ) helper . build ( "spikes" ) helper . moveLeft ( ) helper …" at bounding box center [719, 283] width 288 height 314
click at [676, 395] on div "helper . moveDown ( ) helper . build ( "spikes" ) helper . moveLeft ( ) helper …" at bounding box center [719, 283] width 288 height 314
type textarea "for i in range (4)"
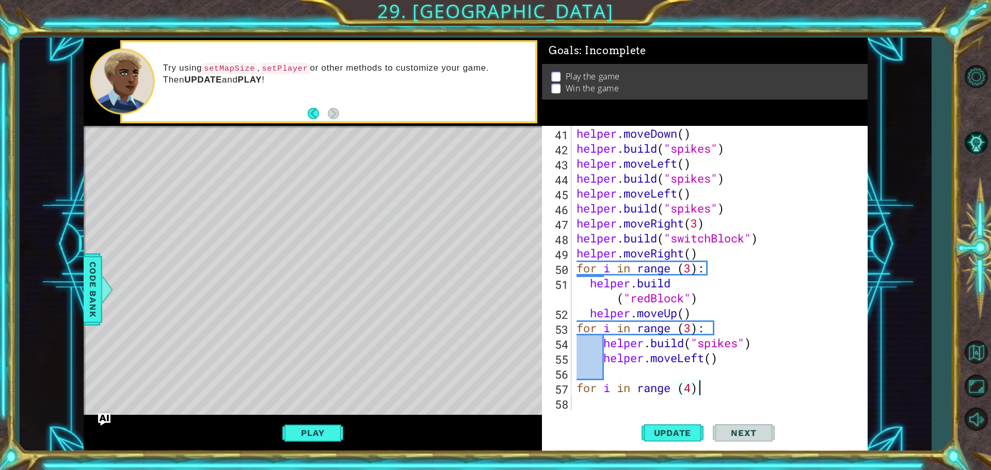
click at [647, 400] on div "helper . moveDown ( ) helper . build ( "spikes" ) helper . moveLeft ( ) helper …" at bounding box center [719, 283] width 288 height 314
type textarea "m"
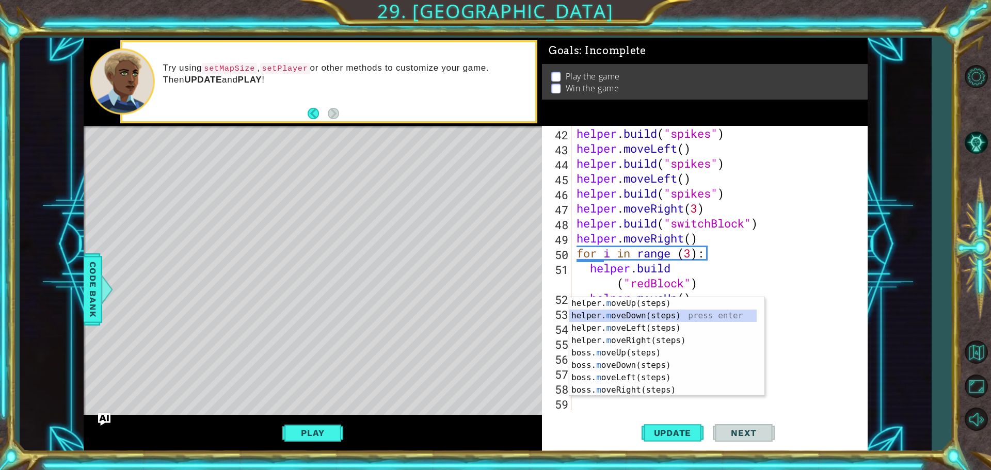
click at [657, 311] on div "helper. m oveUp(steps) press enter helper. m oveDown(steps) press enter helper.…" at bounding box center [663, 359] width 187 height 124
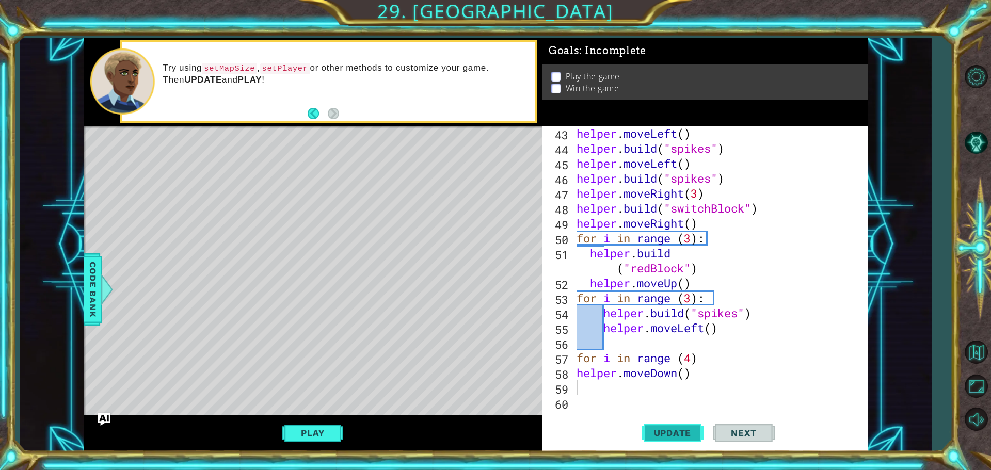
click at [674, 435] on span "Update" at bounding box center [673, 433] width 58 height 10
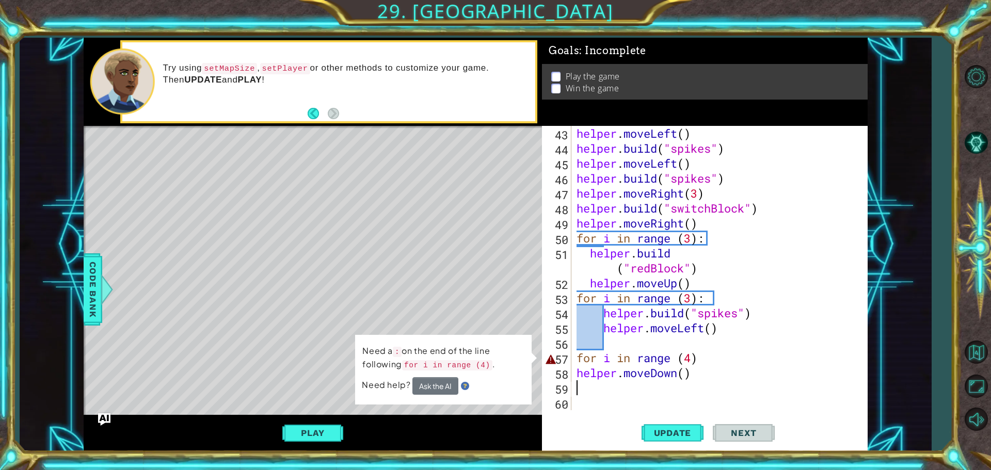
click at [711, 360] on div "helper . moveLeft ( ) helper . build ( "spikes" ) helper . moveLeft ( ) helper …" at bounding box center [719, 283] width 288 height 314
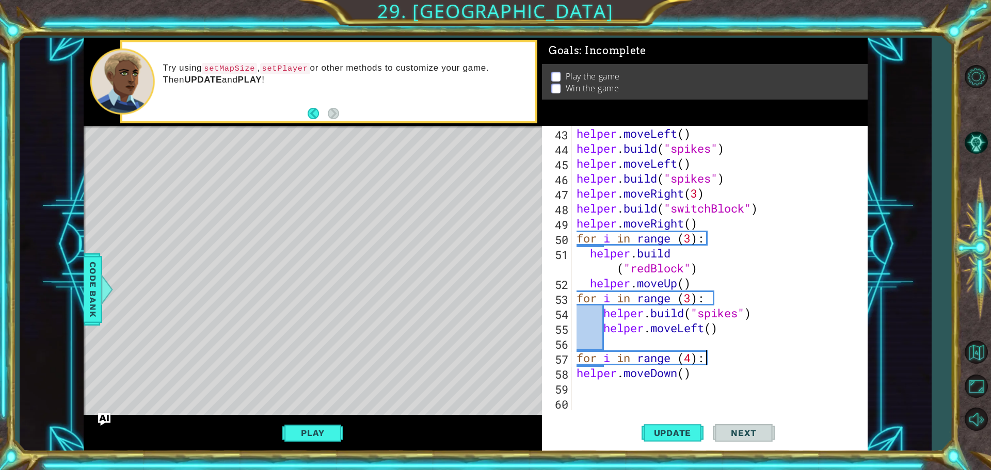
scroll to position [0, 5]
click at [696, 425] on button "Update" at bounding box center [673, 433] width 62 height 33
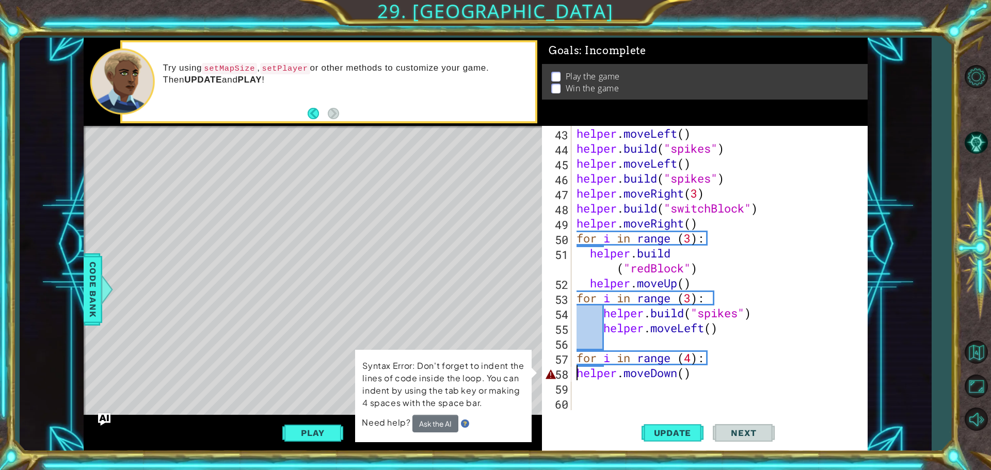
click at [575, 375] on div "helper . moveLeft ( ) helper . build ( "spikes" ) helper . moveLeft ( ) helper …" at bounding box center [719, 283] width 288 height 314
type textarea "helper.moveDown()"
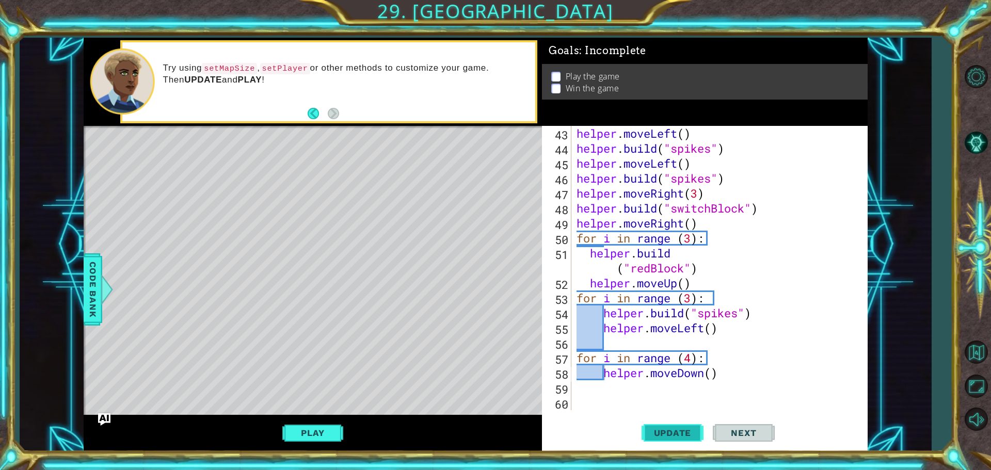
click at [654, 427] on button "Update" at bounding box center [673, 433] width 62 height 33
click at [589, 395] on div "helper . moveLeft ( ) helper . build ( "spikes" ) helper . moveLeft ( ) helper …" at bounding box center [719, 283] width 288 height 314
click at [589, 404] on div "helper . moveLeft ( ) helper . build ( "spikes" ) helper . moveLeft ( ) helper …" at bounding box center [719, 283] width 288 height 314
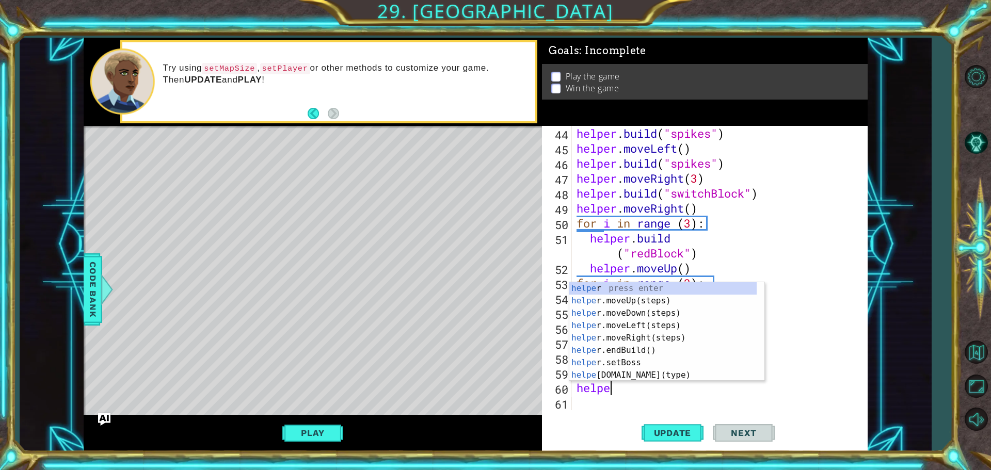
scroll to position [0, 2]
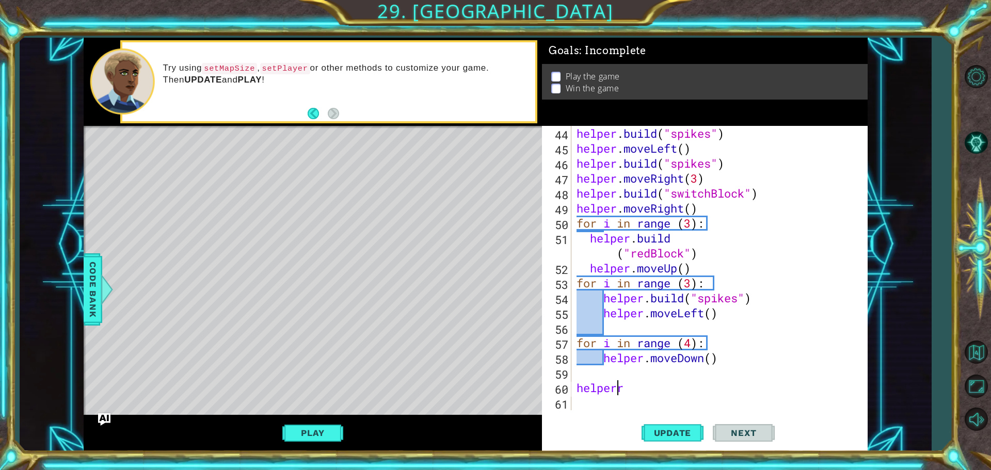
click at [618, 390] on div "helper . build ( "spikes" ) helper . moveLeft ( ) helper . build ( "spikes" ) h…" at bounding box center [719, 283] width 288 height 314
type textarea "helper"
click at [627, 390] on div "helper . build ( "spikes" ) helper . moveLeft ( ) helper . build ( "spikes" ) h…" at bounding box center [719, 283] width 288 height 314
drag, startPoint x: 620, startPoint y: 390, endPoint x: 570, endPoint y: 387, distance: 49.6
click at [570, 387] on div "helper 44 45 46 47 48 49 50 51 52 53 54 55 56 57 58 59 60 61 helper . build ( "…" at bounding box center [703, 268] width 323 height 285
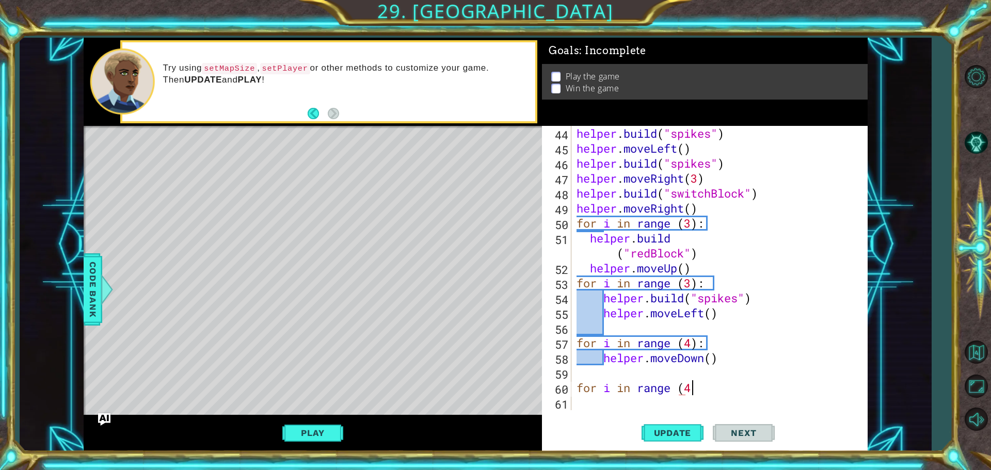
scroll to position [0, 5]
type textarea "for i in range (4)"
click at [585, 403] on div "helper . build ( "spikes" ) helper . moveLeft ( ) helper . build ( "spikes" ) h…" at bounding box center [719, 283] width 288 height 314
click at [702, 390] on div "helper . build ( "spikes" ) helper . moveLeft ( ) helper . build ( "spikes" ) h…" at bounding box center [719, 283] width 288 height 314
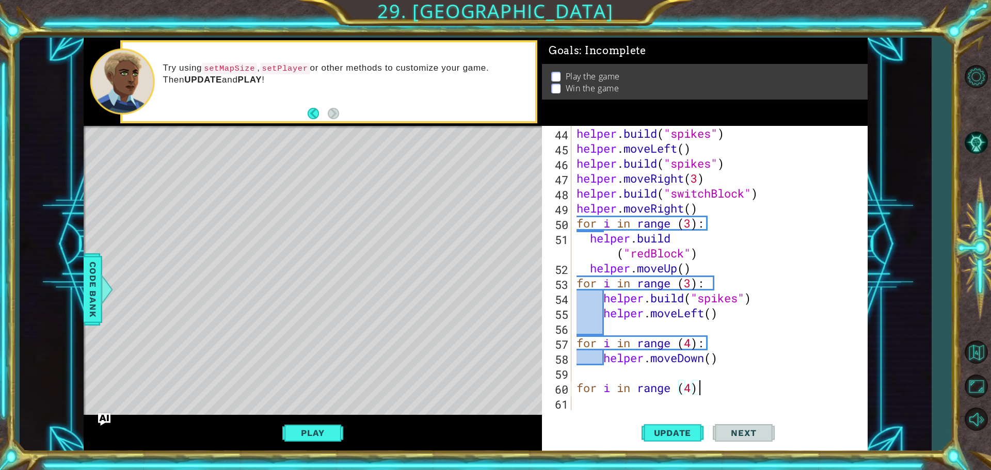
type textarea "for i in range (4):"
click at [620, 403] on div "helper . build ( "spikes" ) helper . moveLeft ( ) helper . build ( "spikes" ) h…" at bounding box center [719, 283] width 288 height 314
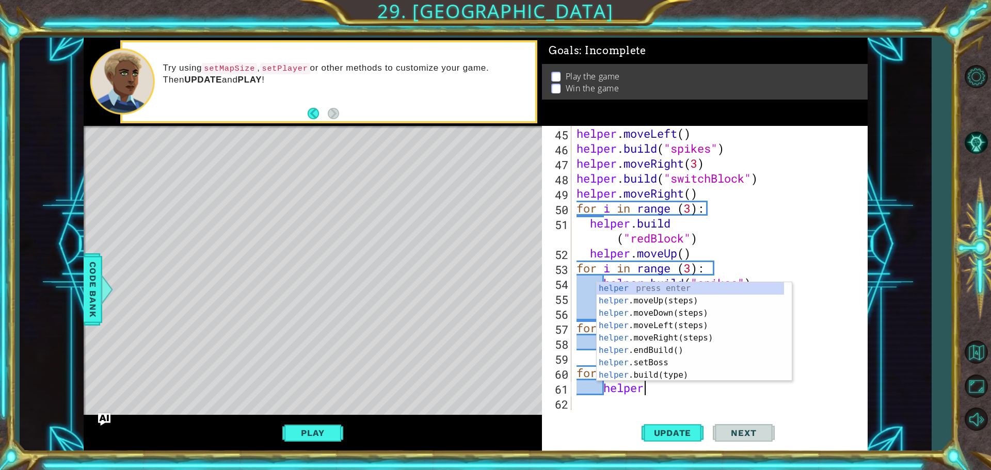
scroll to position [0, 3]
click at [809, 303] on div "helper . moveLeft ( ) helper . build ( "spikes" ) helper . moveRight ( 3 ) help…" at bounding box center [719, 283] width 288 height 314
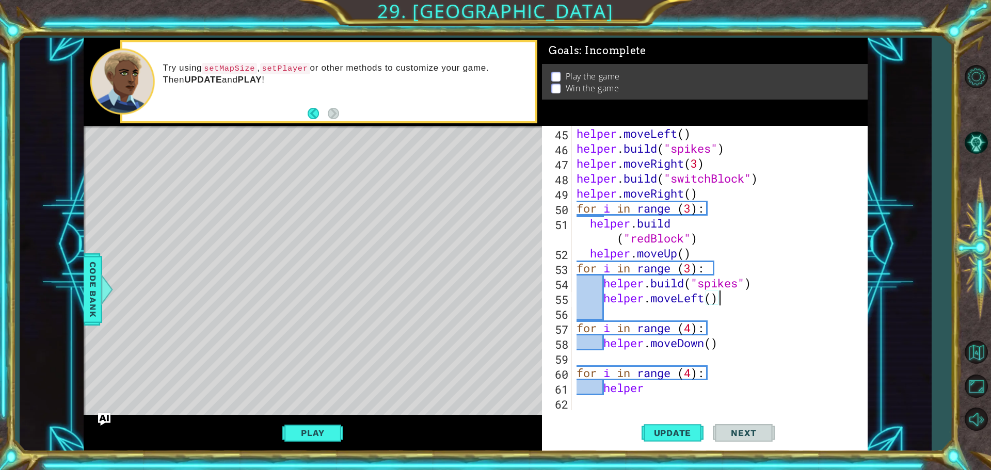
click at [657, 388] on div "helper . moveLeft ( ) helper . build ( "spikes" ) helper . moveRight ( 3 ) help…" at bounding box center [719, 283] width 288 height 314
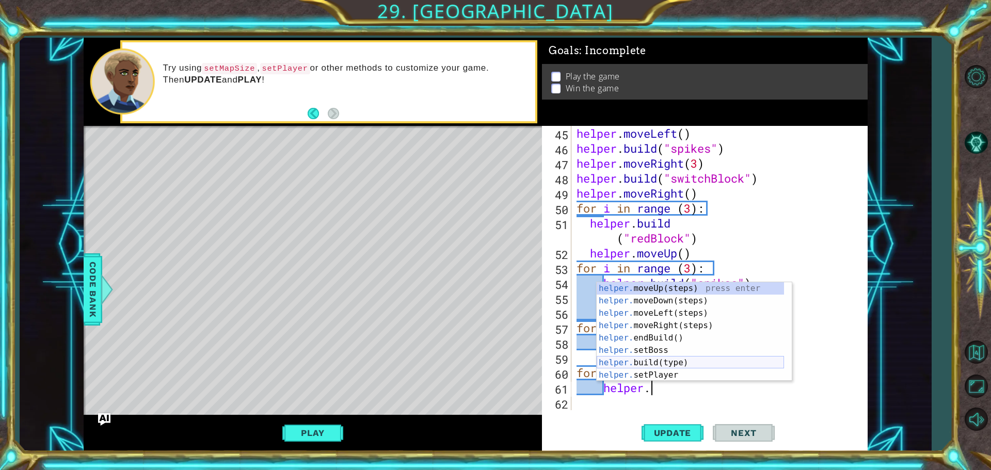
click at [659, 366] on div "helper. moveUp(steps) press enter helper. moveDown(steps) press enter helper. m…" at bounding box center [690, 344] width 187 height 124
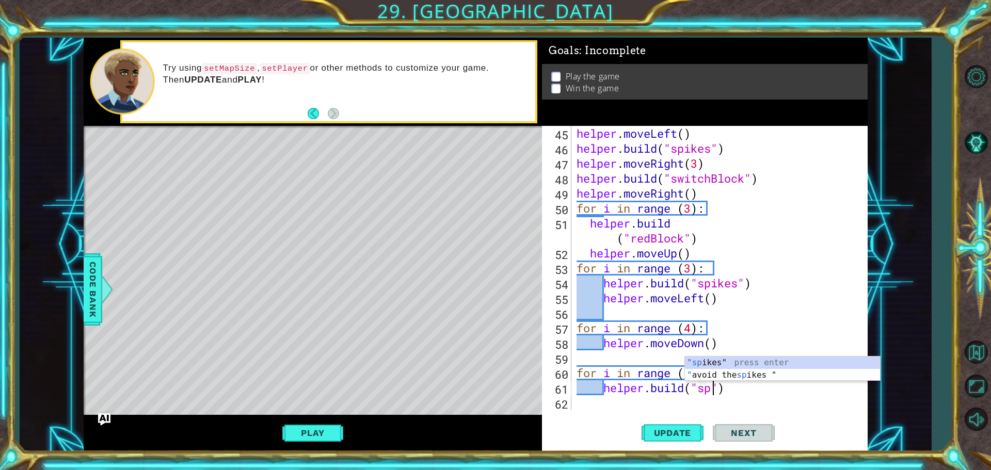
scroll to position [0, 6]
click at [732, 359] on div ""spi kes" press enter " avoid the spi kes " press enter" at bounding box center [782, 382] width 195 height 50
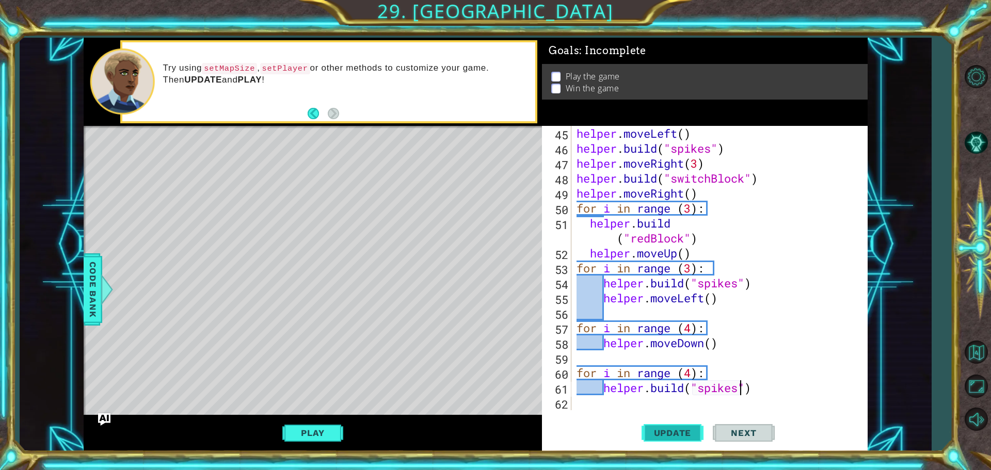
type textarea "[DOMAIN_NAME]("spikes")"
click at [689, 441] on button "Update" at bounding box center [673, 433] width 62 height 33
click at [637, 407] on div "helper . moveLeft ( ) helper . build ( "spikes" ) helper . moveRight ( 3 ) help…" at bounding box center [719, 283] width 288 height 314
click at [606, 390] on div "helper . moveLeft ( ) helper . build ( "spikes" ) helper . moveRight ( 3 ) help…" at bounding box center [719, 283] width 288 height 314
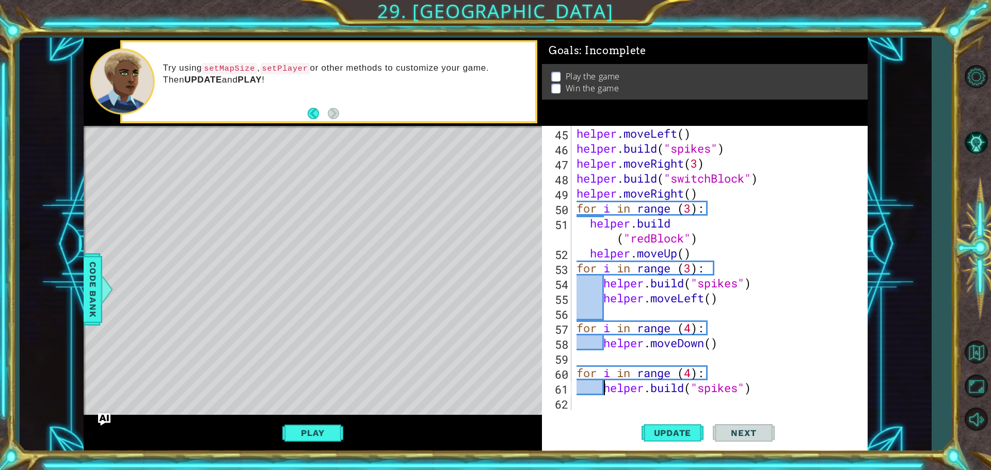
type textarea "[DOMAIN_NAME]("spikes")"
drag, startPoint x: 604, startPoint y: 388, endPoint x: 779, endPoint y: 388, distance: 175.0
click at [779, 388] on div "helper . moveLeft ( ) helper . build ( "spikes" ) helper . moveRight ( 3 ) help…" at bounding box center [719, 283] width 288 height 314
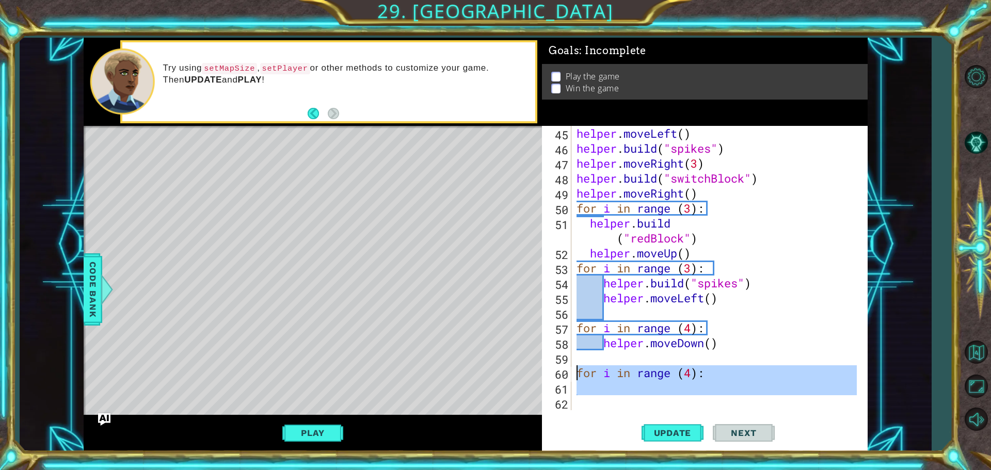
drag, startPoint x: 614, startPoint y: 396, endPoint x: 578, endPoint y: 372, distance: 42.8
click at [578, 372] on div "helper . moveLeft ( ) helper . build ( "spikes" ) helper . moveRight ( 3 ) help…" at bounding box center [719, 283] width 288 height 314
type textarea "for i in range (4):"
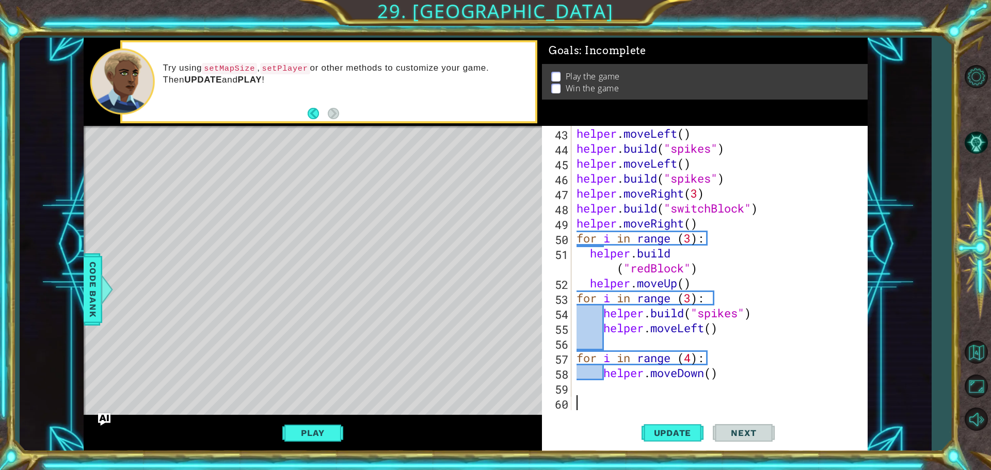
scroll to position [659, 0]
click at [682, 428] on button "Update" at bounding box center [673, 433] width 62 height 33
click at [329, 439] on button "Play" at bounding box center [312, 433] width 60 height 20
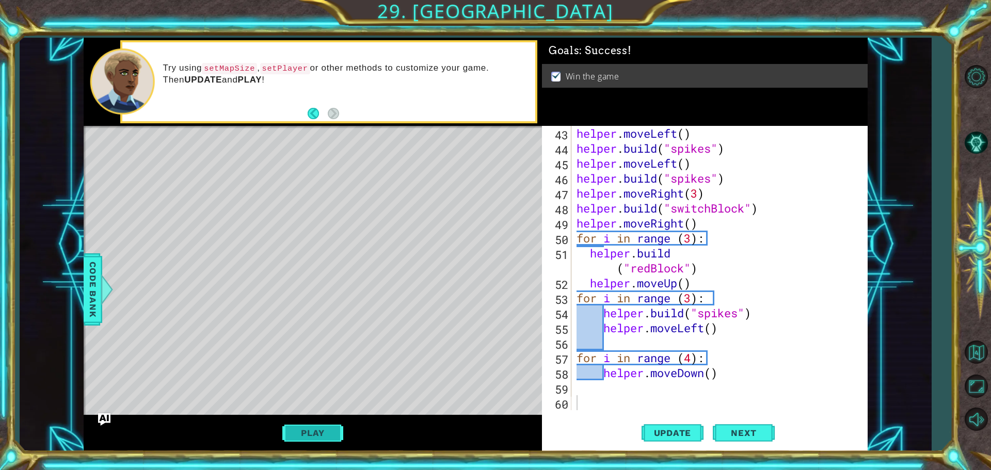
click at [311, 434] on button "Play" at bounding box center [312, 433] width 60 height 20
click at [684, 436] on span "Update" at bounding box center [673, 433] width 58 height 10
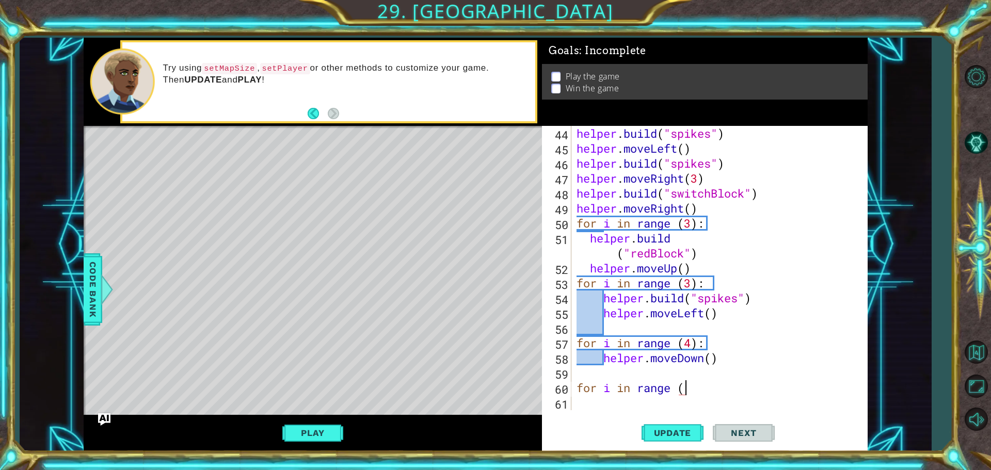
scroll to position [0, 5]
type textarea "for i in range (4):"
click at [687, 403] on div "helper . build ( "spikes" ) helper . moveLeft ( ) helper . build ( "spikes" ) h…" at bounding box center [719, 283] width 288 height 314
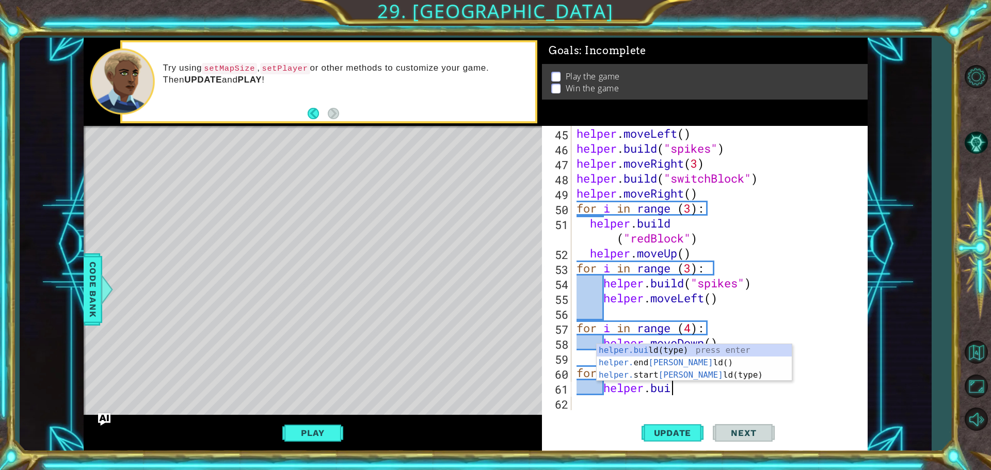
scroll to position [0, 4]
click at [774, 349] on div "[DOMAIN_NAME] (type) press enter helper. end Build () press enter helper. start…" at bounding box center [694, 375] width 195 height 62
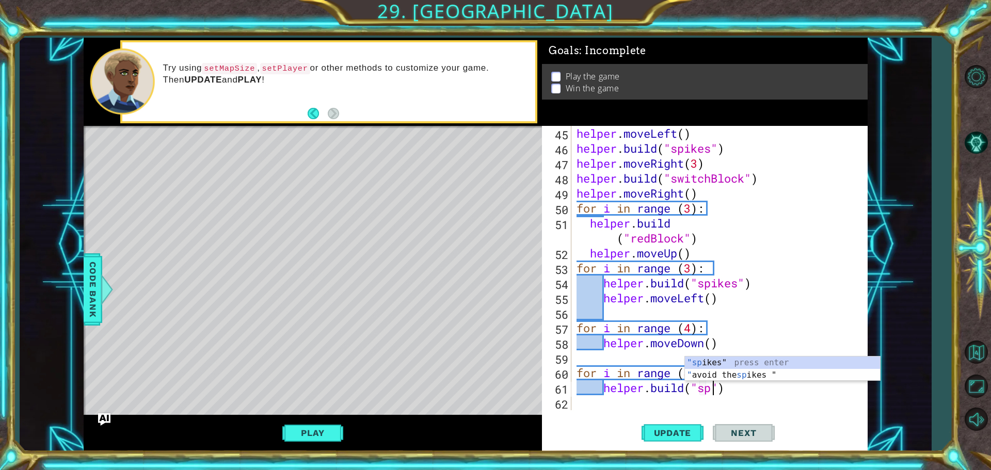
scroll to position [0, 6]
click at [703, 364] on div ""spi kes" press enter " avoid the spi kes " press enter" at bounding box center [782, 382] width 195 height 50
type textarea "[DOMAIN_NAME]("spikes")"
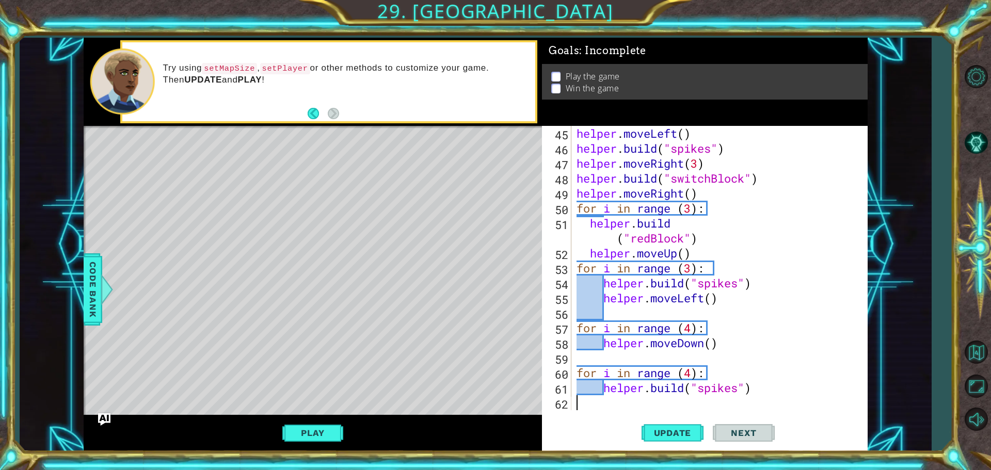
click at [622, 406] on div "helper . moveLeft ( ) helper . build ( "spikes" ) helper . moveRight ( 3 ) help…" at bounding box center [719, 283] width 288 height 314
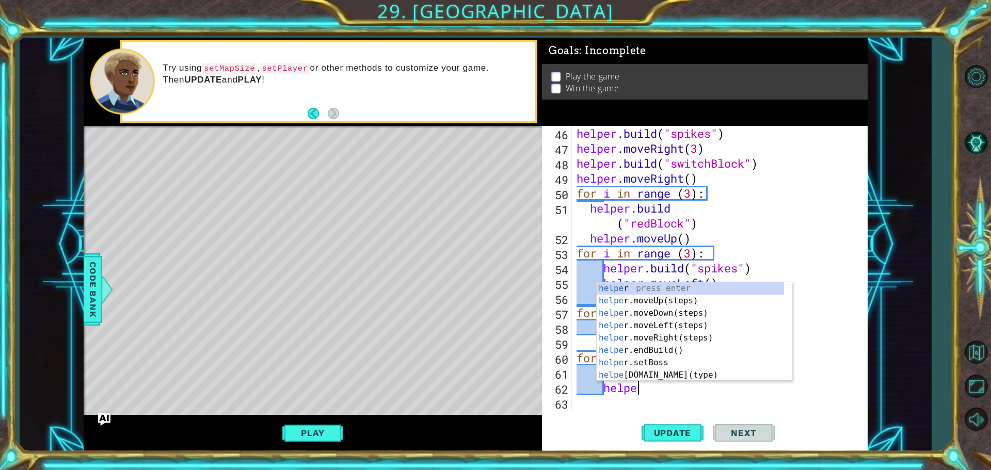
scroll to position [0, 3]
type textarea "helper."
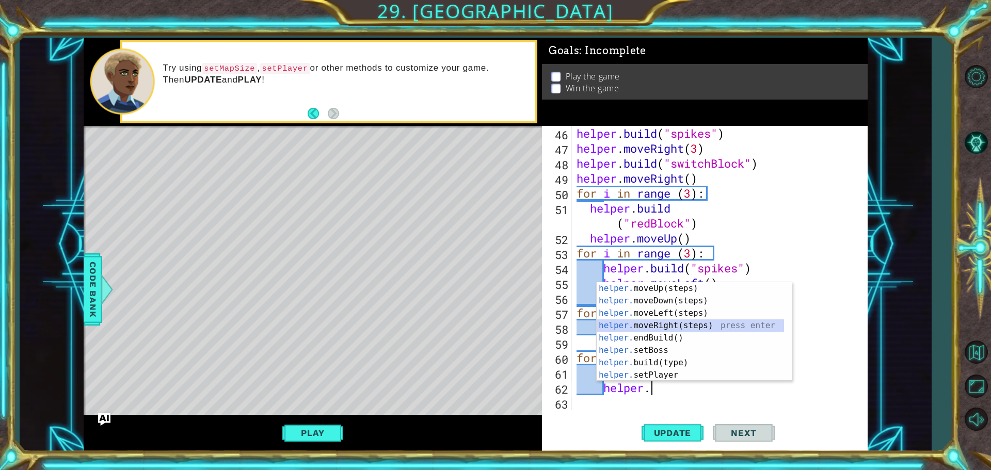
drag, startPoint x: 625, startPoint y: 324, endPoint x: 628, endPoint y: 339, distance: 15.9
click at [625, 325] on div "helper. moveUp(steps) press enter helper. moveDown(steps) press enter helper. m…" at bounding box center [690, 344] width 187 height 124
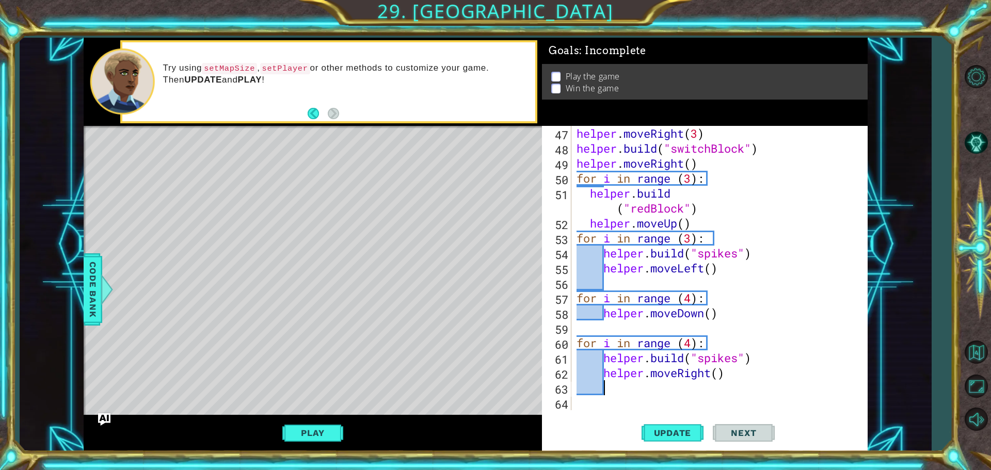
scroll to position [719, 0]
click at [677, 425] on button "Update" at bounding box center [673, 433] width 62 height 33
click at [323, 428] on button "Play" at bounding box center [312, 433] width 60 height 20
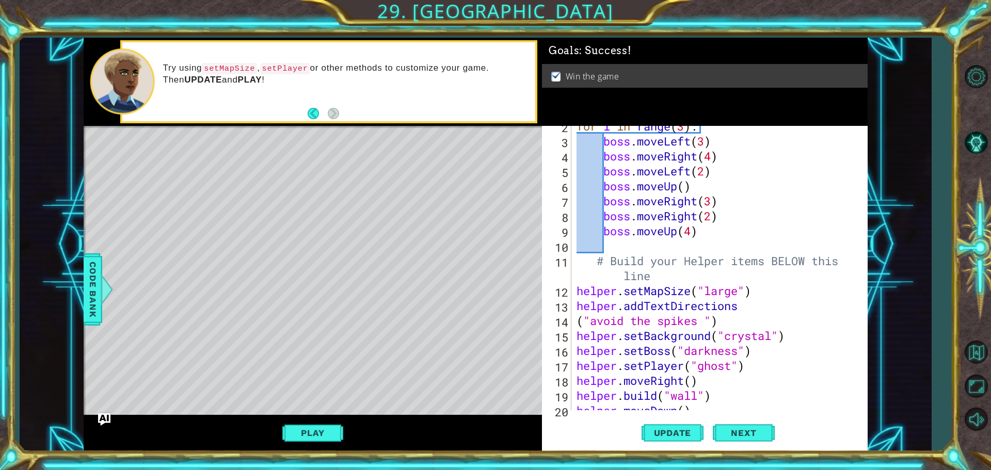
scroll to position [6, 0]
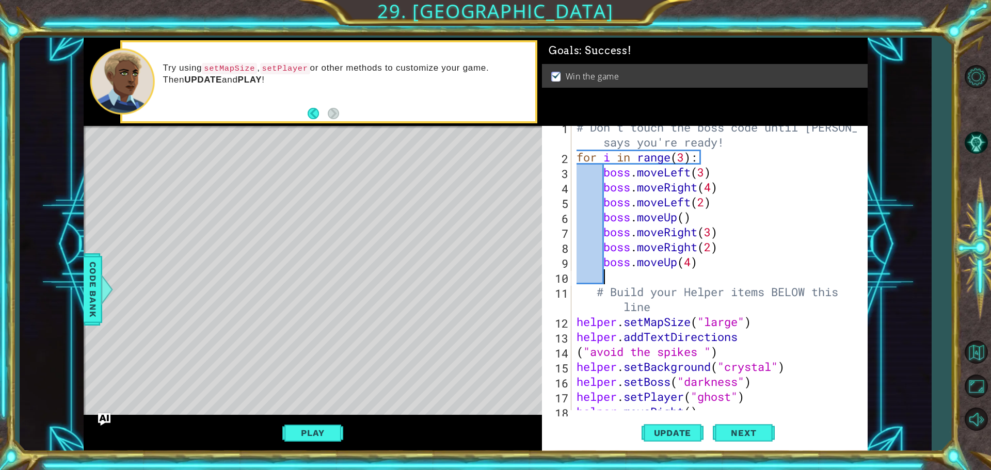
click at [645, 278] on div "# Don't touch the boss code until [PERSON_NAME] says you're ready! for i in ran…" at bounding box center [719, 284] width 288 height 329
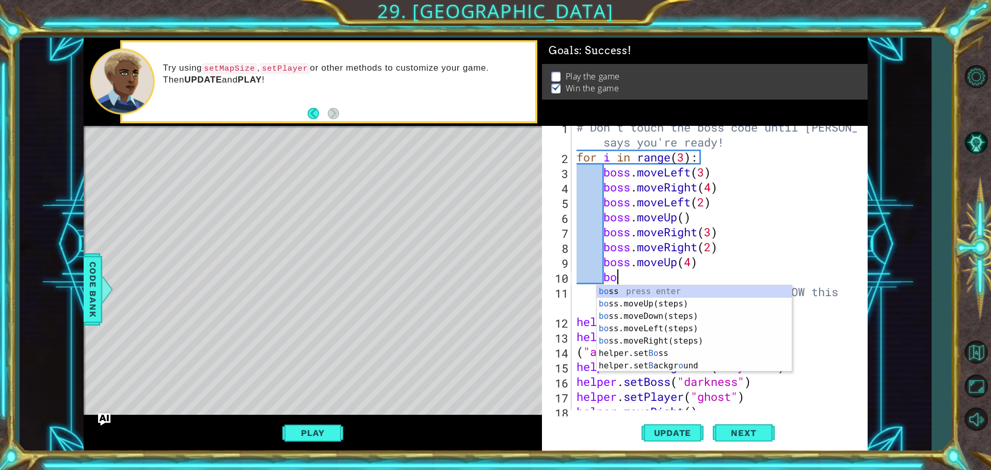
scroll to position [0, 2]
type textarea "boss"
click at [674, 330] on div "boss press enter boss .moveUp(steps) press enter boss .moveDown(steps) press en…" at bounding box center [694, 335] width 195 height 99
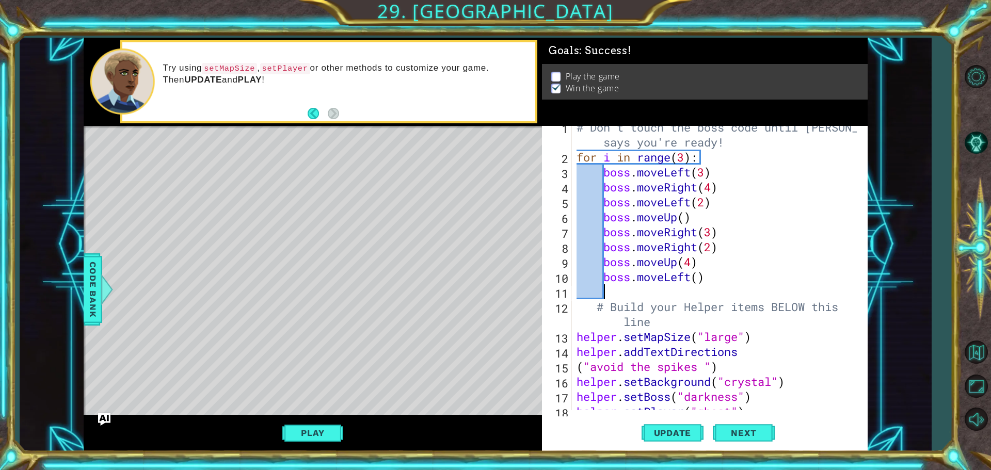
scroll to position [0, 1]
click at [700, 280] on div "# Don't touch the boss code until [PERSON_NAME] says you're ready! for i in ran…" at bounding box center [719, 284] width 288 height 329
type textarea "boss.moveLeft(7)"
click at [689, 427] on button "Update" at bounding box center [673, 433] width 62 height 33
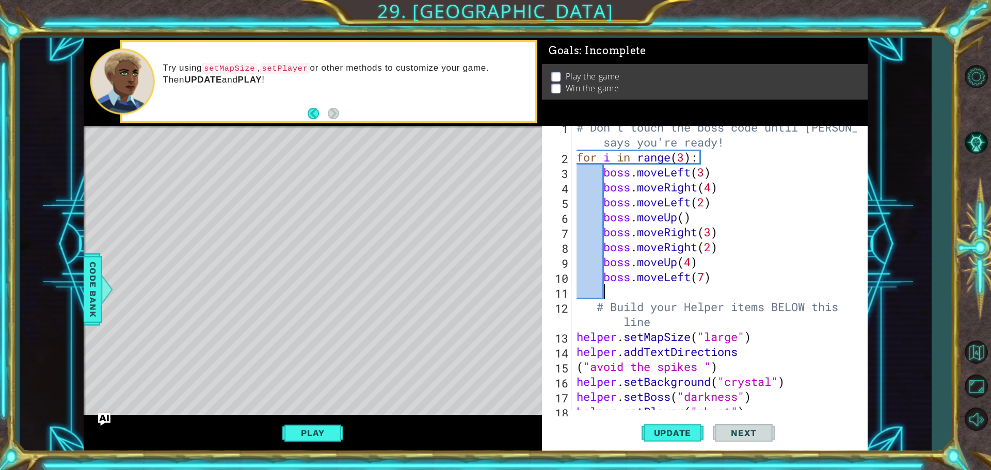
click at [618, 288] on div "# Don't touch the boss code until [PERSON_NAME] says you're ready! for i in ran…" at bounding box center [719, 284] width 288 height 329
type textarea "b"
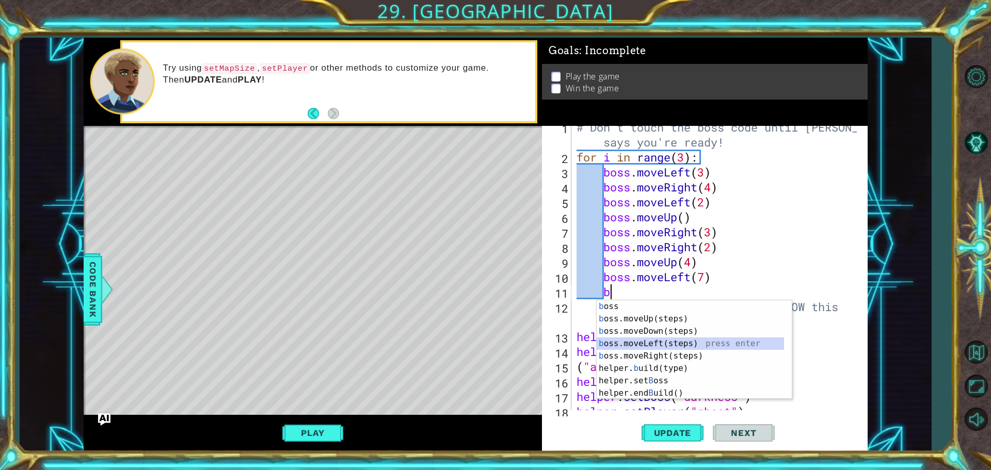
click at [631, 344] on div "b oss press enter b oss.moveUp(steps) press enter b oss.moveDown(steps) press e…" at bounding box center [690, 363] width 187 height 124
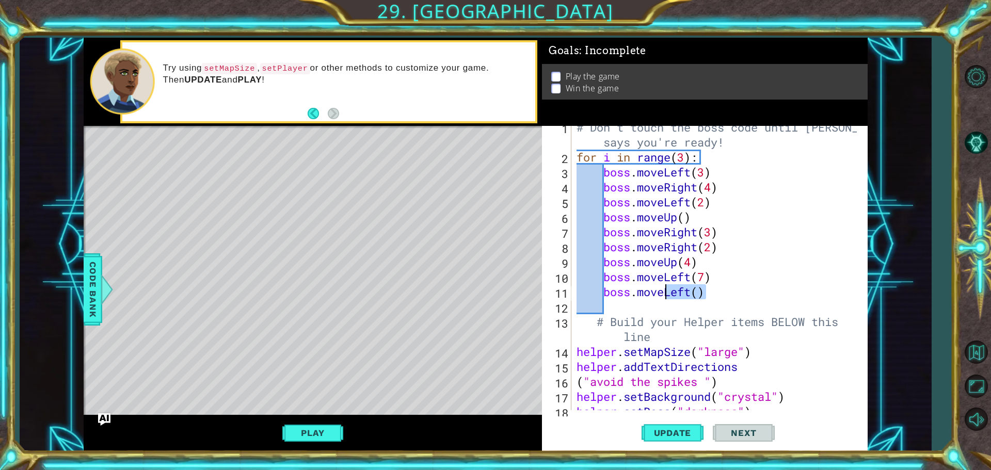
drag, startPoint x: 709, startPoint y: 290, endPoint x: 665, endPoint y: 294, distance: 44.1
click at [665, 294] on div "# Don't touch the boss code until [PERSON_NAME] says you're ready! for i in ran…" at bounding box center [719, 284] width 288 height 329
click at [664, 294] on div "# Don't touch the boss code until [PERSON_NAME] says you're ready! for i in ran…" at bounding box center [716, 268] width 282 height 285
click at [671, 295] on div "# Don't touch the boss code until [PERSON_NAME] says you're ready! for i in ran…" at bounding box center [719, 284] width 288 height 329
click at [668, 295] on div "# Don't touch the boss code until [PERSON_NAME] says you're ready! for i in ran…" at bounding box center [716, 268] width 282 height 285
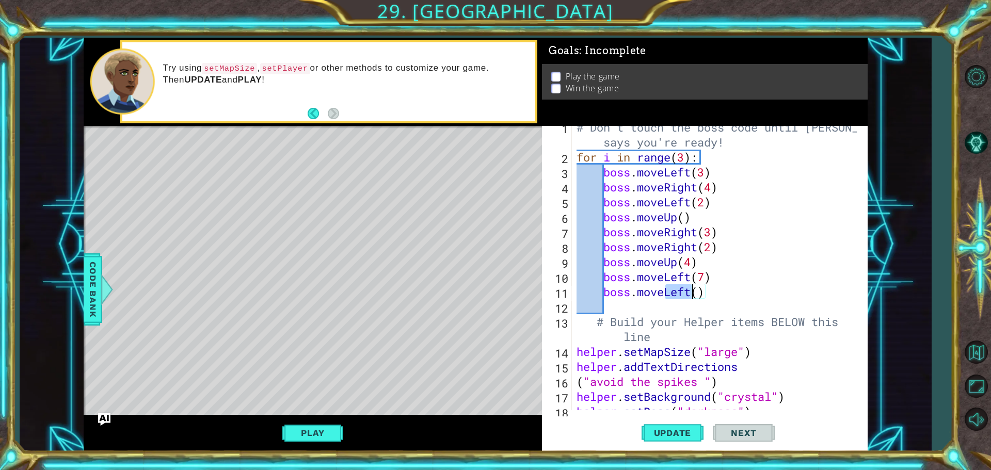
drag, startPoint x: 665, startPoint y: 295, endPoint x: 689, endPoint y: 295, distance: 24.3
click at [690, 295] on div "# Don't touch the boss code until [PERSON_NAME] says you're ready! for i in ran…" at bounding box center [719, 284] width 288 height 329
click at [705, 292] on div "# Don't touch the boss code until [PERSON_NAME] says you're ready! for i in ran…" at bounding box center [719, 284] width 288 height 329
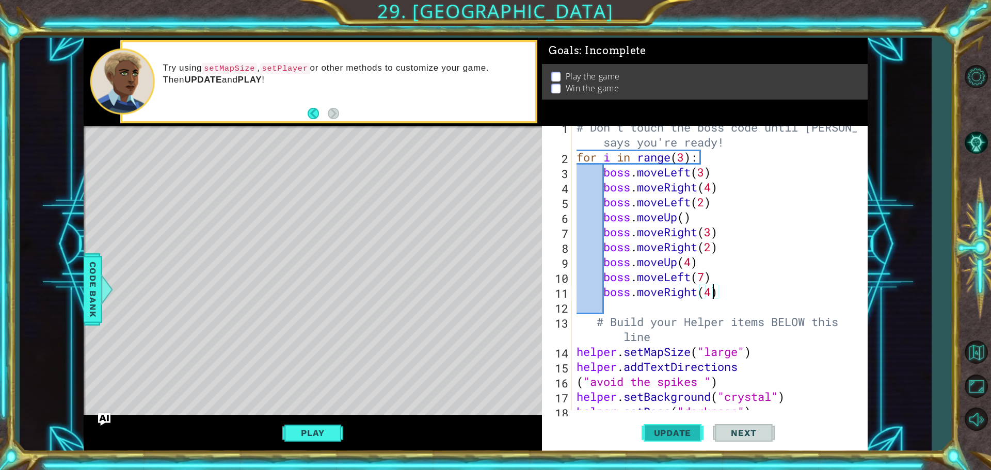
click at [701, 428] on span "Update" at bounding box center [673, 433] width 58 height 10
click at [684, 429] on span "Update" at bounding box center [673, 433] width 58 height 10
click at [306, 438] on button "Play" at bounding box center [312, 433] width 60 height 20
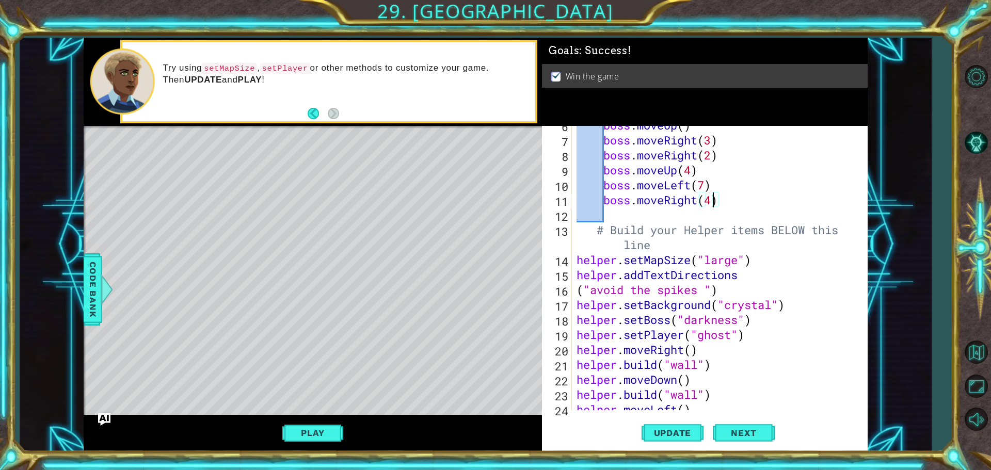
scroll to position [98, 0]
drag, startPoint x: 737, startPoint y: 259, endPoint x: 727, endPoint y: 259, distance: 10.3
click at [726, 259] on div "boss . moveUp ( ) boss . moveRight ( 3 ) boss . moveRight ( 2 ) boss . moveUp (…" at bounding box center [719, 275] width 288 height 314
click at [739, 265] on div "boss . moveUp ( ) boss . moveRight ( 3 ) boss . moveRight ( 2 ) boss . moveUp (…" at bounding box center [719, 275] width 288 height 314
drag, startPoint x: 739, startPoint y: 265, endPoint x: 730, endPoint y: 265, distance: 9.3
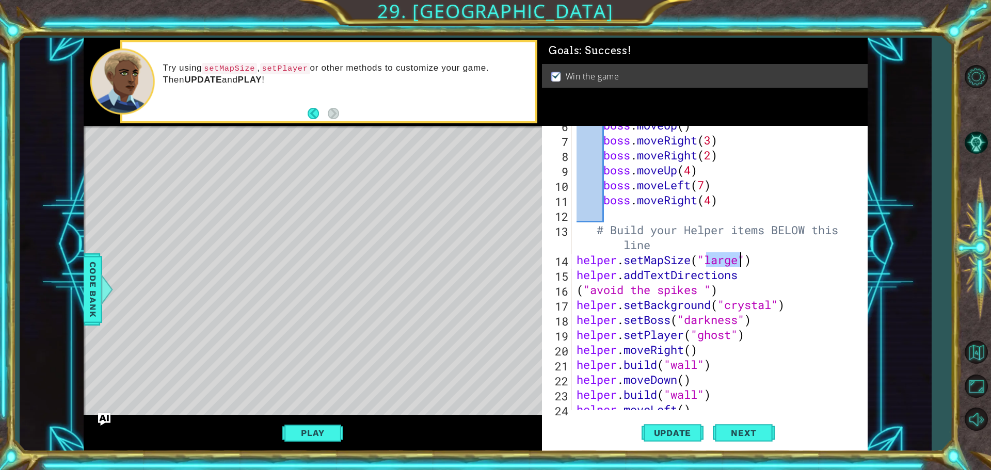
click at [731, 265] on div "boss . moveUp ( ) boss . moveRight ( 3 ) boss . moveRight ( 2 ) boss . moveUp (…" at bounding box center [719, 275] width 288 height 314
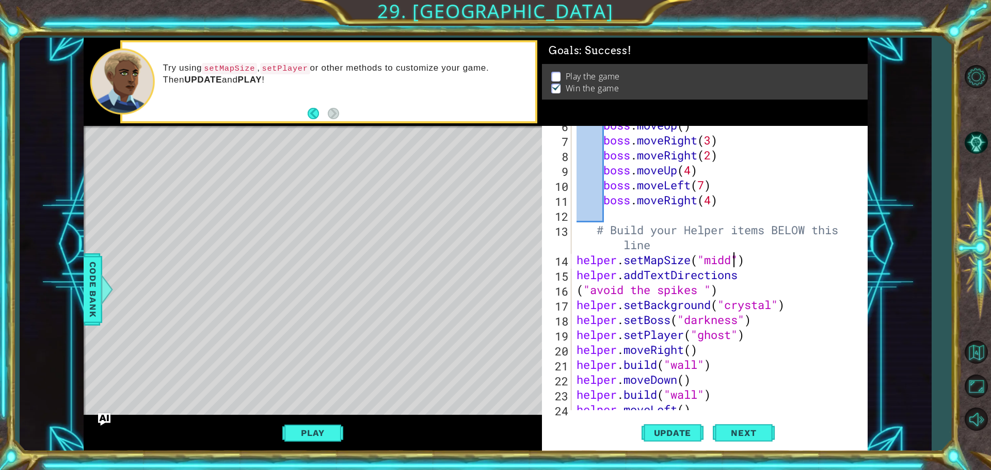
scroll to position [0, 8]
click at [680, 431] on span "Update" at bounding box center [673, 433] width 58 height 10
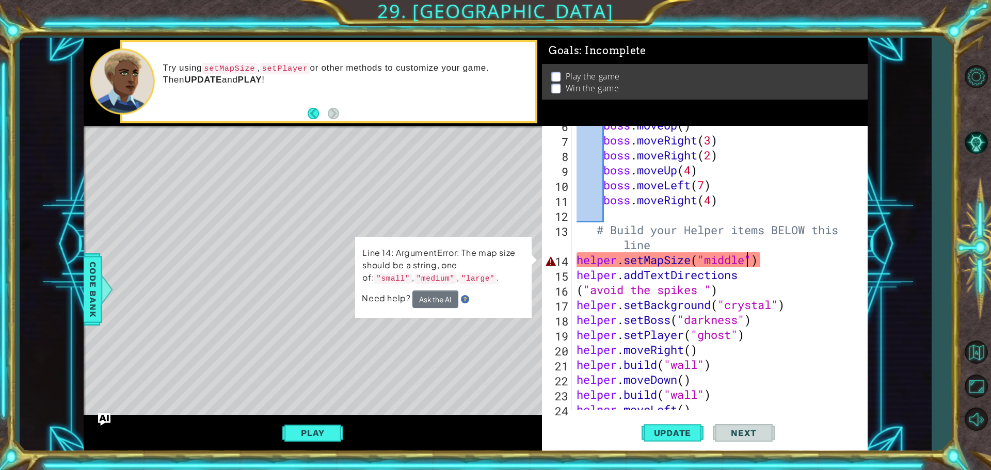
click at [747, 261] on div "boss . moveUp ( ) boss . moveRight ( 3 ) boss . moveRight ( 2 ) boss . moveUp (…" at bounding box center [719, 275] width 288 height 314
drag, startPoint x: 745, startPoint y: 261, endPoint x: 737, endPoint y: 261, distance: 8.3
click at [737, 261] on div "boss . moveUp ( ) boss . moveRight ( 3 ) boss . moveRight ( 2 ) boss . moveUp (…" at bounding box center [719, 275] width 288 height 314
click at [746, 261] on div "boss . moveUp ( ) boss . moveRight ( 3 ) boss . moveRight ( 2 ) boss . moveUp (…" at bounding box center [716, 268] width 282 height 285
click at [740, 261] on div "boss . moveUp ( ) boss . moveRight ( 3 ) boss . moveRight ( 2 ) boss . moveUp (…" at bounding box center [719, 275] width 288 height 314
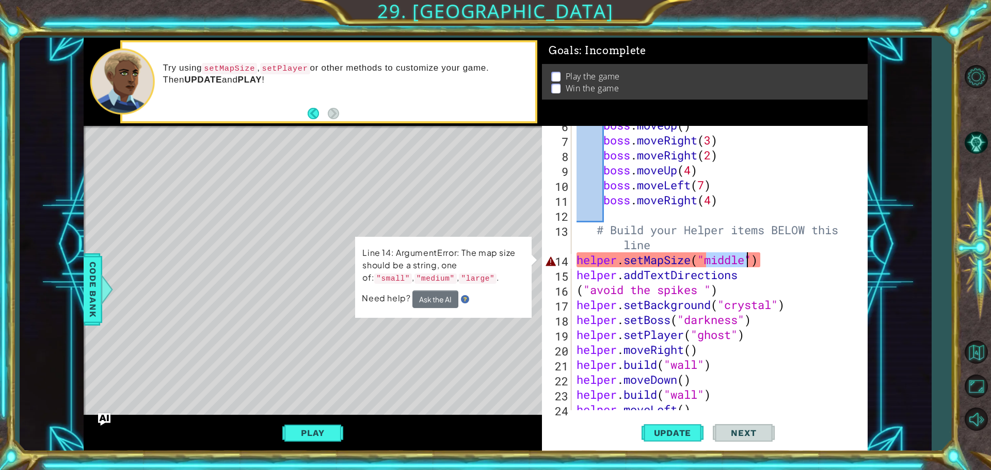
click at [740, 261] on div "boss . moveUp ( ) boss . moveRight ( 3 ) boss . moveRight ( 2 ) boss . moveUp (…" at bounding box center [716, 268] width 282 height 285
click at [729, 261] on div "boss . moveUp ( ) boss . moveRight ( 3 ) boss . moveRight ( 2 ) boss . moveUp (…" at bounding box center [719, 275] width 288 height 314
drag, startPoint x: 729, startPoint y: 261, endPoint x: 734, endPoint y: 259, distance: 5.3
click at [736, 259] on div "boss . moveUp ( ) boss . moveRight ( 3 ) boss . moveRight ( 2 ) boss . moveUp (…" at bounding box center [719, 275] width 288 height 314
click at [734, 259] on div "boss . moveUp ( ) boss . moveRight ( 3 ) boss . moveRight ( 2 ) boss . moveUp (…" at bounding box center [716, 268] width 282 height 285
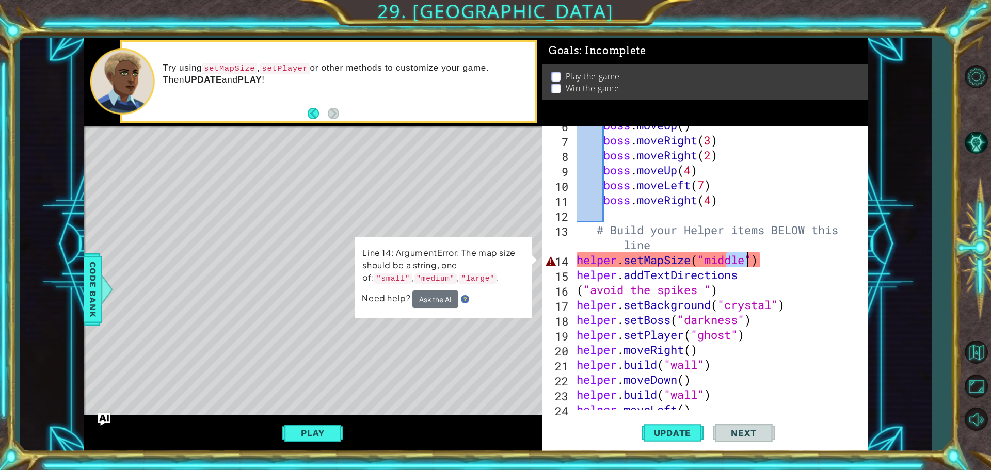
drag, startPoint x: 726, startPoint y: 256, endPoint x: 736, endPoint y: 256, distance: 10.3
click at [740, 256] on div "boss . moveUp ( ) boss . moveRight ( 3 ) boss . moveRight ( 2 ) boss . moveUp (…" at bounding box center [719, 275] width 288 height 314
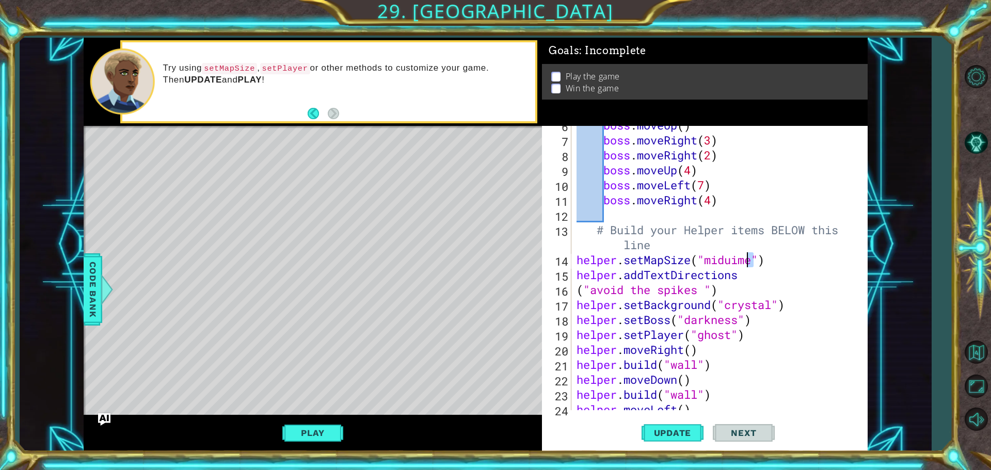
drag, startPoint x: 752, startPoint y: 263, endPoint x: 746, endPoint y: 263, distance: 6.2
click at [747, 263] on div "boss . moveUp ( ) boss . moveRight ( 3 ) boss . moveRight ( 2 ) boss . moveUp (…" at bounding box center [719, 275] width 288 height 314
click at [648, 435] on span "Update" at bounding box center [673, 433] width 58 height 10
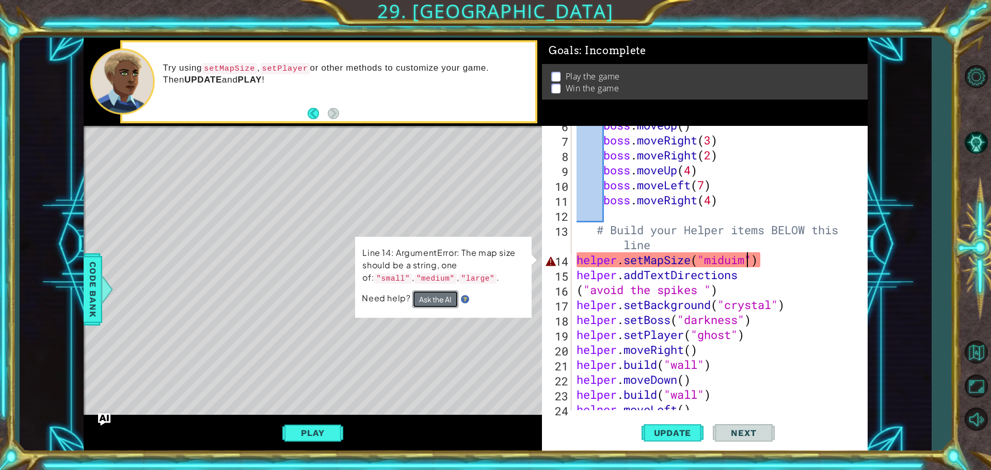
click at [443, 297] on button "Ask the AI" at bounding box center [435, 299] width 46 height 18
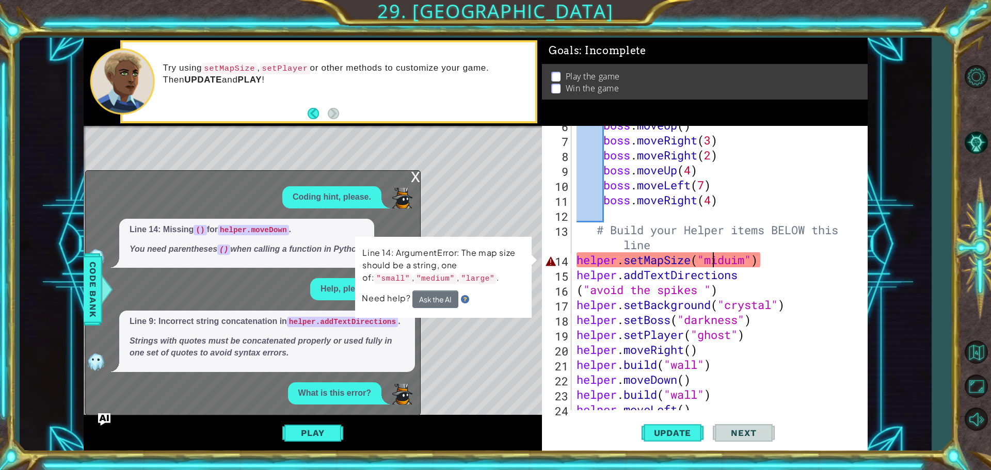
click at [715, 264] on div "boss . moveUp ( ) boss . moveRight ( 3 ) boss . moveRight ( 2 ) boss . moveUp (…" at bounding box center [719, 275] width 288 height 314
click at [715, 262] on div "boss . moveUp ( ) boss . moveRight ( 3 ) boss . moveRight ( 2 ) boss . moveUp (…" at bounding box center [719, 275] width 288 height 314
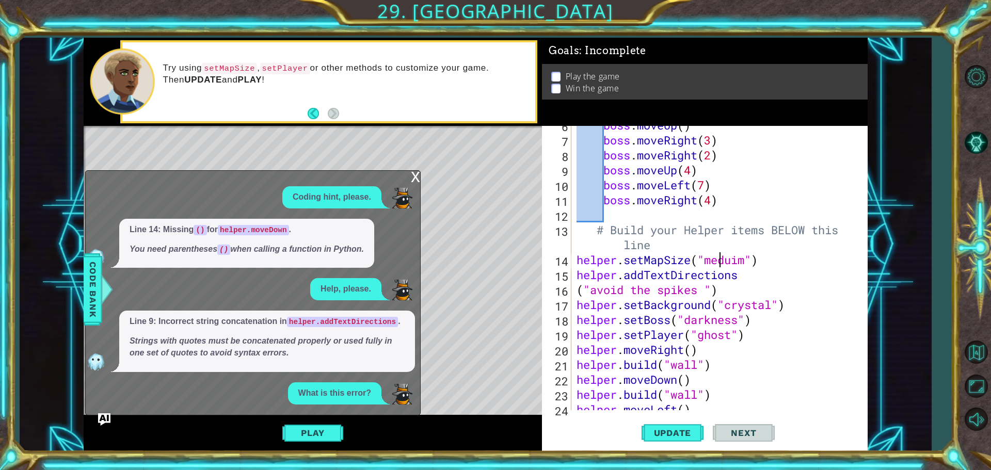
scroll to position [0, 7]
click at [649, 436] on span "Update" at bounding box center [673, 433] width 58 height 10
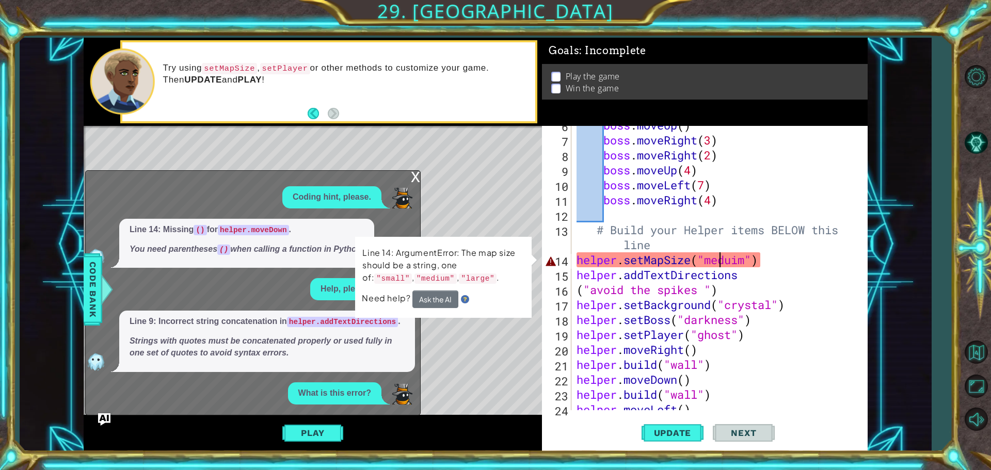
scroll to position [11, 0]
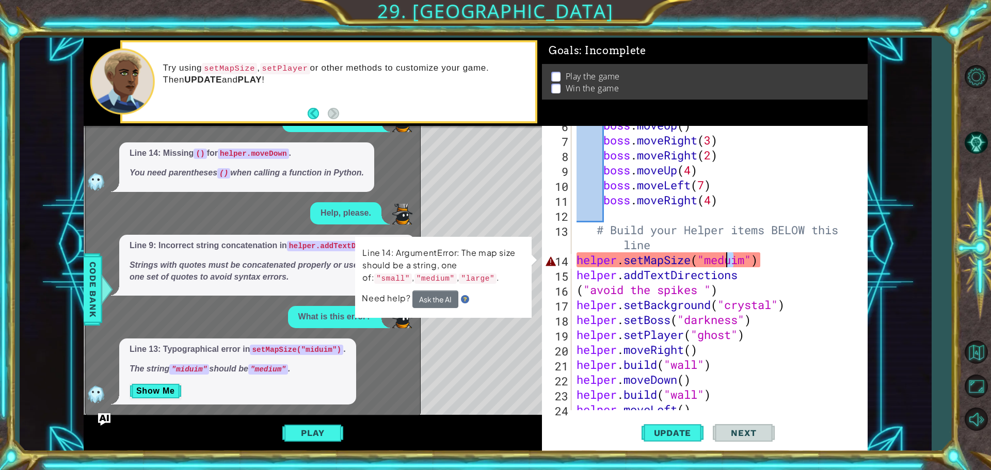
drag, startPoint x: 737, startPoint y: 263, endPoint x: 730, endPoint y: 262, distance: 7.2
click at [730, 262] on div "boss . moveUp ( ) boss . moveRight ( 3 ) boss . moveRight ( 2 ) boss . moveUp (…" at bounding box center [719, 275] width 288 height 314
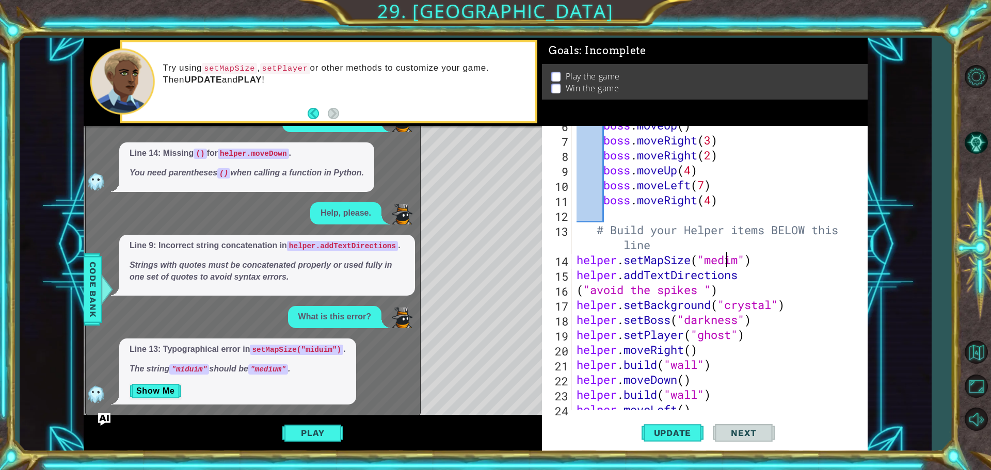
click at [733, 256] on div "boss . moveUp ( ) boss . moveRight ( 3 ) boss . moveRight ( 2 ) boss . moveUp (…" at bounding box center [719, 275] width 288 height 314
type textarea "helper.setMapSize("medium")"
click at [683, 436] on span "Update" at bounding box center [673, 433] width 58 height 10
click at [325, 440] on button "Play" at bounding box center [312, 433] width 60 height 20
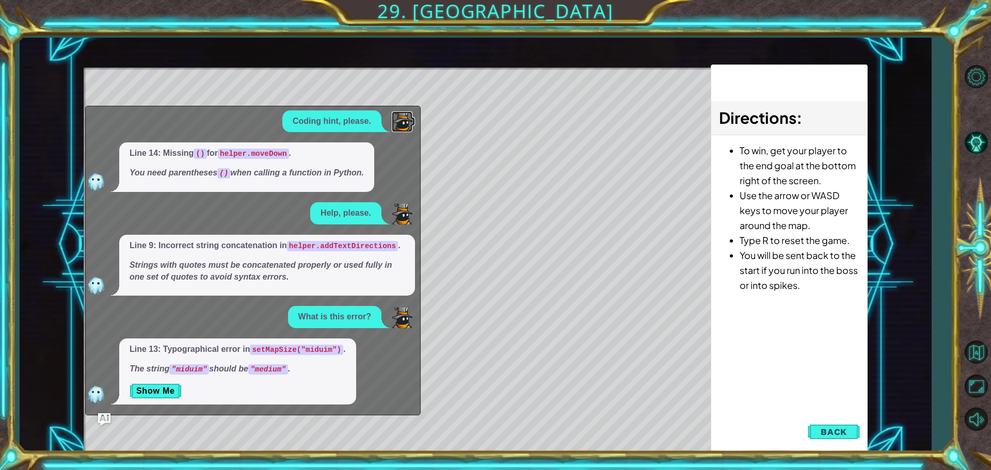
click at [401, 122] on img at bounding box center [402, 122] width 21 height 21
click at [104, 417] on img "Ask AI" at bounding box center [104, 419] width 13 height 13
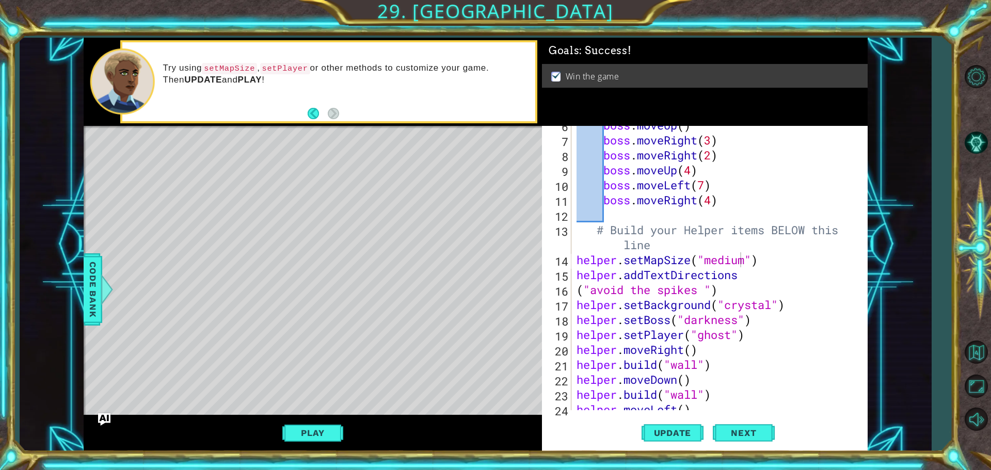
scroll to position [0, 6]
drag, startPoint x: 717, startPoint y: 201, endPoint x: 698, endPoint y: 201, distance: 18.6
click at [705, 201] on div "boss . moveUp ( ) boss . moveRight ( 3 ) boss . moveRight ( 2 ) boss . moveUp (…" at bounding box center [719, 275] width 288 height 314
click at [693, 200] on div "boss . moveUp ( ) boss . moveRight ( 3 ) boss . moveRight ( 2 ) boss . moveUp (…" at bounding box center [719, 275] width 288 height 314
type textarea "boss.moveRight(4)"
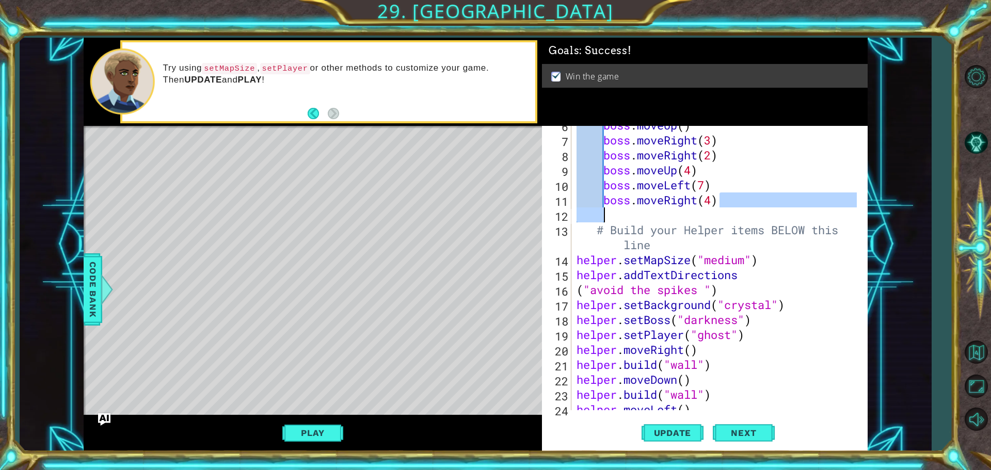
drag, startPoint x: 641, startPoint y: 214, endPoint x: 610, endPoint y: 214, distance: 30.5
click at [610, 214] on div "boss . moveUp ( ) boss . moveRight ( 3 ) boss . moveRight ( 2 ) boss . moveUp (…" at bounding box center [716, 268] width 282 height 285
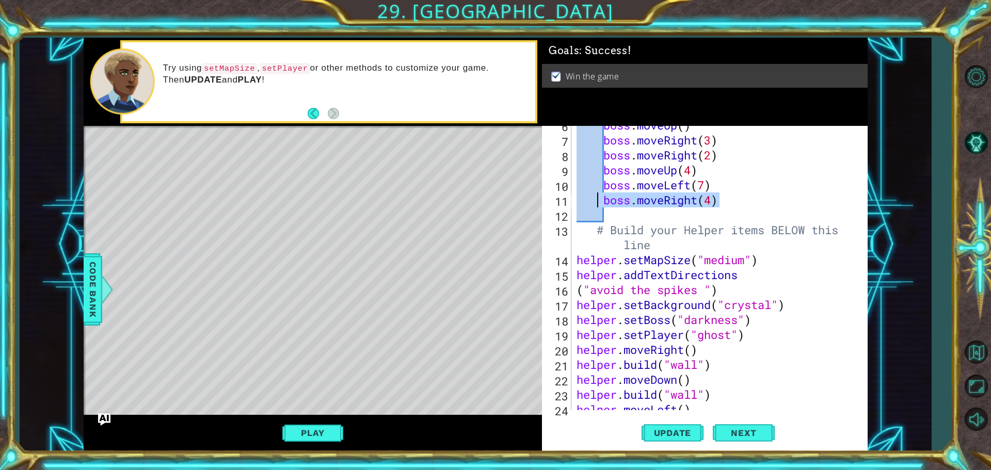
drag, startPoint x: 719, startPoint y: 198, endPoint x: 598, endPoint y: 204, distance: 121.5
click at [598, 204] on div "boss . moveUp ( ) boss . moveRight ( 3 ) boss . moveRight ( 2 ) boss . moveUp (…" at bounding box center [719, 275] width 288 height 314
type textarea "boss.moveRight(4)"
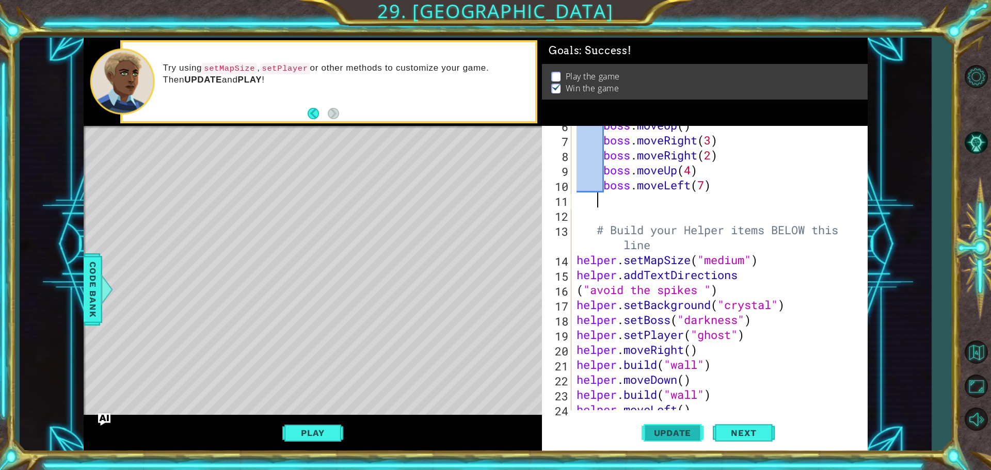
click at [656, 432] on span "Update" at bounding box center [673, 433] width 58 height 10
click at [332, 435] on button "Play" at bounding box center [312, 433] width 60 height 20
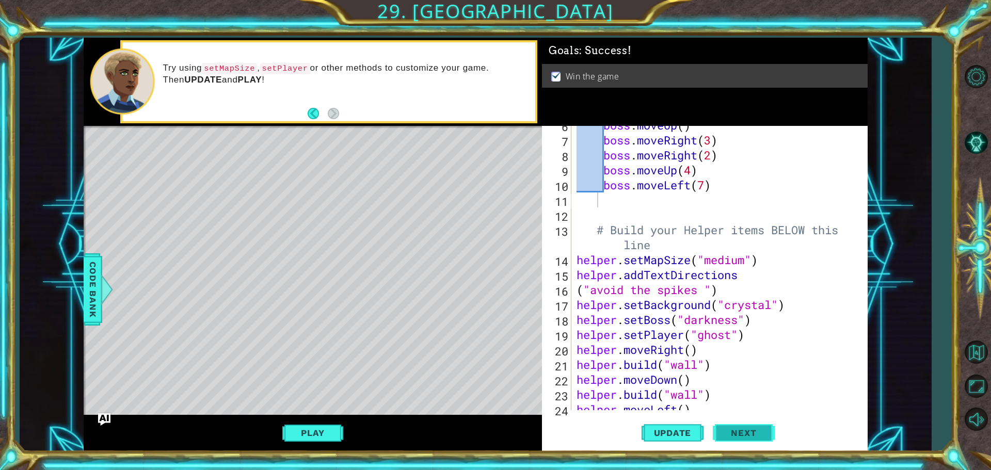
click at [758, 436] on span "Next" at bounding box center [744, 433] width 46 height 10
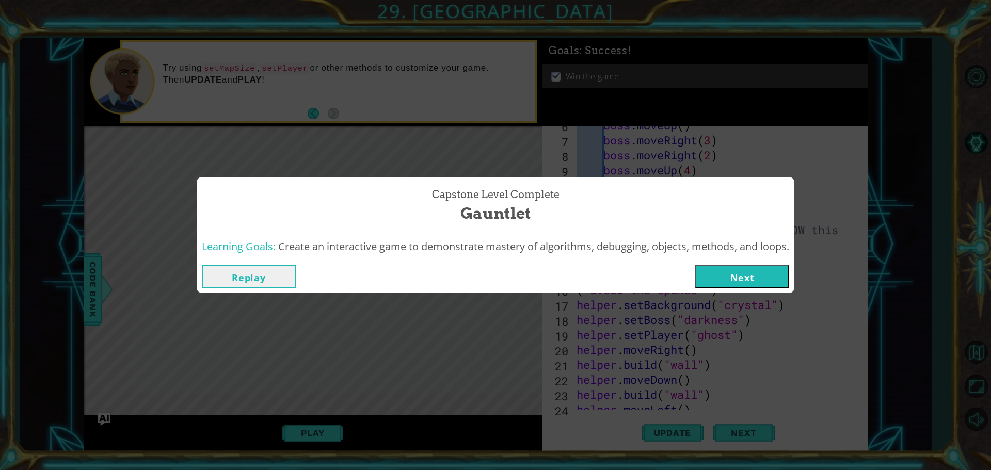
click at [723, 280] on button "Next" at bounding box center [743, 276] width 94 height 23
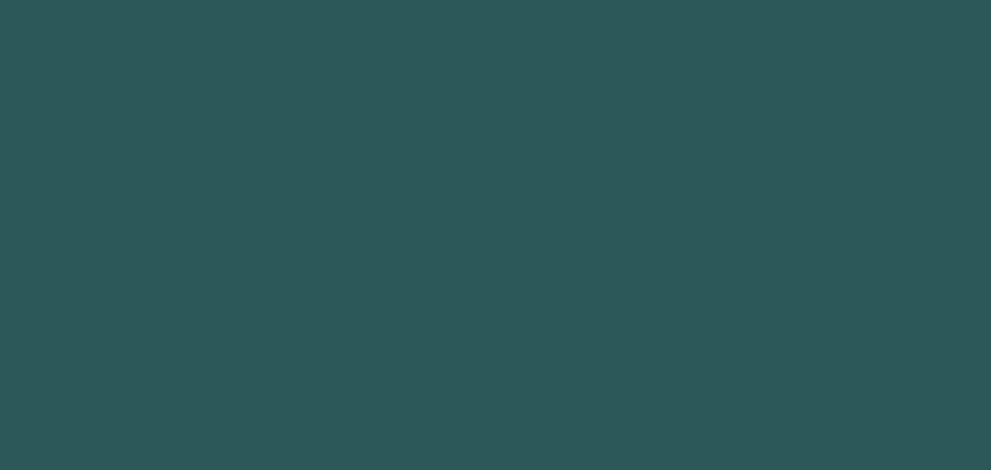
click at [729, 280] on body "1 2 3 4 5 6 7 8 9 boss.moveRight (steps) press enter הההההההההההההההההההההההההה…" at bounding box center [495, 235] width 991 height 470
